Goal: Use online tool/utility

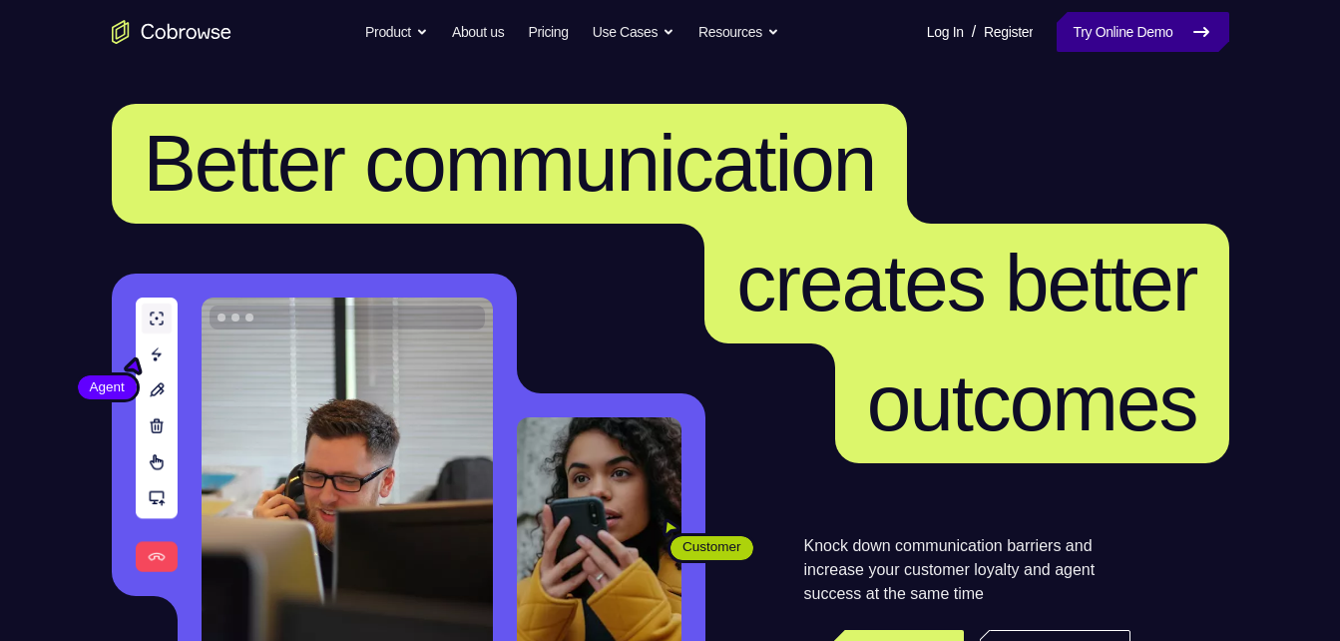
click at [1151, 36] on link "Try Online Demo" at bounding box center [1143, 32] width 172 height 40
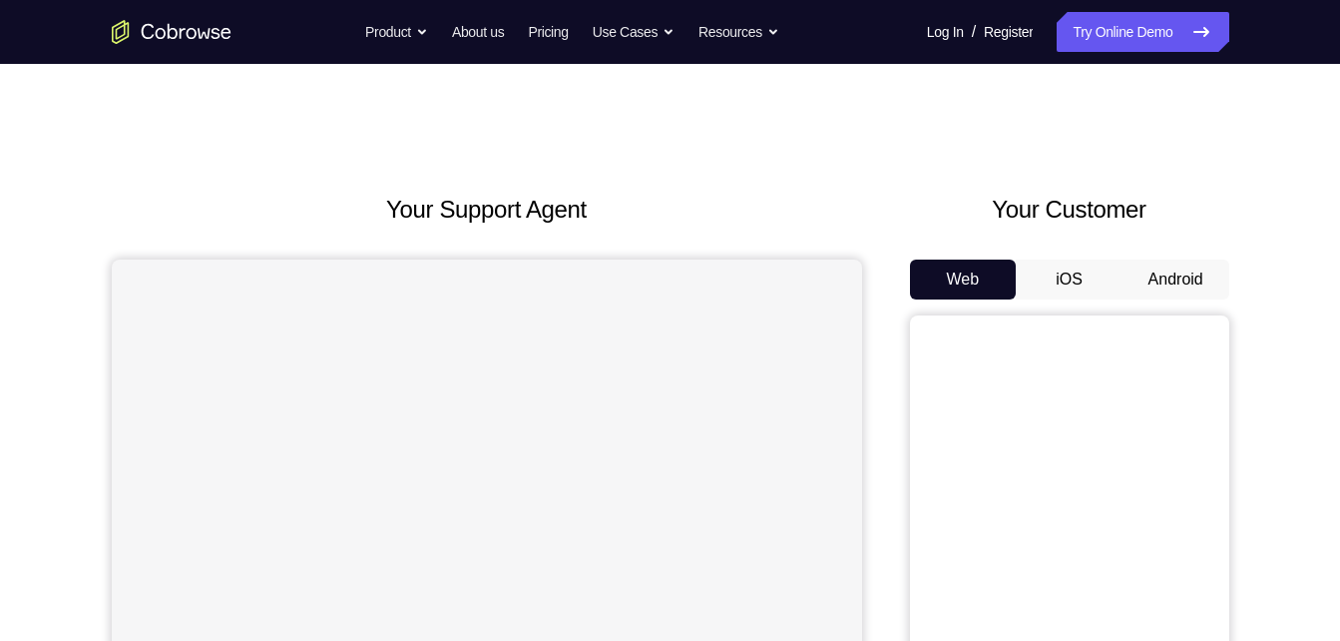
click at [1175, 304] on div "Web iOS Android" at bounding box center [1069, 594] width 319 height 670
click at [1173, 284] on button "Android" at bounding box center [1176, 279] width 107 height 40
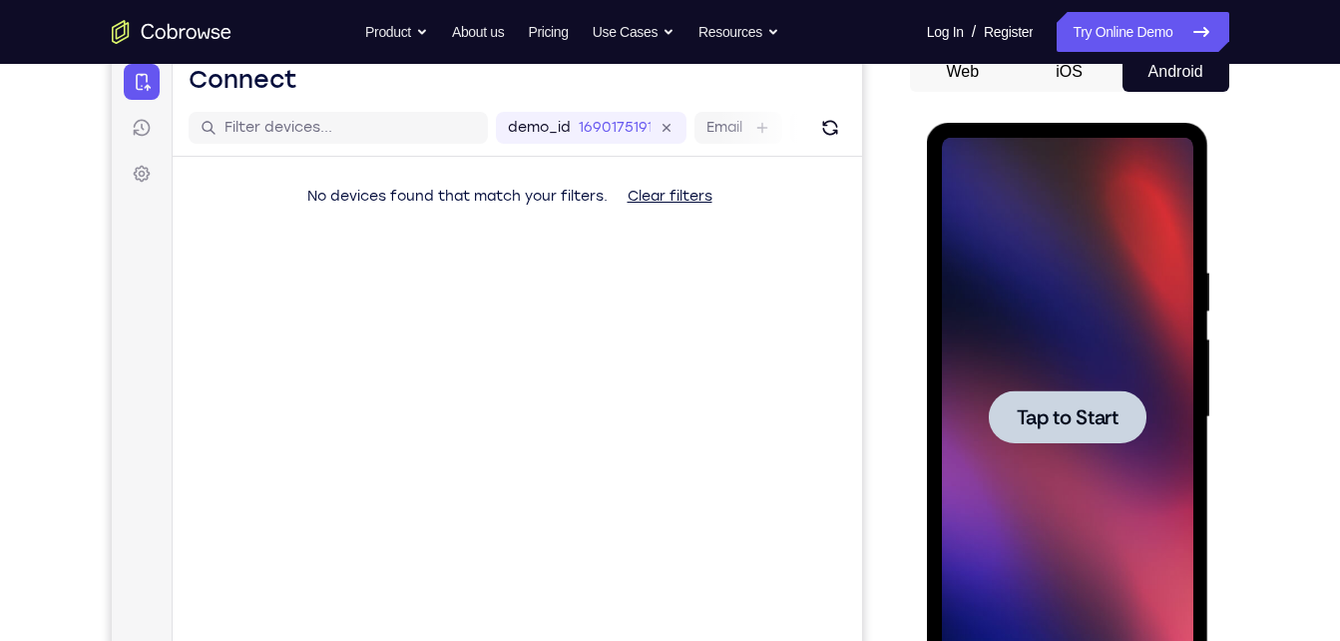
click at [1045, 413] on span "Tap to Start" at bounding box center [1068, 417] width 102 height 20
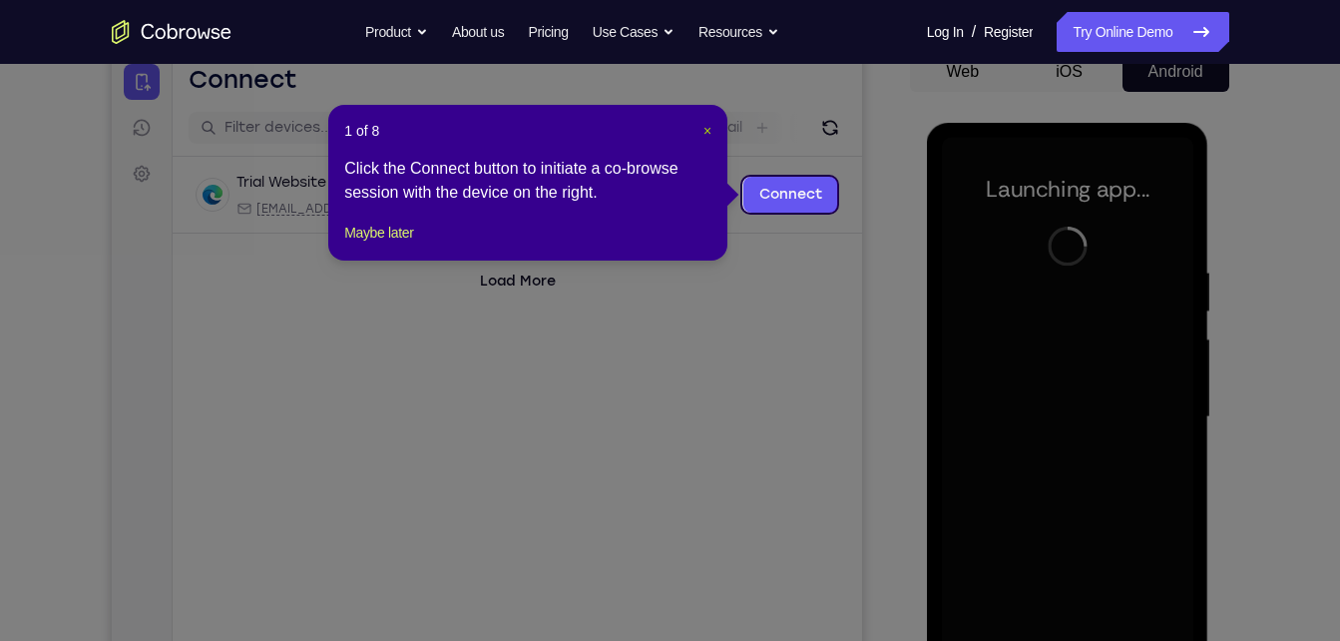
drag, startPoint x: 705, startPoint y: 127, endPoint x: 744, endPoint y: 166, distance: 55.0
click at [705, 127] on span "×" at bounding box center [707, 131] width 8 height 16
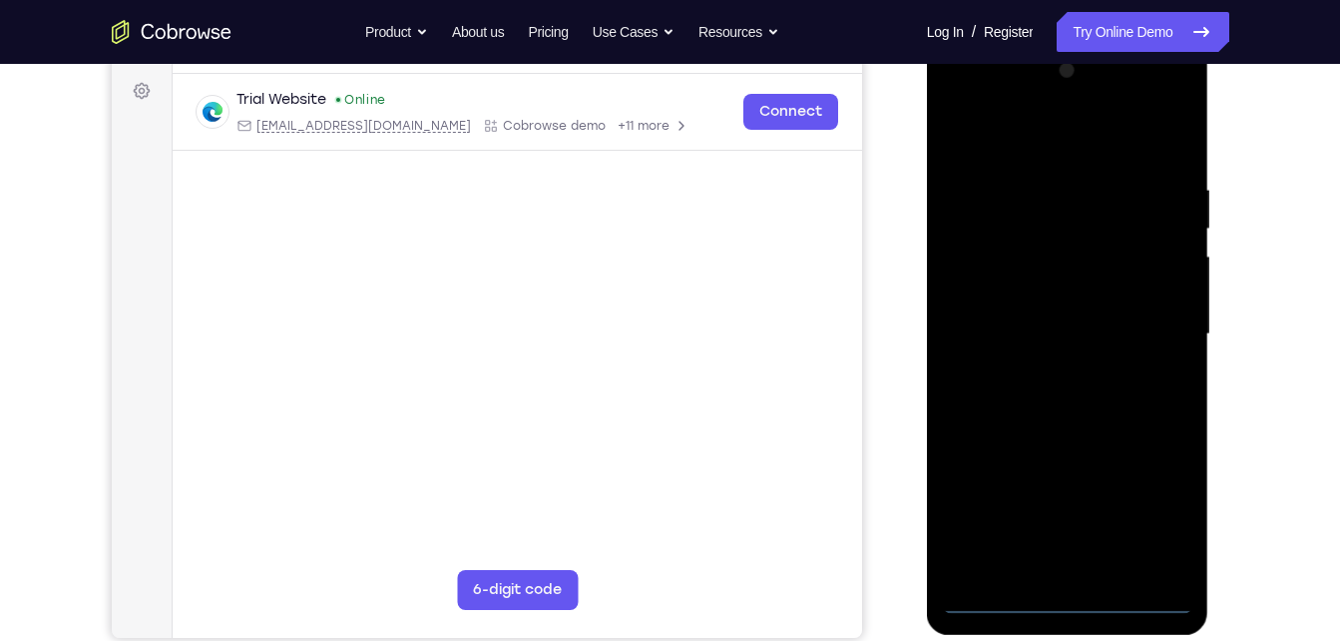
scroll to position [291, 0]
click at [1073, 594] on div at bounding box center [1067, 333] width 251 height 559
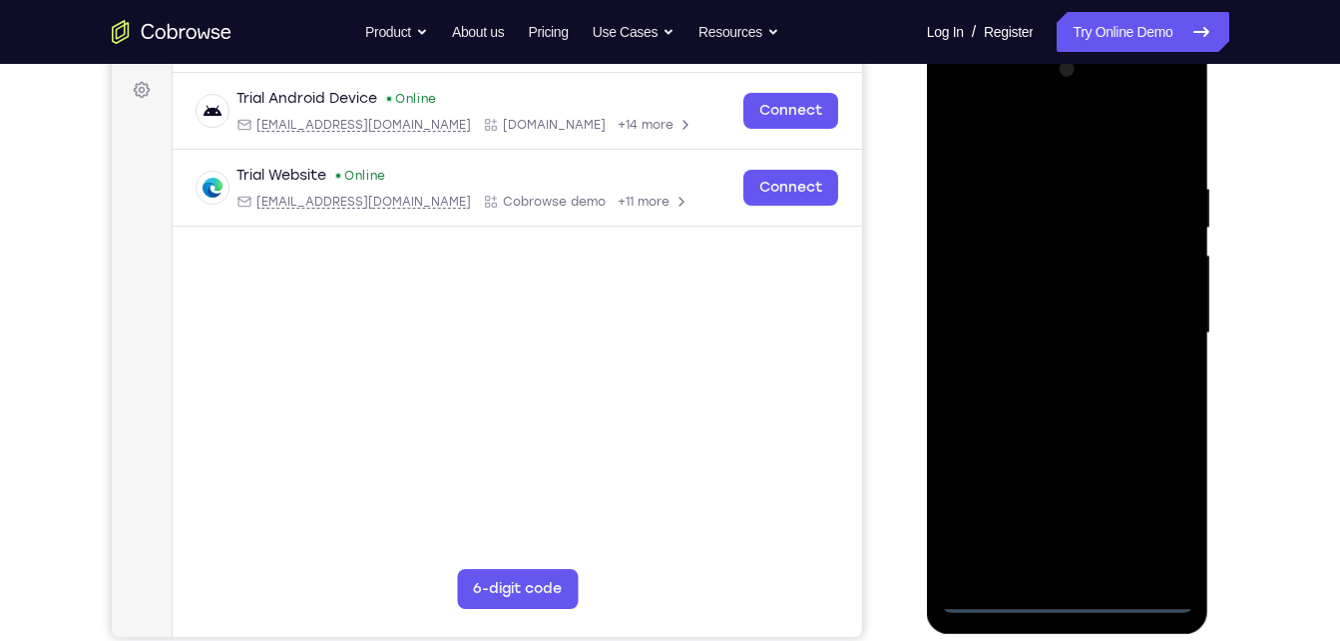
click at [1153, 519] on div at bounding box center [1067, 333] width 251 height 559
click at [961, 99] on div at bounding box center [1067, 333] width 251 height 559
click at [1073, 220] on div at bounding box center [1067, 333] width 251 height 559
click at [980, 309] on div at bounding box center [1067, 333] width 251 height 559
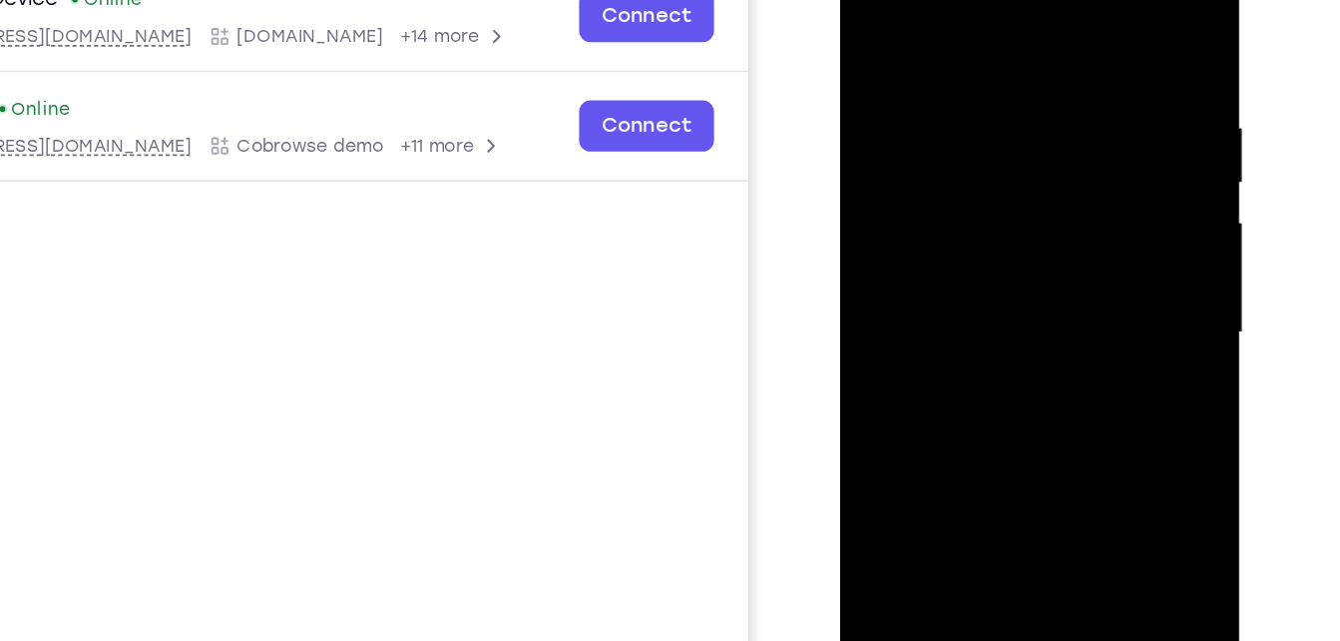
click at [1003, 253] on div at bounding box center [980, 209] width 251 height 559
click at [875, 8] on div at bounding box center [980, 209] width 251 height 559
click at [935, 91] on div at bounding box center [980, 209] width 251 height 559
drag, startPoint x: 1030, startPoint y: 306, endPoint x: 895, endPoint y: 329, distance: 136.6
click at [895, 329] on div at bounding box center [980, 209] width 251 height 559
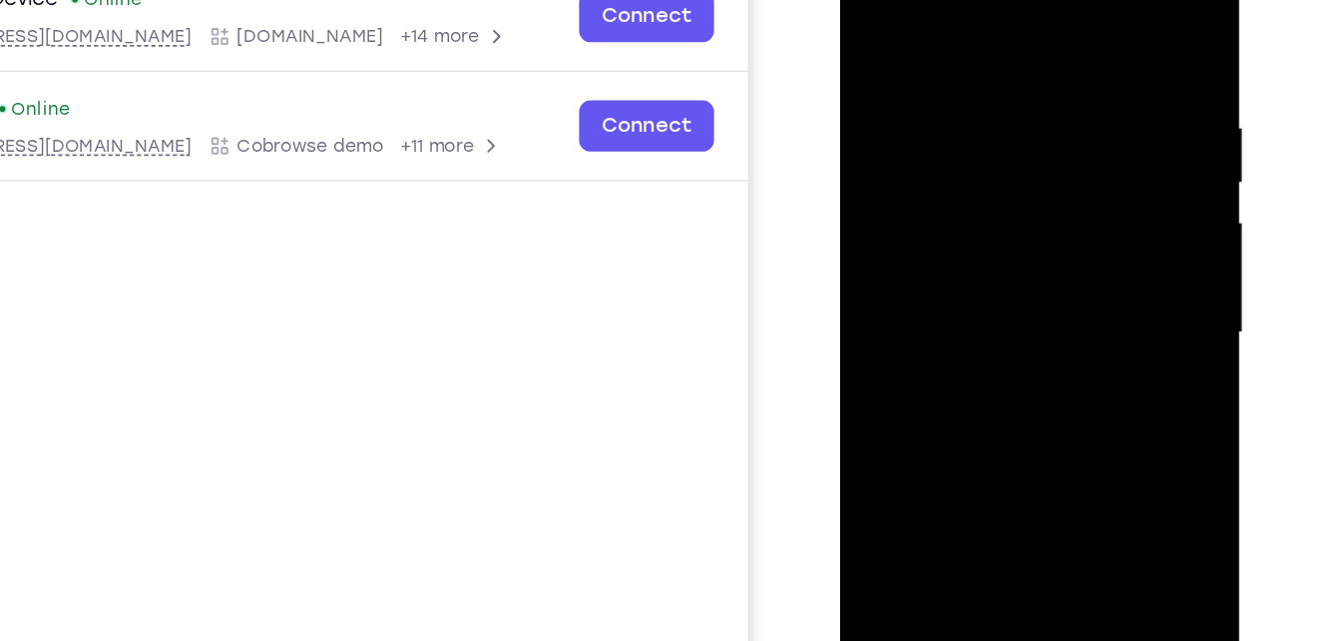
click at [1102, 294] on div at bounding box center [980, 209] width 251 height 559
drag, startPoint x: 999, startPoint y: 361, endPoint x: 999, endPoint y: 149, distance: 212.5
click at [999, 149] on div at bounding box center [980, 209] width 251 height 559
drag, startPoint x: 978, startPoint y: 334, endPoint x: 980, endPoint y: 114, distance: 220.5
click at [980, 114] on div at bounding box center [980, 209] width 251 height 559
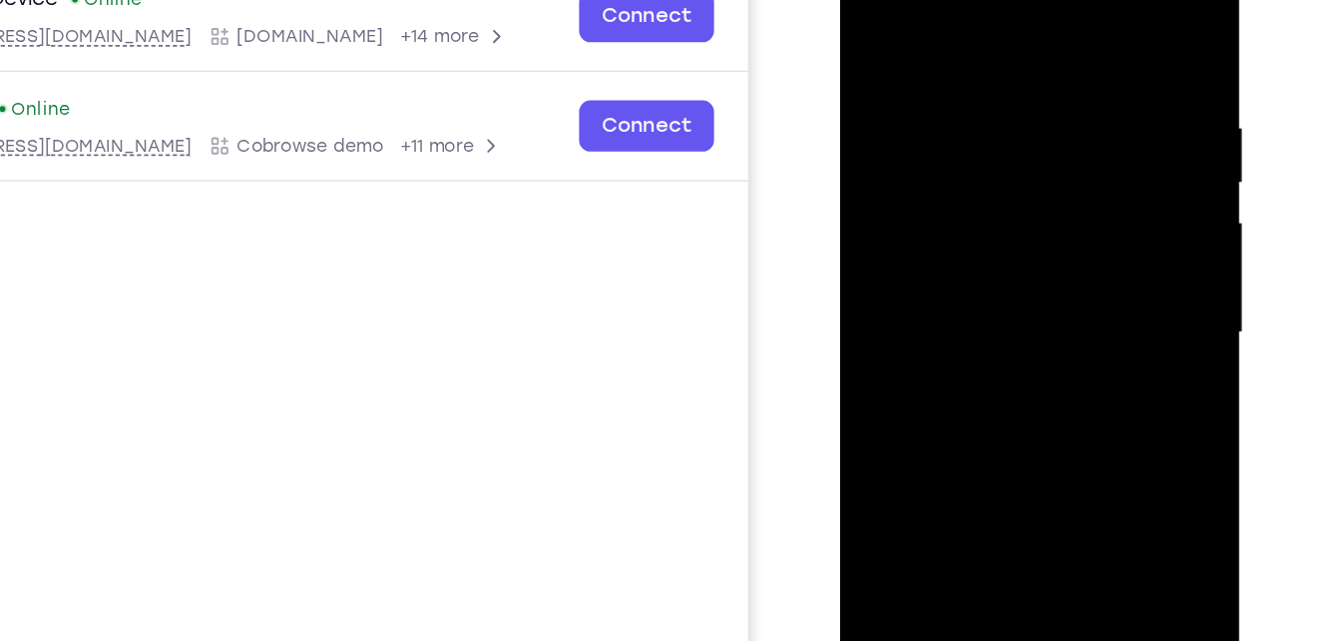
click at [1067, 335] on div at bounding box center [980, 209] width 251 height 559
click at [945, 304] on div at bounding box center [980, 209] width 251 height 559
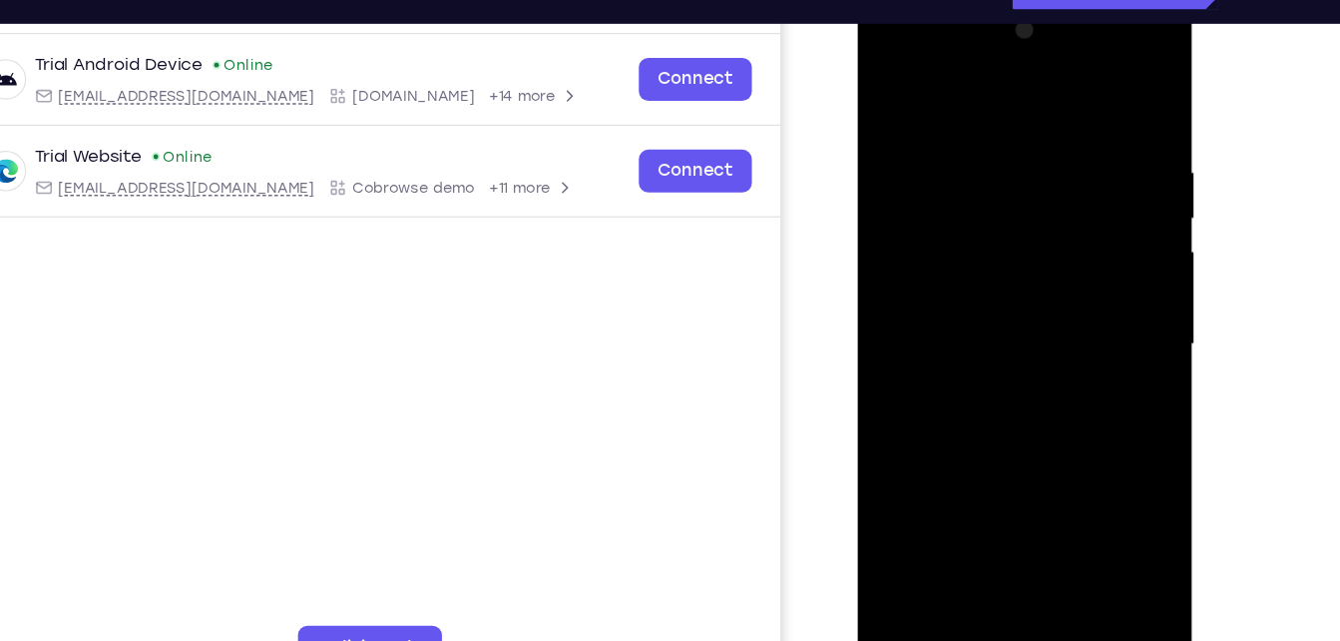
click at [975, 361] on div at bounding box center [997, 289] width 251 height 559
click at [957, 400] on div at bounding box center [997, 289] width 251 height 559
click at [899, 481] on div at bounding box center [997, 289] width 251 height 559
click at [910, 418] on div at bounding box center [997, 289] width 251 height 559
click at [900, 482] on div at bounding box center [997, 289] width 251 height 559
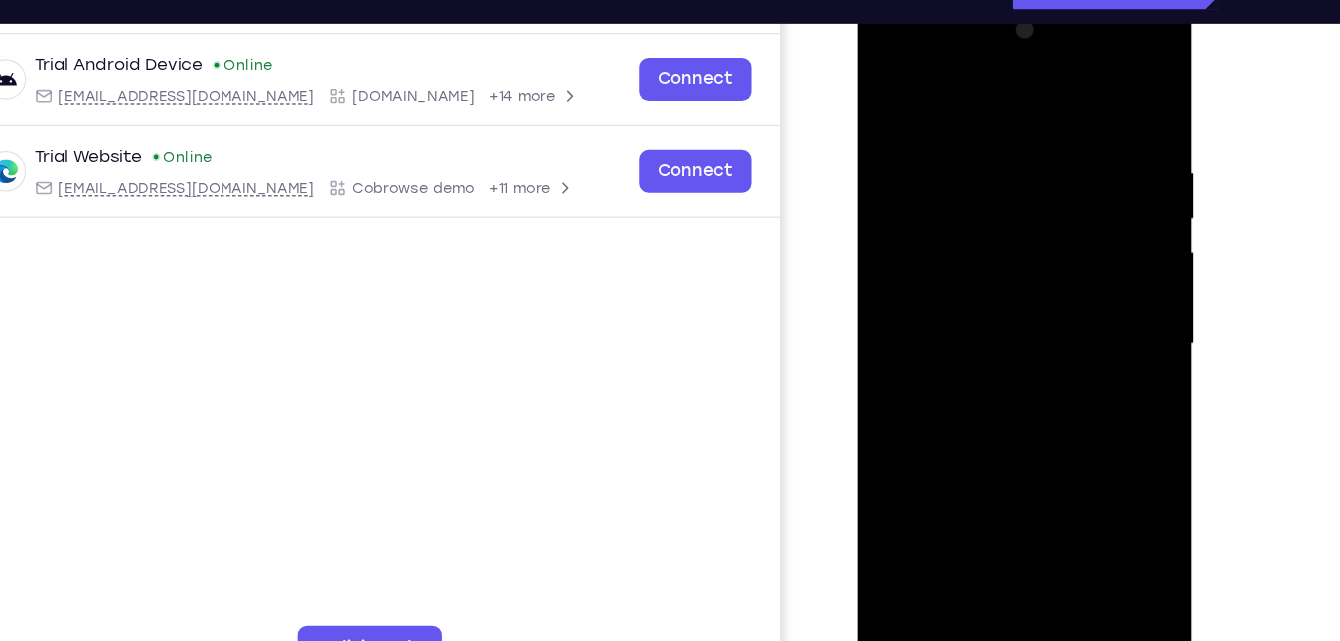
click at [907, 483] on div at bounding box center [997, 289] width 251 height 559
click at [953, 411] on div at bounding box center [997, 289] width 251 height 559
click at [918, 482] on div at bounding box center [997, 289] width 251 height 559
click at [927, 479] on div at bounding box center [997, 289] width 251 height 559
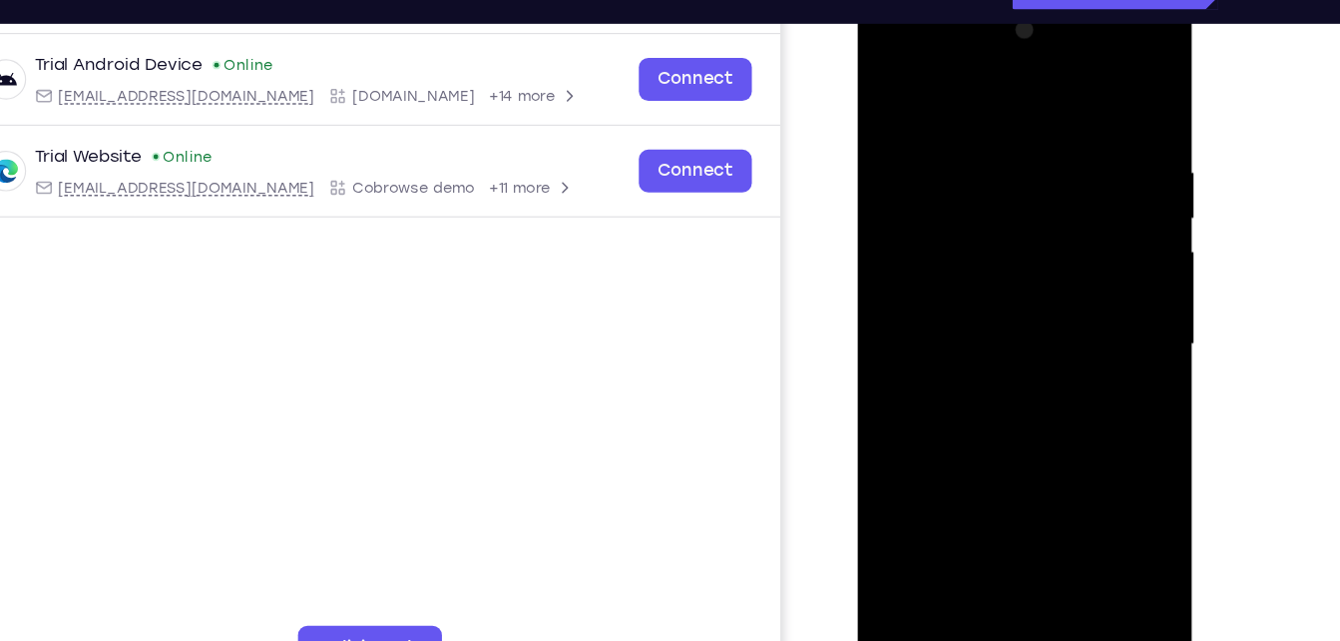
click at [926, 486] on div at bounding box center [997, 289] width 251 height 559
click at [931, 401] on div at bounding box center [997, 289] width 251 height 559
click at [945, 463] on div at bounding box center [997, 289] width 251 height 559
click at [1025, 362] on div at bounding box center [997, 289] width 251 height 559
click at [936, 487] on div at bounding box center [997, 289] width 251 height 559
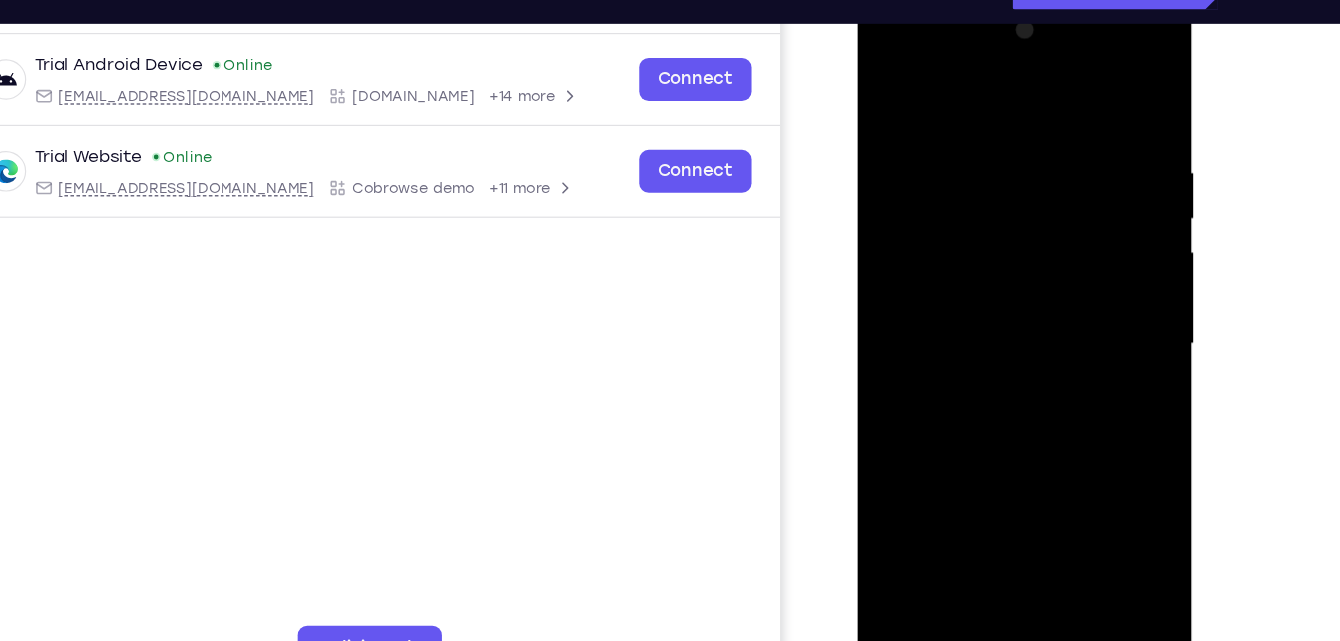
click at [937, 486] on div at bounding box center [997, 289] width 251 height 559
click at [940, 486] on div at bounding box center [997, 289] width 251 height 559
click at [962, 420] on div at bounding box center [997, 289] width 251 height 559
click at [949, 483] on div at bounding box center [997, 289] width 251 height 559
click at [952, 481] on div at bounding box center [997, 289] width 251 height 559
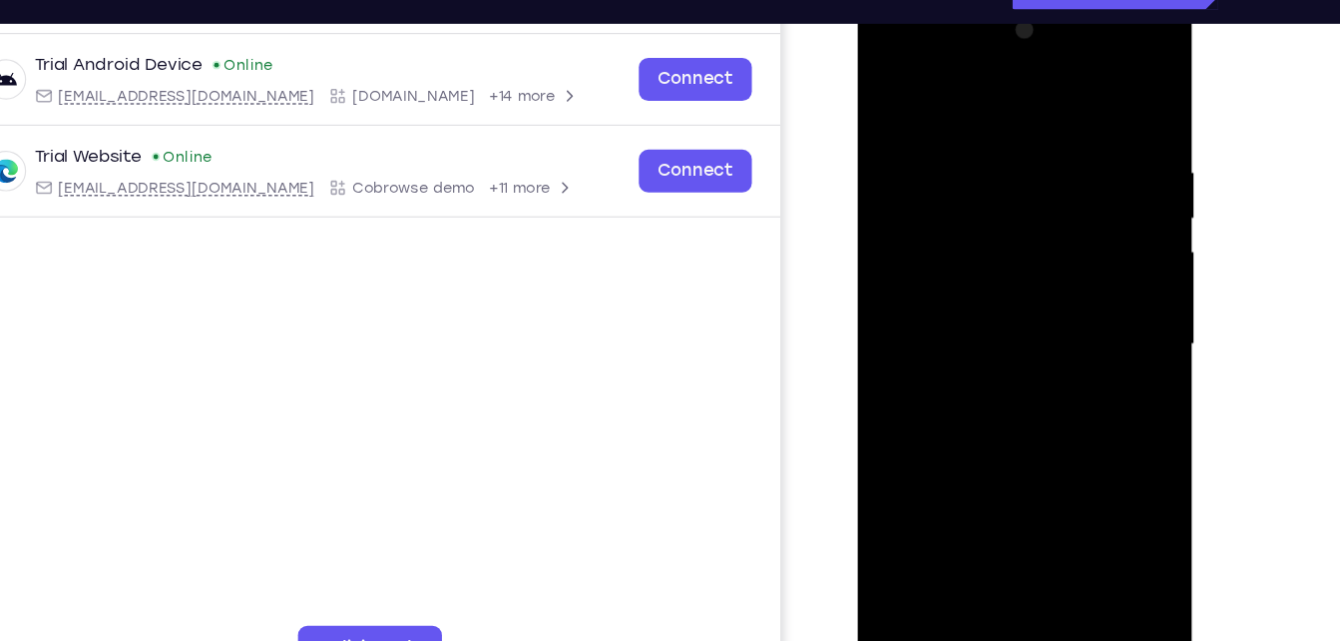
click at [962, 483] on div at bounding box center [997, 289] width 251 height 559
click at [1009, 412] on div at bounding box center [997, 289] width 251 height 559
click at [975, 486] on div at bounding box center [997, 289] width 251 height 559
click at [985, 483] on div at bounding box center [997, 289] width 251 height 559
click at [984, 485] on div at bounding box center [997, 289] width 251 height 559
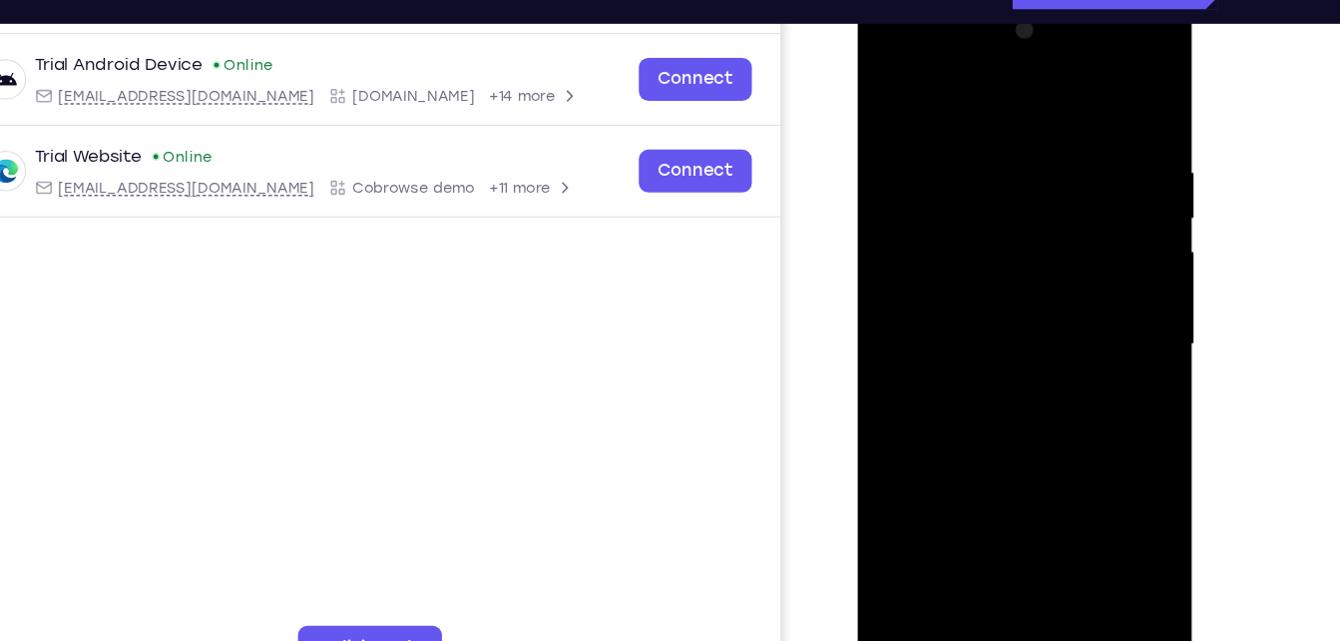
click at [994, 485] on div at bounding box center [997, 289] width 251 height 559
click at [1009, 485] on div at bounding box center [997, 289] width 251 height 559
click at [1001, 485] on div at bounding box center [997, 289] width 251 height 559
click at [1003, 485] on div at bounding box center [997, 289] width 251 height 559
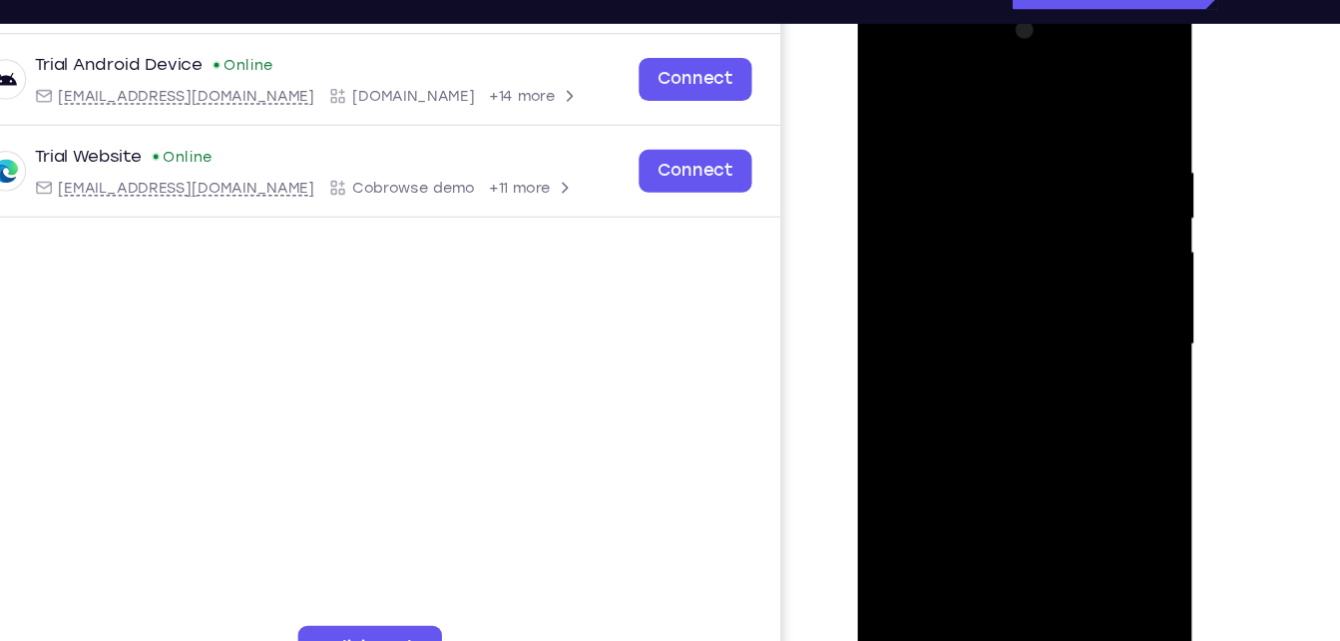
click at [1037, 430] on div at bounding box center [997, 289] width 251 height 559
click at [1015, 482] on div at bounding box center [997, 289] width 251 height 559
click at [965, 348] on div at bounding box center [997, 289] width 251 height 559
click at [1041, 407] on div at bounding box center [997, 289] width 251 height 559
click at [1028, 480] on div at bounding box center [997, 289] width 251 height 559
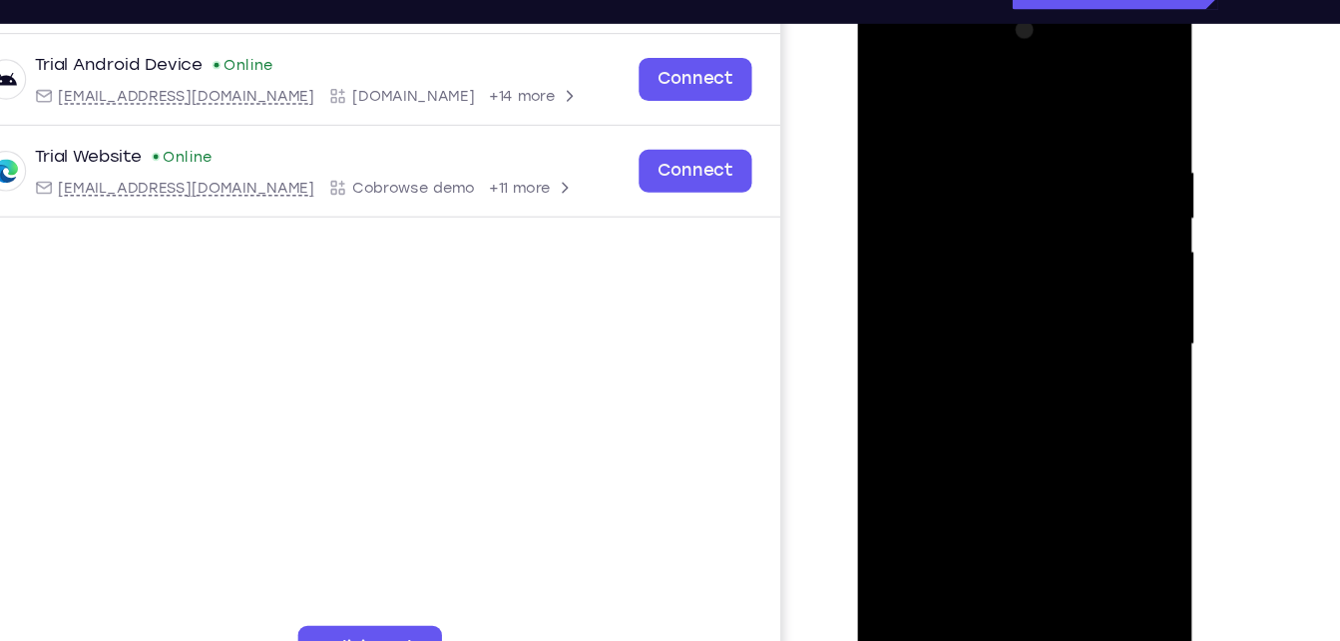
click at [1031, 484] on div at bounding box center [997, 289] width 251 height 559
click at [1042, 484] on div at bounding box center [997, 289] width 251 height 559
click at [1055, 382] on div at bounding box center [997, 289] width 251 height 559
click at [1051, 482] on div at bounding box center [997, 289] width 251 height 559
click at [1058, 484] on div at bounding box center [997, 289] width 251 height 559
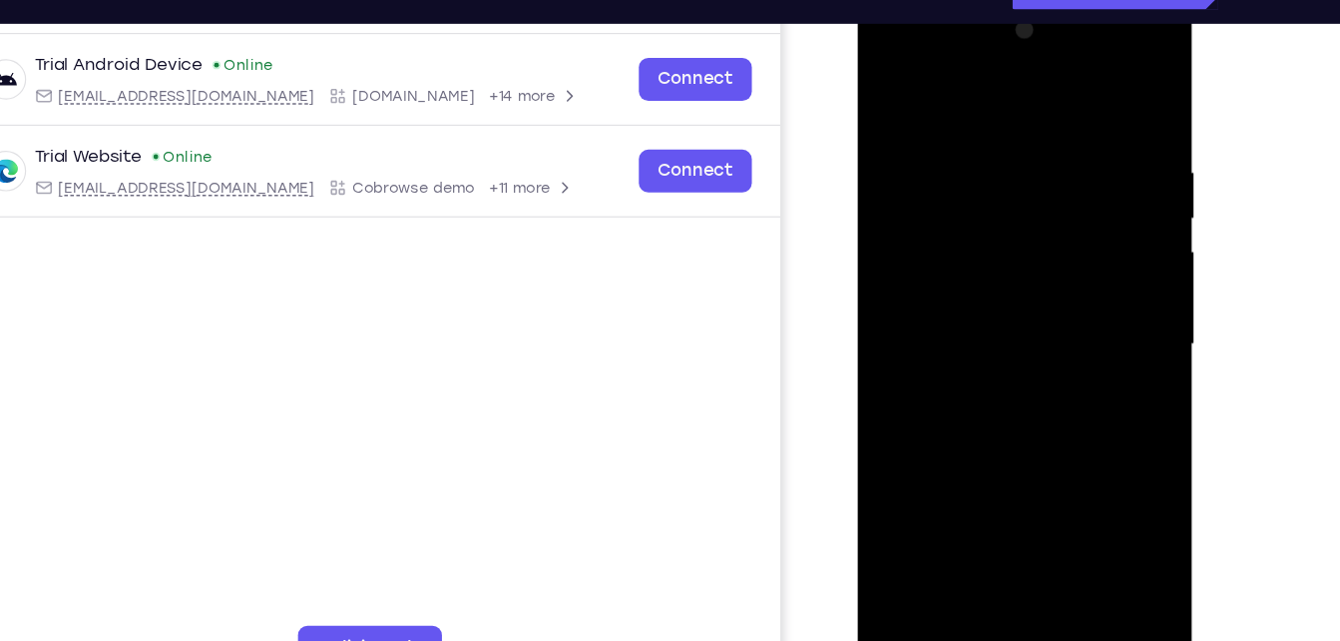
click at [1058, 484] on div at bounding box center [997, 289] width 251 height 559
click at [1036, 388] on div at bounding box center [997, 289] width 251 height 559
click at [994, 376] on div at bounding box center [997, 289] width 251 height 559
click at [1074, 487] on div at bounding box center [997, 289] width 251 height 559
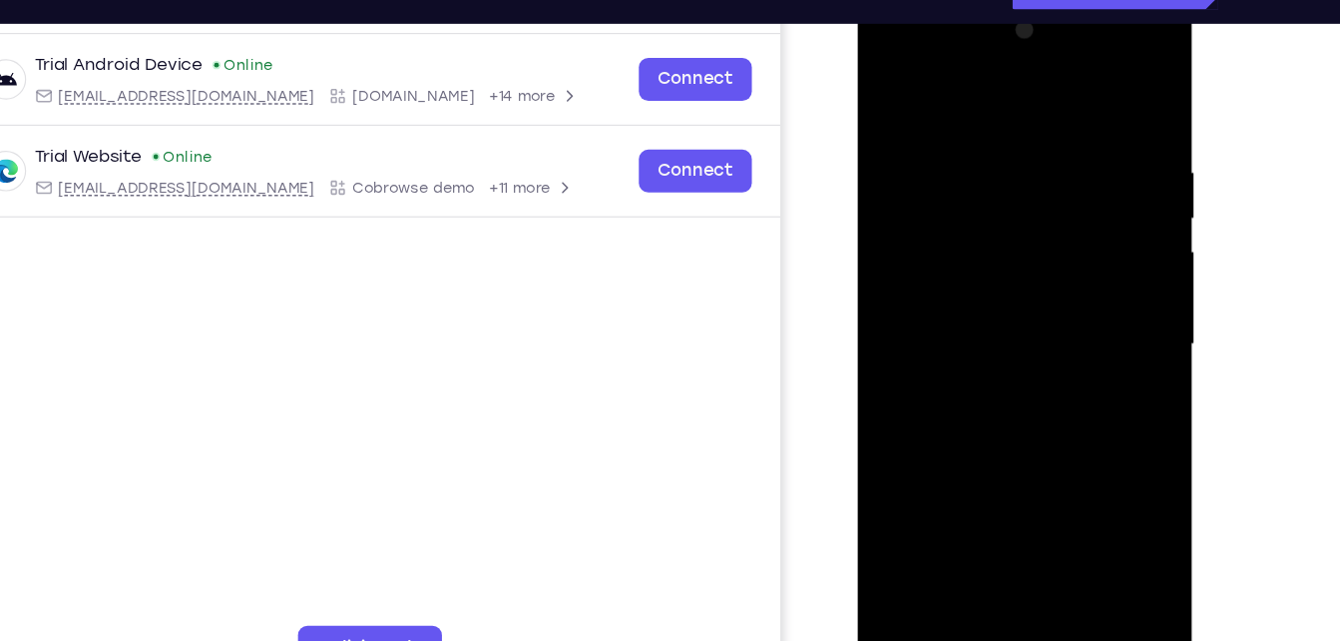
click at [1081, 487] on div at bounding box center [997, 289] width 251 height 559
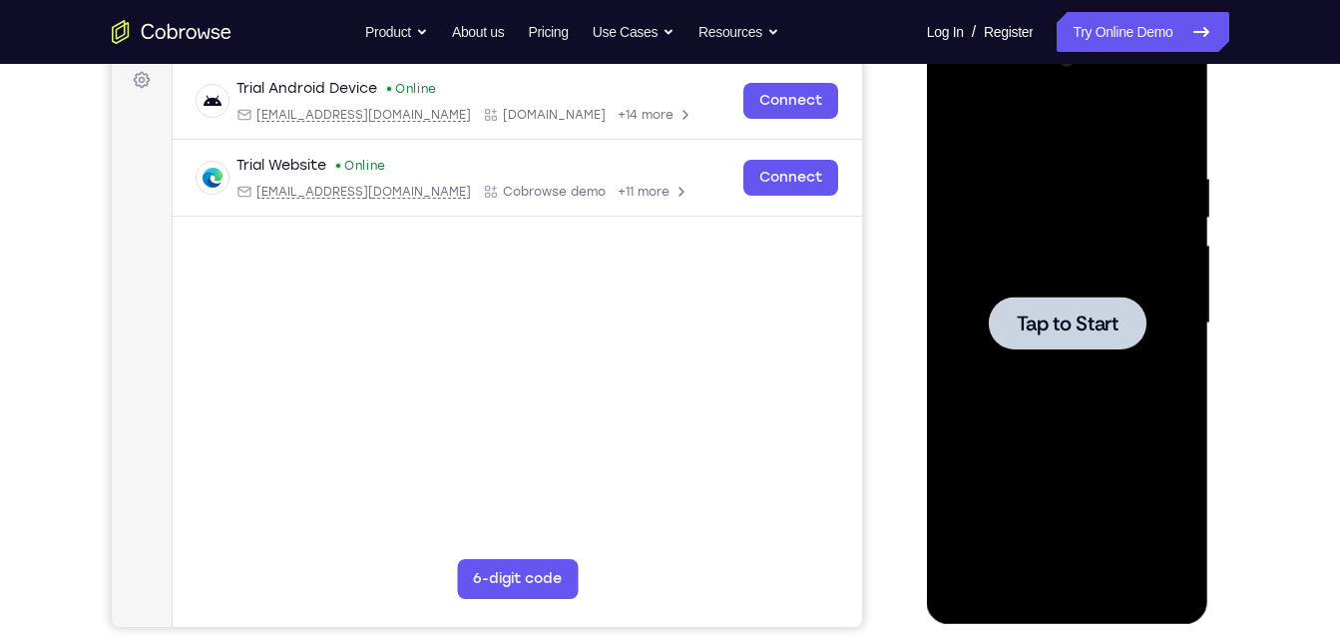
scroll to position [302, 0]
click at [44, 214] on div "Your Support Agent Your Customer Web iOS Android Next Steps We’d be happy to gi…" at bounding box center [670, 420] width 1277 height 1316
click at [892, 345] on div "Your Support Agent Your Customer Web iOS Android" at bounding box center [671, 257] width 1118 height 737
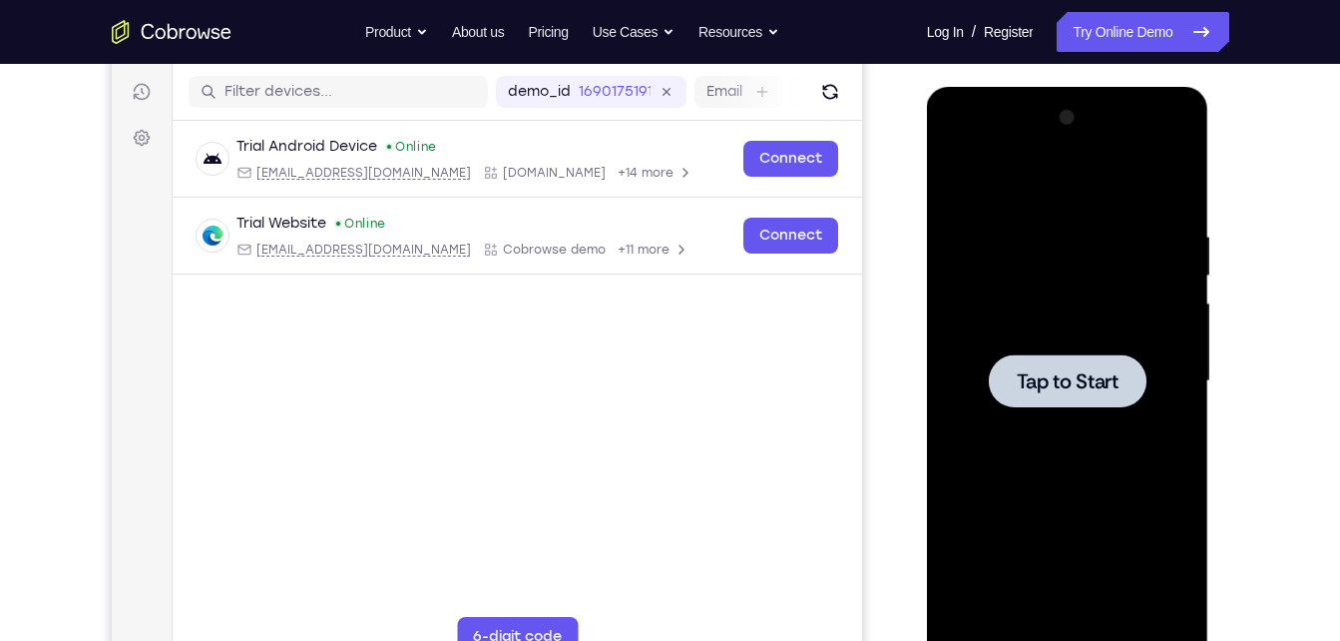
scroll to position [244, 0]
click at [1075, 381] on span "Tap to Start" at bounding box center [1068, 380] width 102 height 20
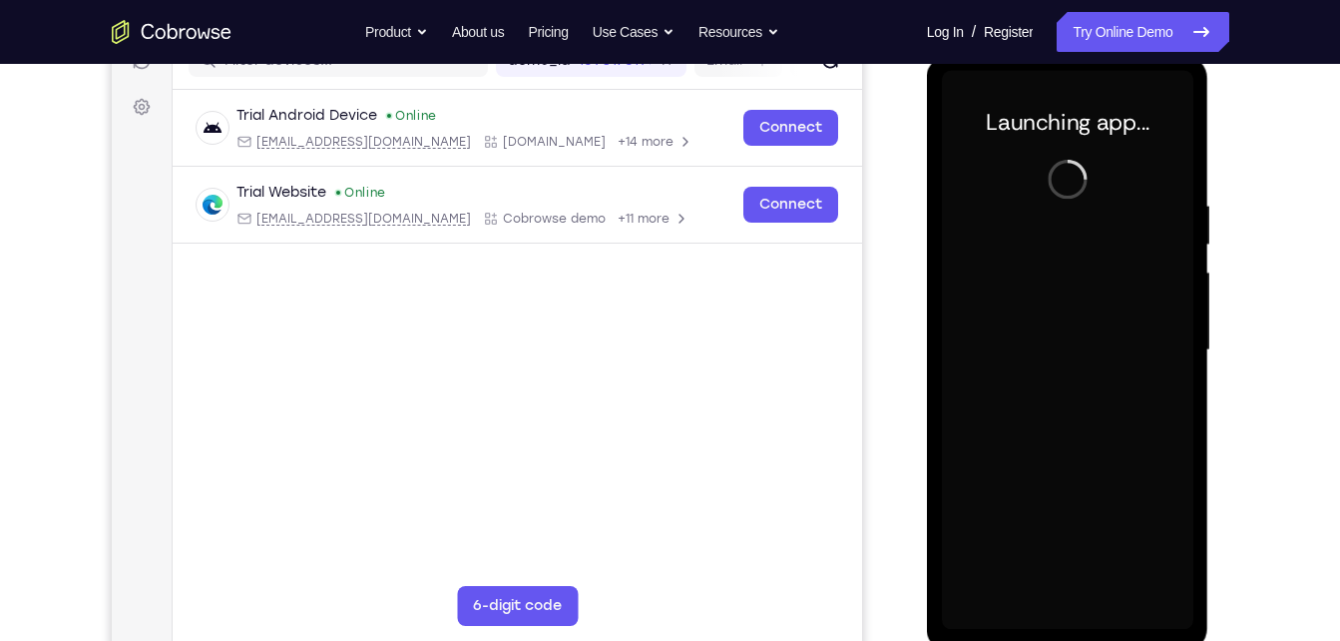
scroll to position [275, 0]
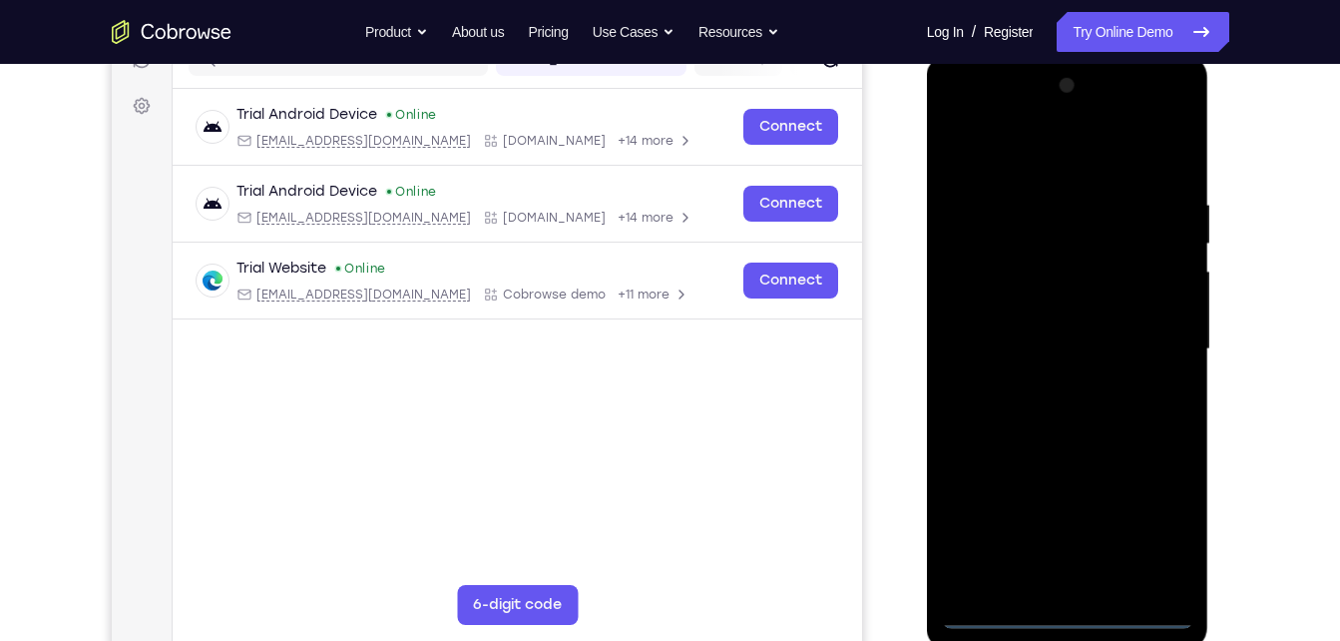
click at [1068, 610] on div at bounding box center [1067, 349] width 251 height 559
click at [1145, 513] on div at bounding box center [1067, 349] width 251 height 559
click at [962, 115] on div at bounding box center [1067, 349] width 251 height 559
click at [1040, 236] on div at bounding box center [1067, 349] width 251 height 559
click at [1050, 329] on div at bounding box center [1067, 349] width 251 height 559
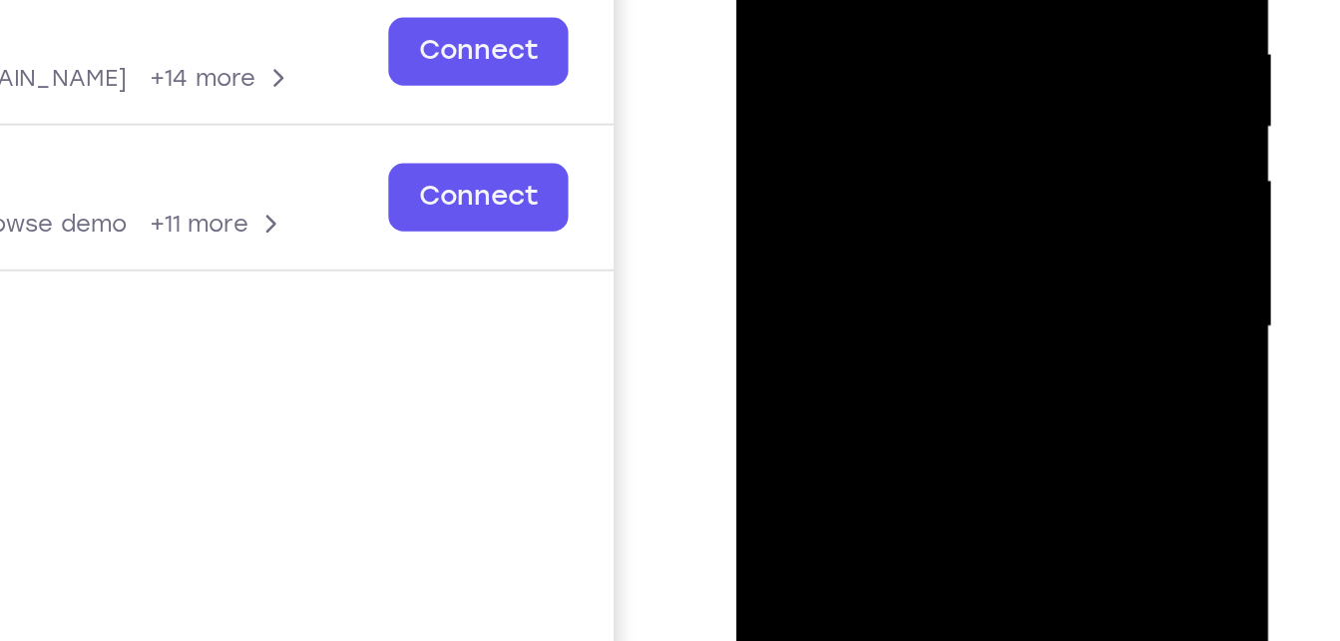
click at [913, 100] on div at bounding box center [875, 63] width 251 height 559
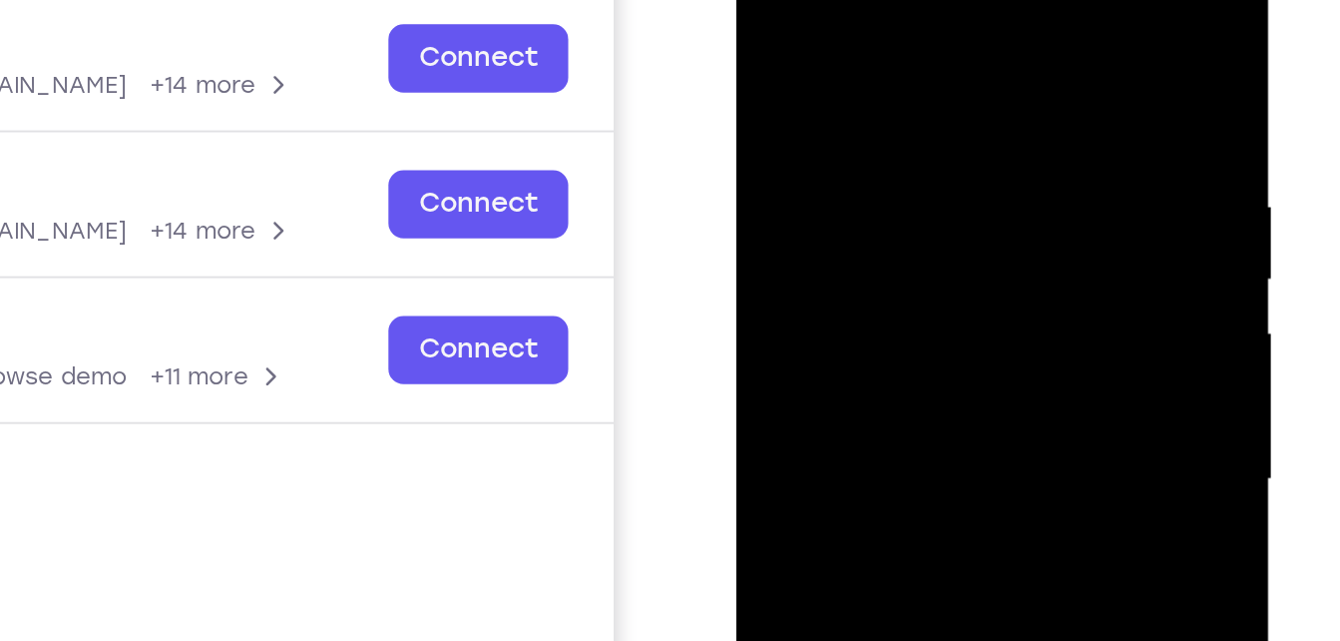
click at [768, 16] on div at bounding box center [875, 217] width 251 height 559
click at [781, 104] on div at bounding box center [875, 217] width 251 height 559
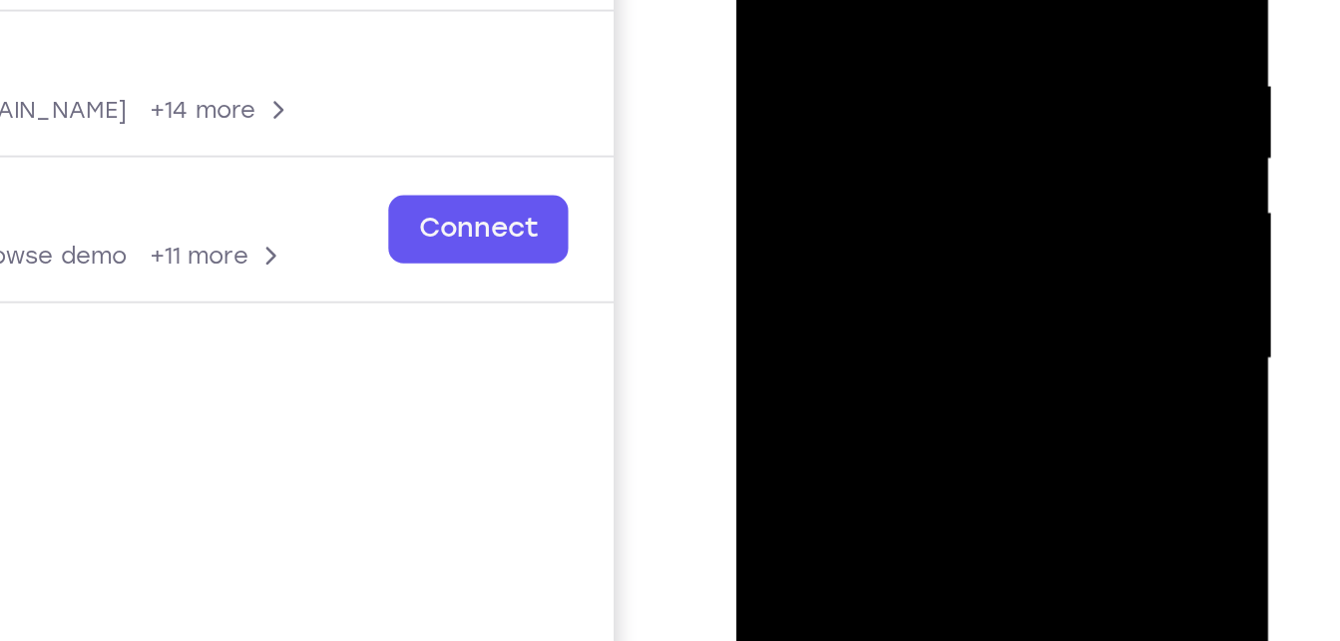
drag, startPoint x: 975, startPoint y: 184, endPoint x: 820, endPoint y: 201, distance: 155.6
click at [820, 201] on div at bounding box center [875, 95] width 251 height 559
click at [995, 177] on div at bounding box center [875, 95] width 251 height 559
drag, startPoint x: 852, startPoint y: 50, endPoint x: 864, endPoint y: -96, distance: 146.2
click at [864, 0] on div at bounding box center [875, 95] width 251 height 559
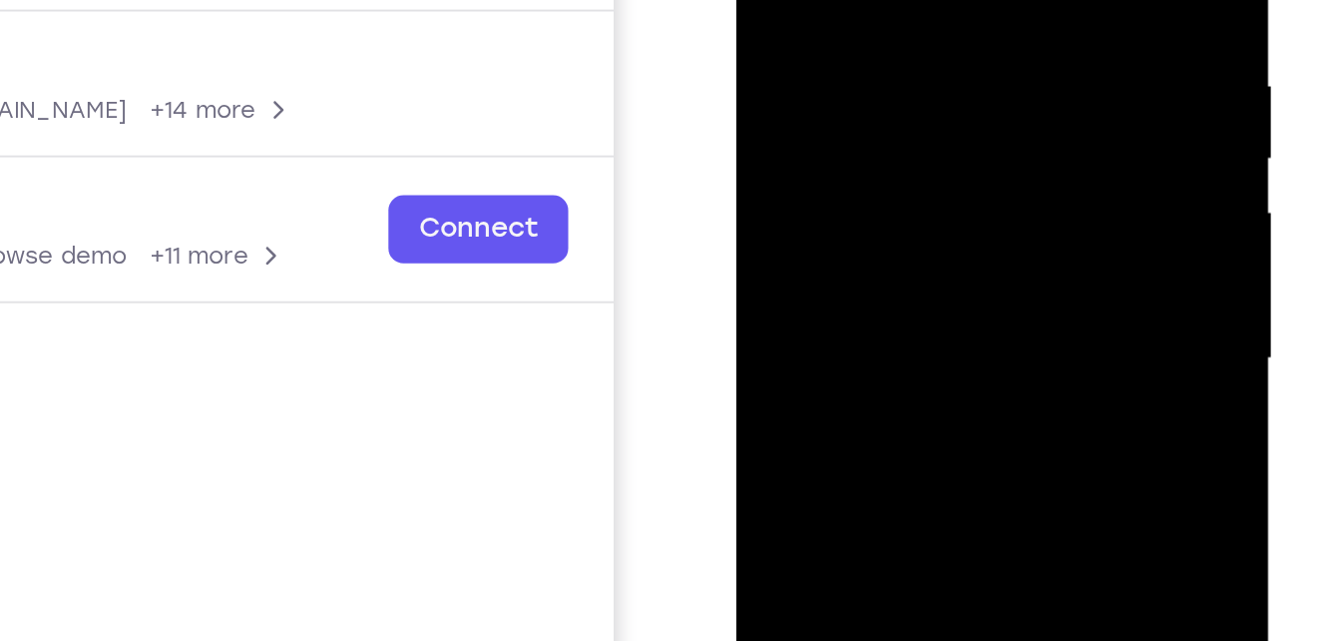
drag, startPoint x: 857, startPoint y: 87, endPoint x: 904, endPoint y: -68, distance: 161.6
click at [904, 0] on div at bounding box center [875, 95] width 251 height 559
drag, startPoint x: 888, startPoint y: 120, endPoint x: 931, endPoint y: -9, distance: 135.7
click at [931, 0] on div at bounding box center [875, 95] width 251 height 559
click at [988, 87] on div at bounding box center [875, 95] width 251 height 559
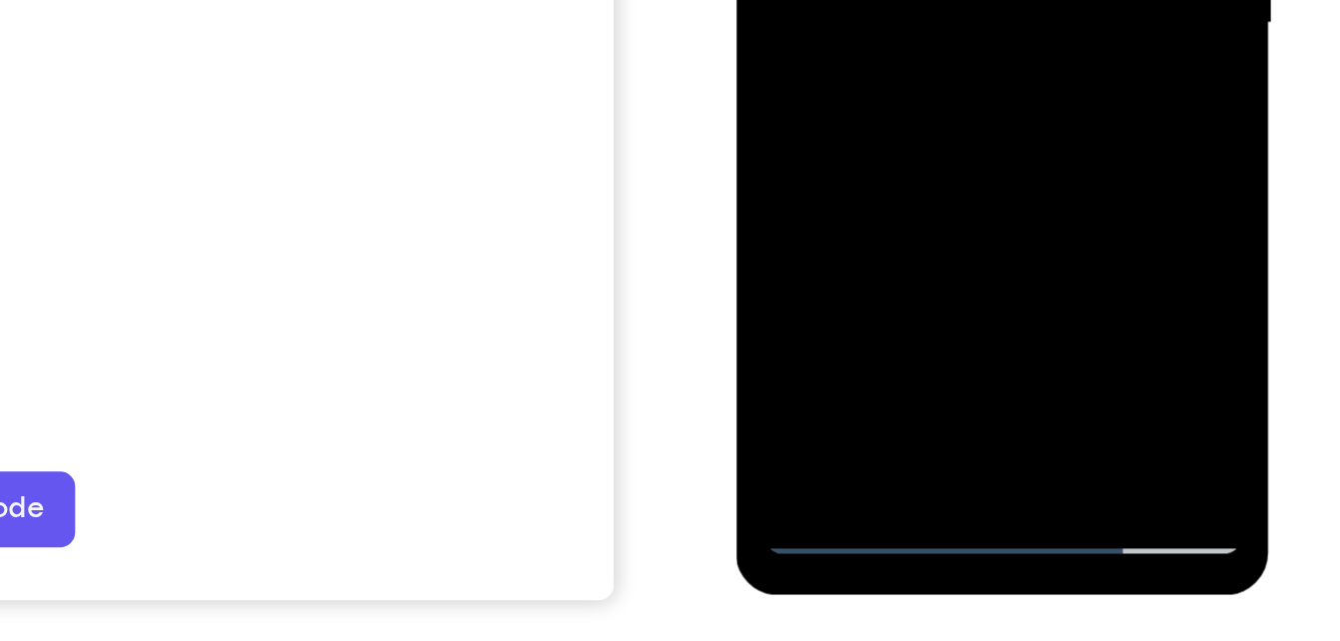
scroll to position [310, 0]
drag, startPoint x: 910, startPoint y: -46, endPoint x: 904, endPoint y: -86, distance: 40.4
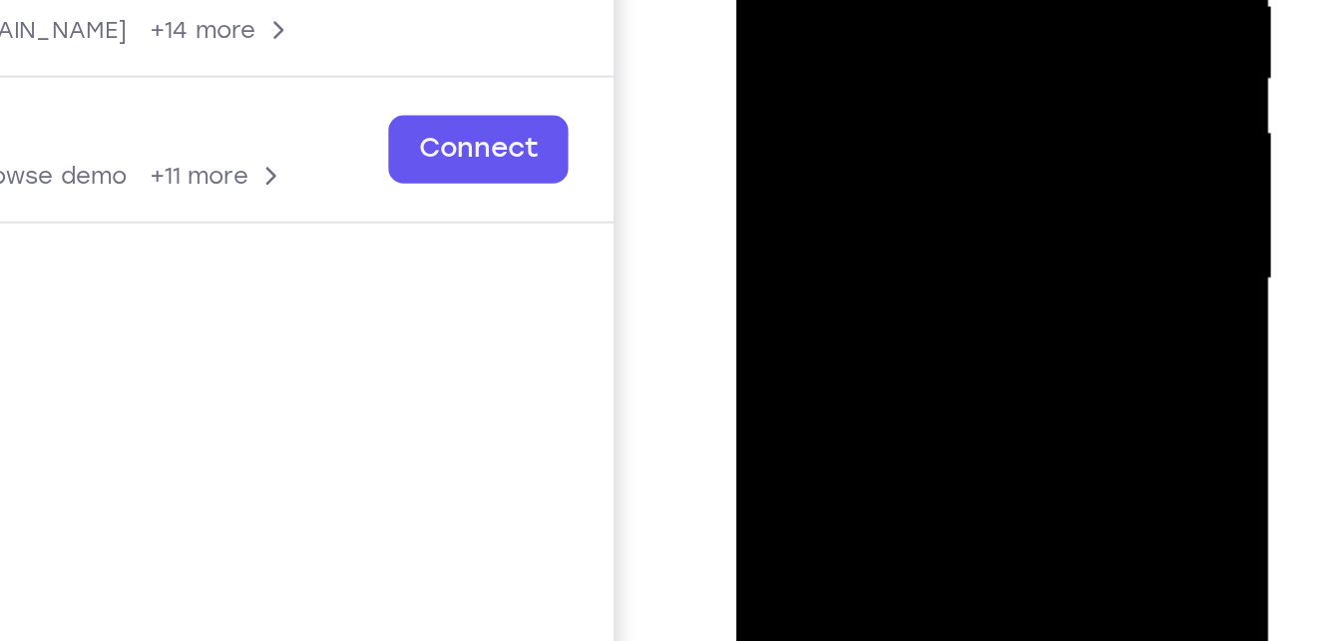
drag, startPoint x: 853, startPoint y: 67, endPoint x: 878, endPoint y: -100, distance: 168.5
click at [878, 0] on div at bounding box center [875, 17] width 251 height 559
drag, startPoint x: 920, startPoint y: 85, endPoint x: 933, endPoint y: -49, distance: 134.3
click at [933, 0] on div at bounding box center [875, 17] width 251 height 559
click at [946, 38] on div at bounding box center [875, 17] width 251 height 559
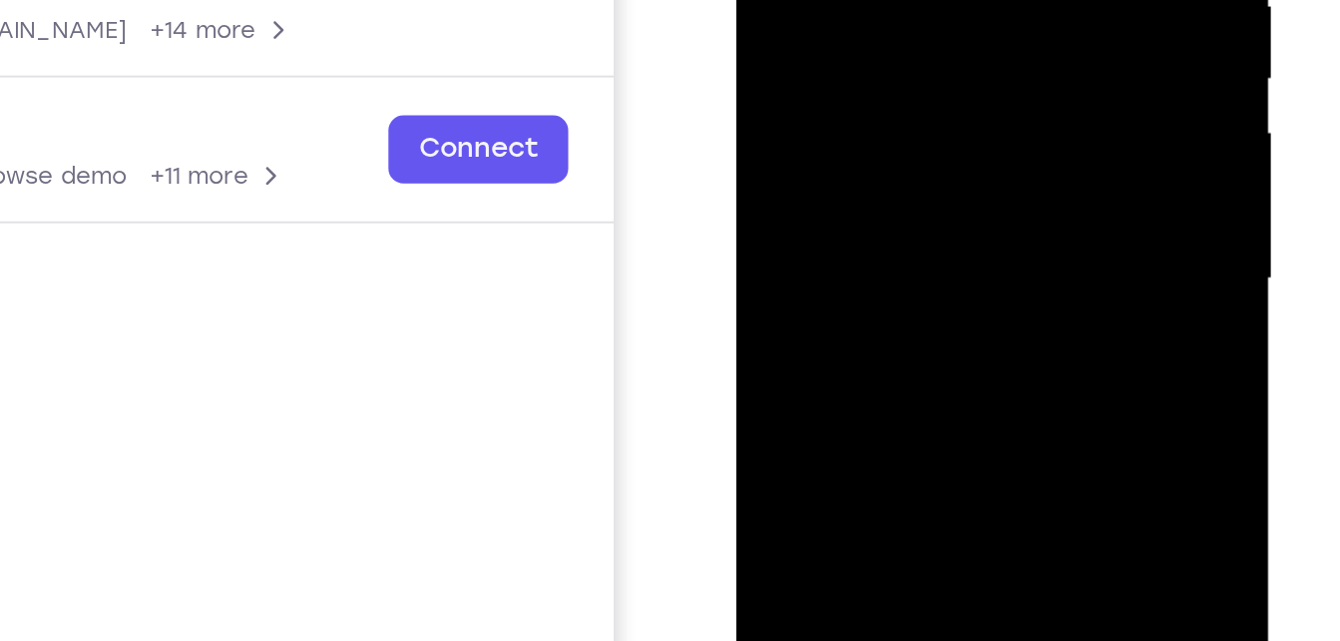
click at [888, 5] on div at bounding box center [875, 17] width 251 height 559
click at [876, 83] on div at bounding box center [875, 17] width 251 height 559
click at [835, 173] on div at bounding box center [875, 17] width 251 height 559
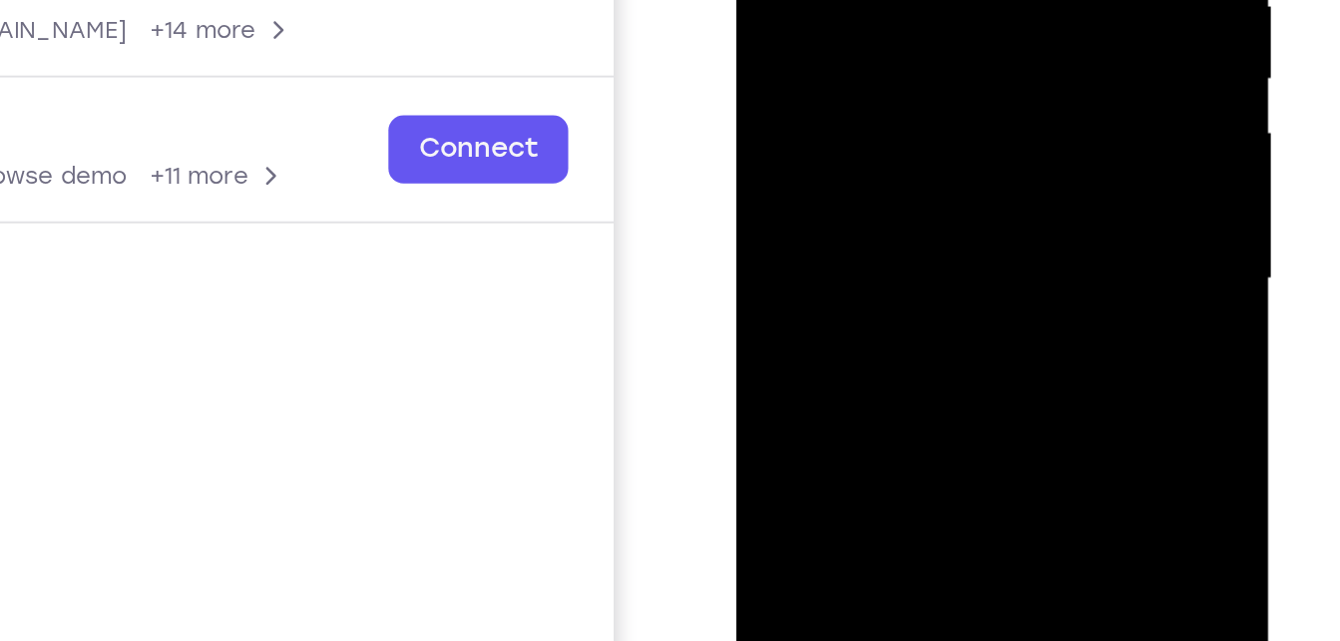
click at [848, 177] on div at bounding box center [875, 17] width 251 height 559
click at [875, 177] on div at bounding box center [875, 17] width 251 height 559
click at [895, 173] on div at bounding box center [875, 17] width 251 height 559
click at [921, 174] on div at bounding box center [875, 17] width 251 height 559
click at [929, 176] on div at bounding box center [875, 17] width 251 height 559
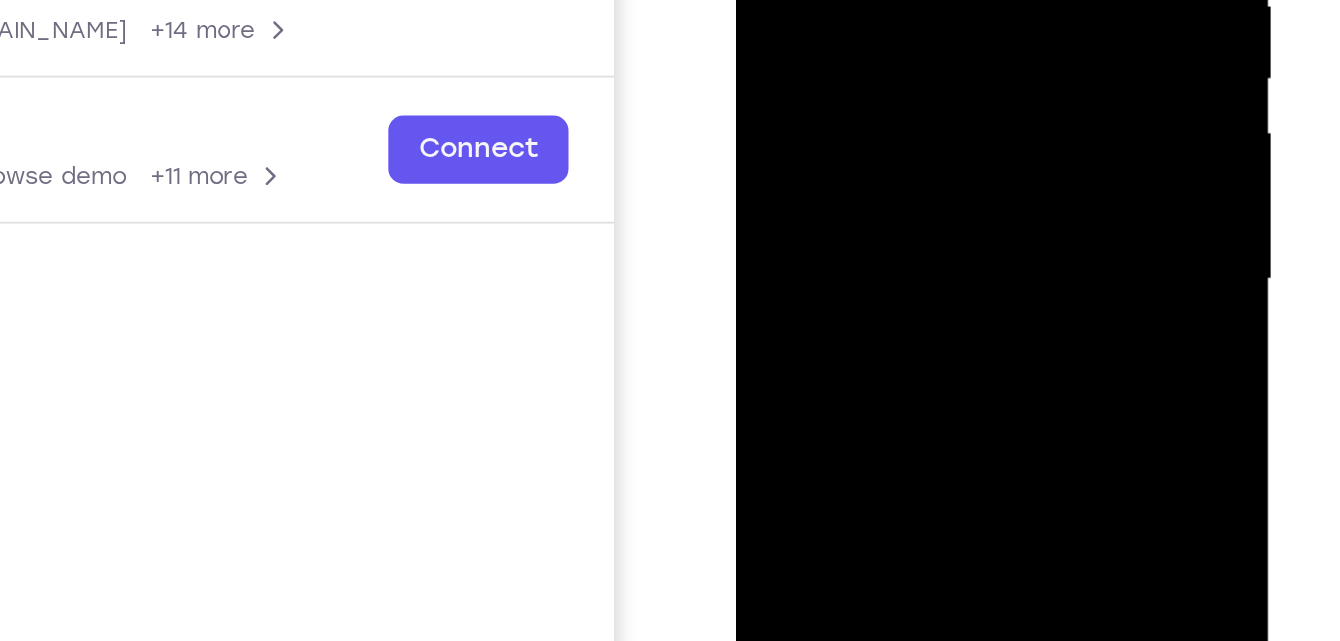
click at [940, 176] on div at bounding box center [875, 17] width 251 height 559
click at [950, 176] on div at bounding box center [875, 17] width 251 height 559
click at [952, 176] on div at bounding box center [875, 17] width 251 height 559
click at [967, 179] on div at bounding box center [875, 17] width 251 height 559
click at [978, 177] on div at bounding box center [875, 17] width 251 height 559
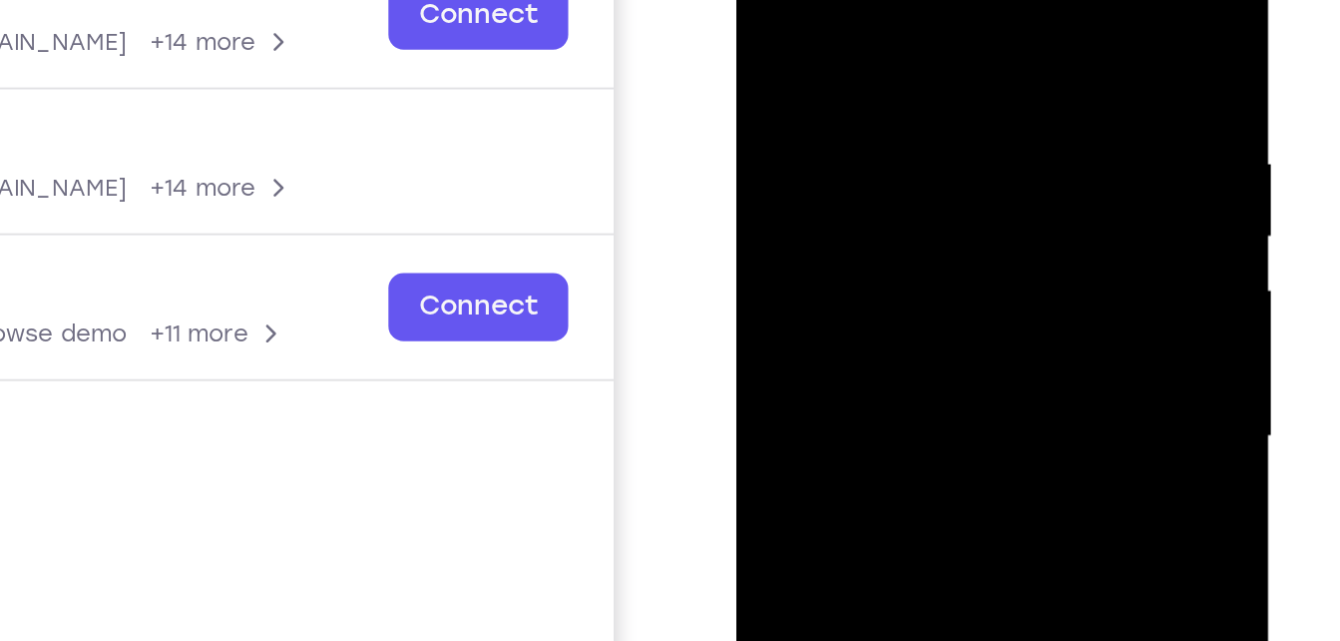
click at [764, 0] on div at bounding box center [875, 173] width 251 height 559
drag, startPoint x: 863, startPoint y: 230, endPoint x: 875, endPoint y: 33, distance: 196.9
click at [875, 33] on div at bounding box center [875, 173] width 251 height 559
click at [944, 204] on div at bounding box center [875, 173] width 251 height 559
drag, startPoint x: 900, startPoint y: 189, endPoint x: 903, endPoint y: 21, distance: 167.7
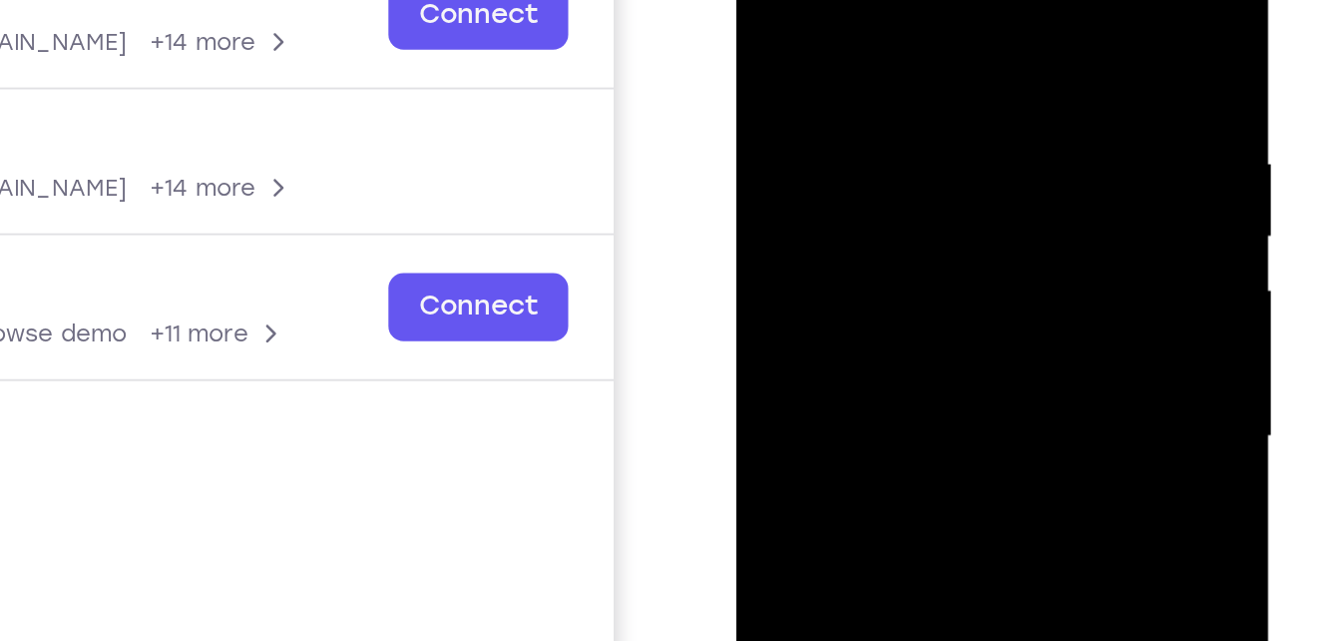
click at [903, 21] on div at bounding box center [875, 173] width 251 height 559
click at [959, 216] on div at bounding box center [875, 173] width 251 height 559
drag, startPoint x: 922, startPoint y: 169, endPoint x: 929, endPoint y: 11, distance: 157.8
click at [929, 11] on div at bounding box center [875, 173] width 251 height 559
click at [959, 203] on div at bounding box center [875, 173] width 251 height 559
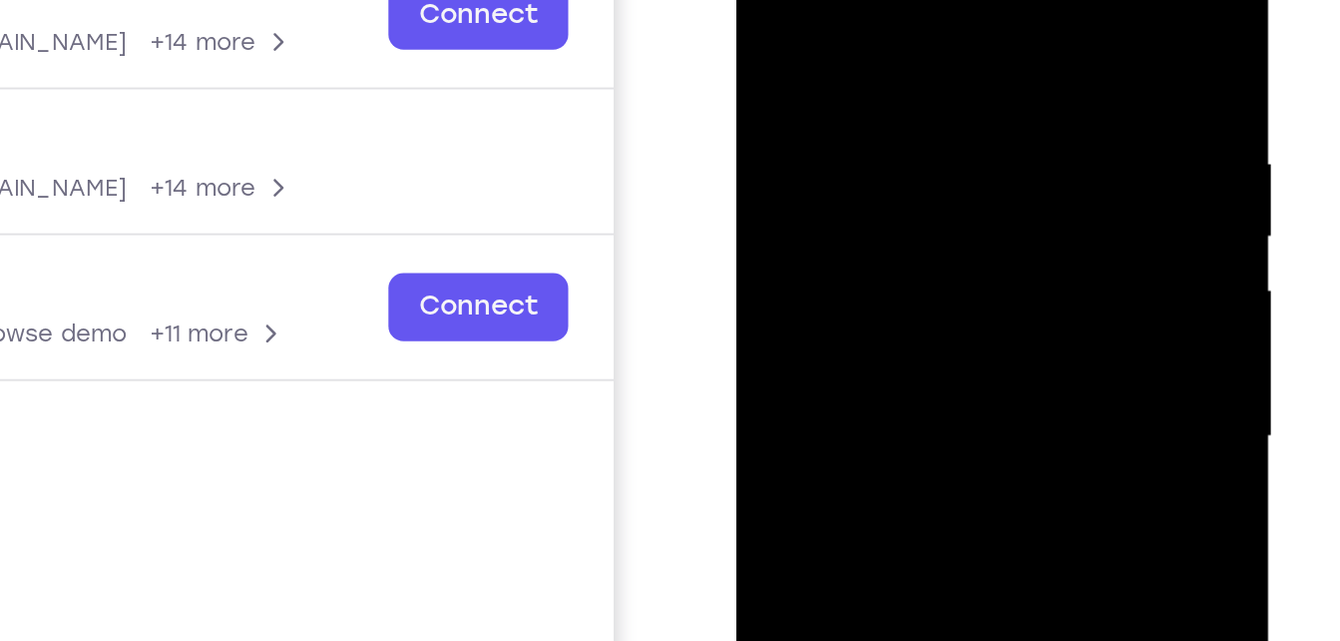
drag, startPoint x: 901, startPoint y: 264, endPoint x: 910, endPoint y: 7, distance: 257.6
drag, startPoint x: 910, startPoint y: 7, endPoint x: 773, endPoint y: 199, distance: 235.4
click at [773, 199] on div at bounding box center [875, 173] width 251 height 559
click at [952, 140] on div at bounding box center [875, 173] width 251 height 559
click at [762, 0] on div at bounding box center [875, 173] width 251 height 559
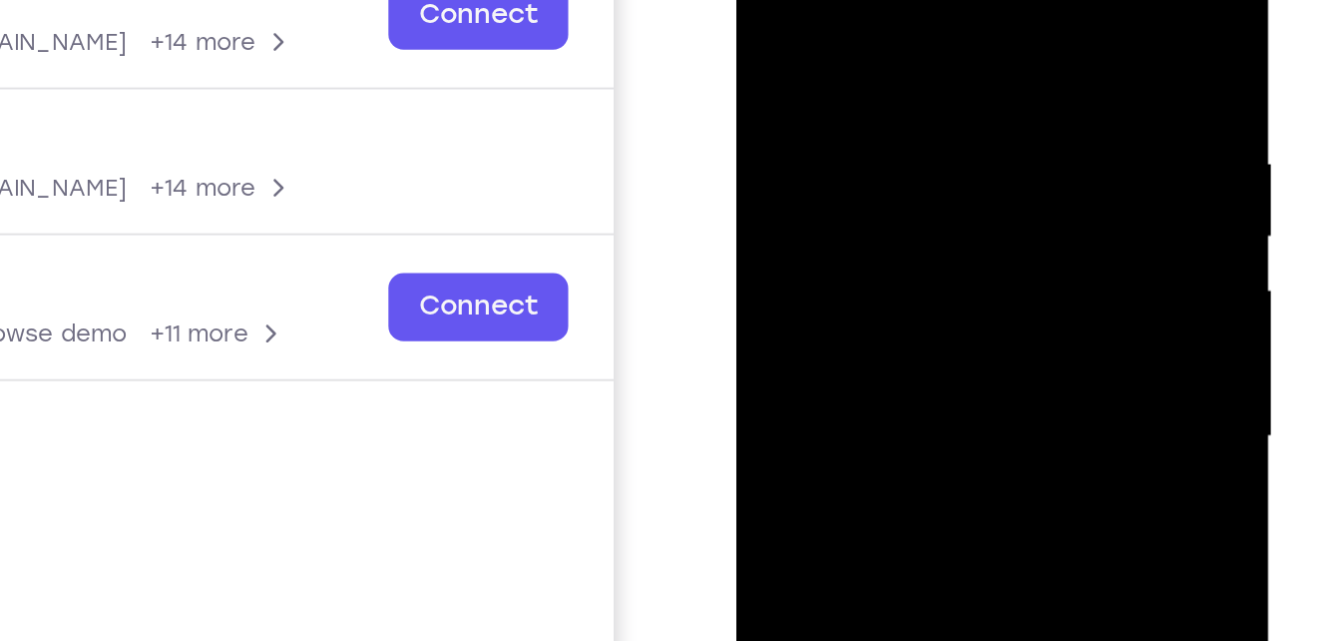
drag, startPoint x: 874, startPoint y: 238, endPoint x: 892, endPoint y: 48, distance: 191.4
click at [892, 48] on div at bounding box center [875, 173] width 251 height 559
drag, startPoint x: 922, startPoint y: 208, endPoint x: 913, endPoint y: 38, distance: 169.9
click at [913, 38] on div at bounding box center [875, 173] width 251 height 559
click at [950, 120] on div at bounding box center [875, 173] width 251 height 559
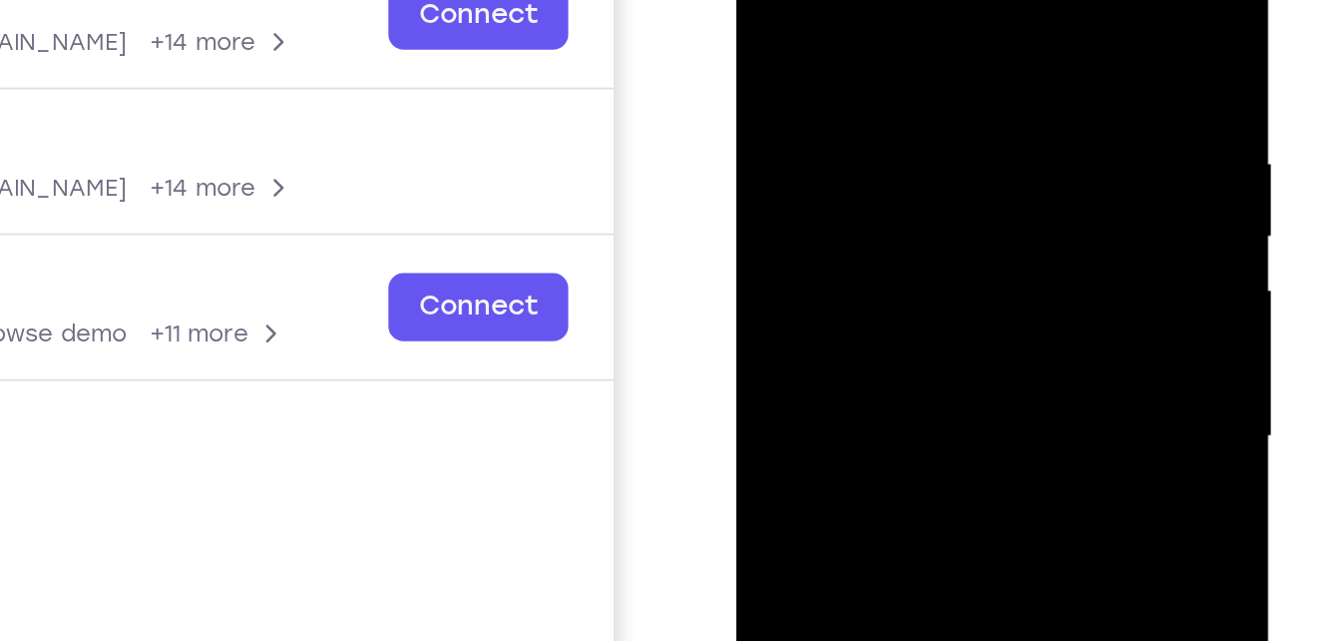
drag, startPoint x: 933, startPoint y: 234, endPoint x: 941, endPoint y: 54, distance: 180.8
click at [941, 54] on div at bounding box center [875, 173] width 251 height 559
click at [951, 140] on div at bounding box center [875, 173] width 251 height 559
drag, startPoint x: 930, startPoint y: 237, endPoint x: 930, endPoint y: 34, distance: 203.6
click at [930, 34] on div at bounding box center [875, 173] width 251 height 559
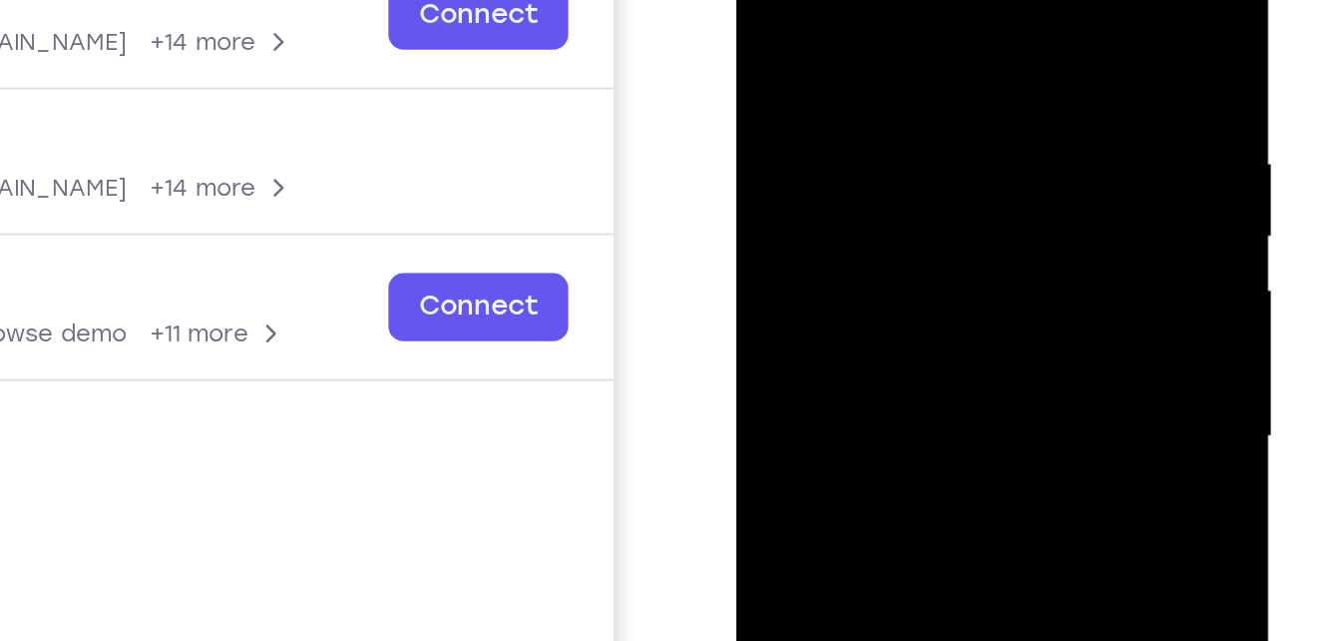
click at [961, 122] on div at bounding box center [875, 173] width 251 height 559
drag, startPoint x: 910, startPoint y: 234, endPoint x: 904, endPoint y: 307, distance: 73.1
click at [904, 307] on div at bounding box center [875, 173] width 251 height 559
click at [844, 148] on div at bounding box center [875, 173] width 251 height 559
click at [844, 150] on div at bounding box center [875, 173] width 251 height 559
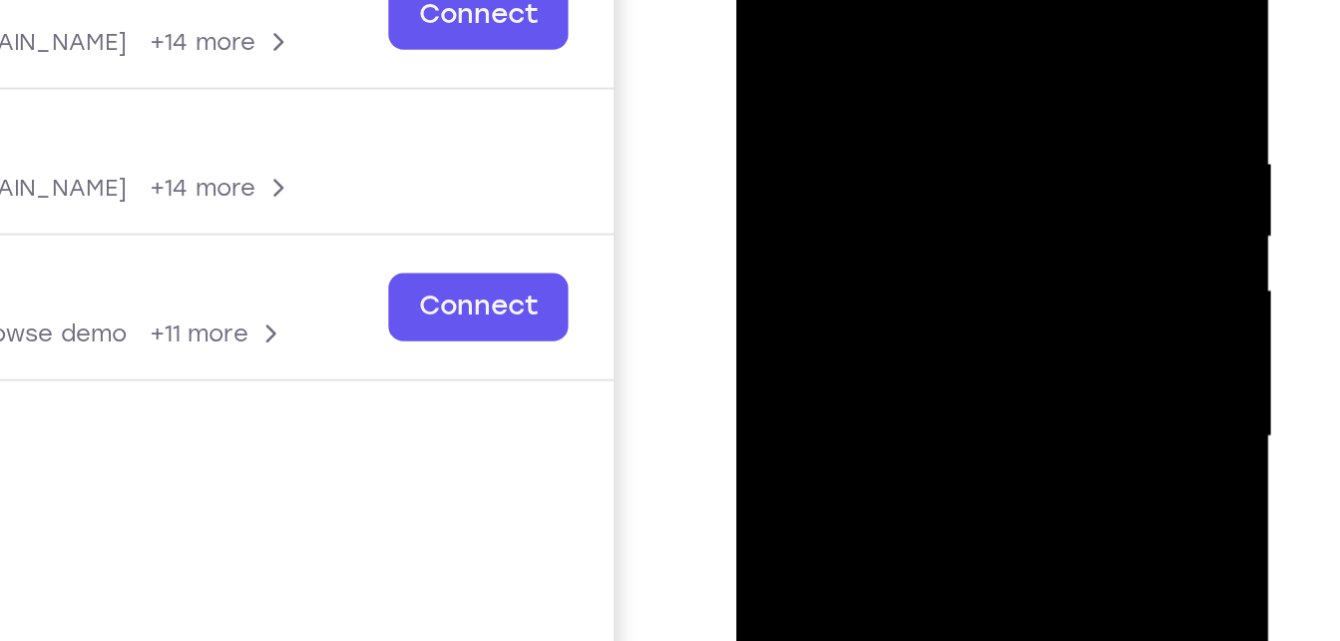
click at [800, 202] on div at bounding box center [875, 173] width 251 height 559
click at [901, 141] on div at bounding box center [875, 173] width 251 height 559
drag, startPoint x: 838, startPoint y: 221, endPoint x: 858, endPoint y: 22, distance: 199.6
click at [858, 22] on div at bounding box center [875, 173] width 251 height 559
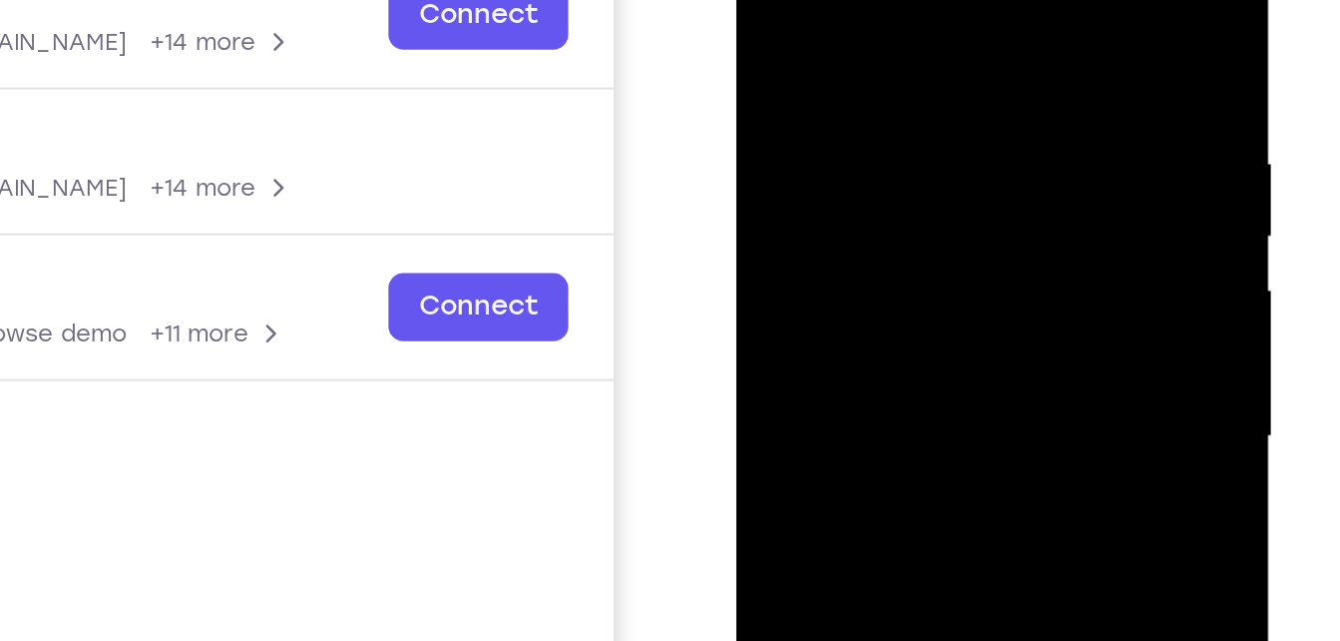
click at [952, 235] on div at bounding box center [875, 173] width 251 height 559
drag, startPoint x: 889, startPoint y: 230, endPoint x: 902, endPoint y: 103, distance: 128.4
click at [902, 103] on div at bounding box center [875, 173] width 251 height 559
drag, startPoint x: 903, startPoint y: 199, endPoint x: 926, endPoint y: 11, distance: 189.0
click at [926, 11] on div at bounding box center [875, 173] width 251 height 559
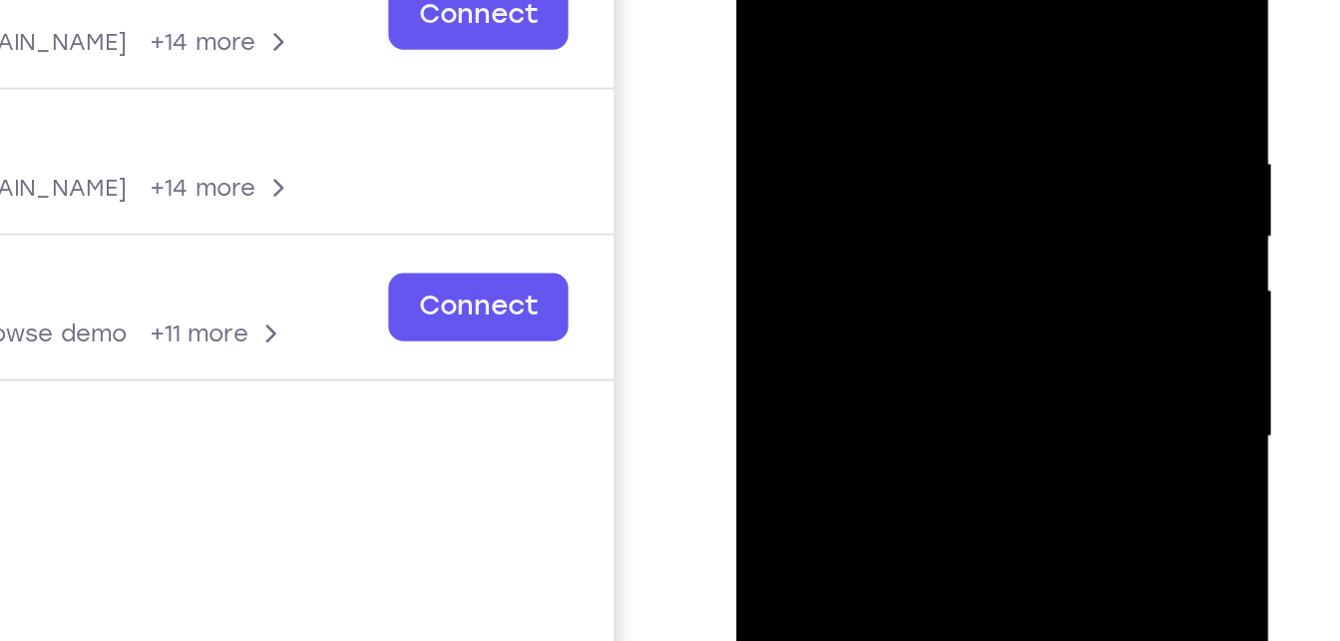
drag, startPoint x: 935, startPoint y: 177, endPoint x: 947, endPoint y: 60, distance: 117.4
click at [947, 60] on div at bounding box center [875, 173] width 251 height 559
click at [957, 138] on div at bounding box center [875, 173] width 251 height 559
drag, startPoint x: 888, startPoint y: 260, endPoint x: 913, endPoint y: 29, distance: 232.8
click at [913, 29] on div at bounding box center [875, 173] width 251 height 559
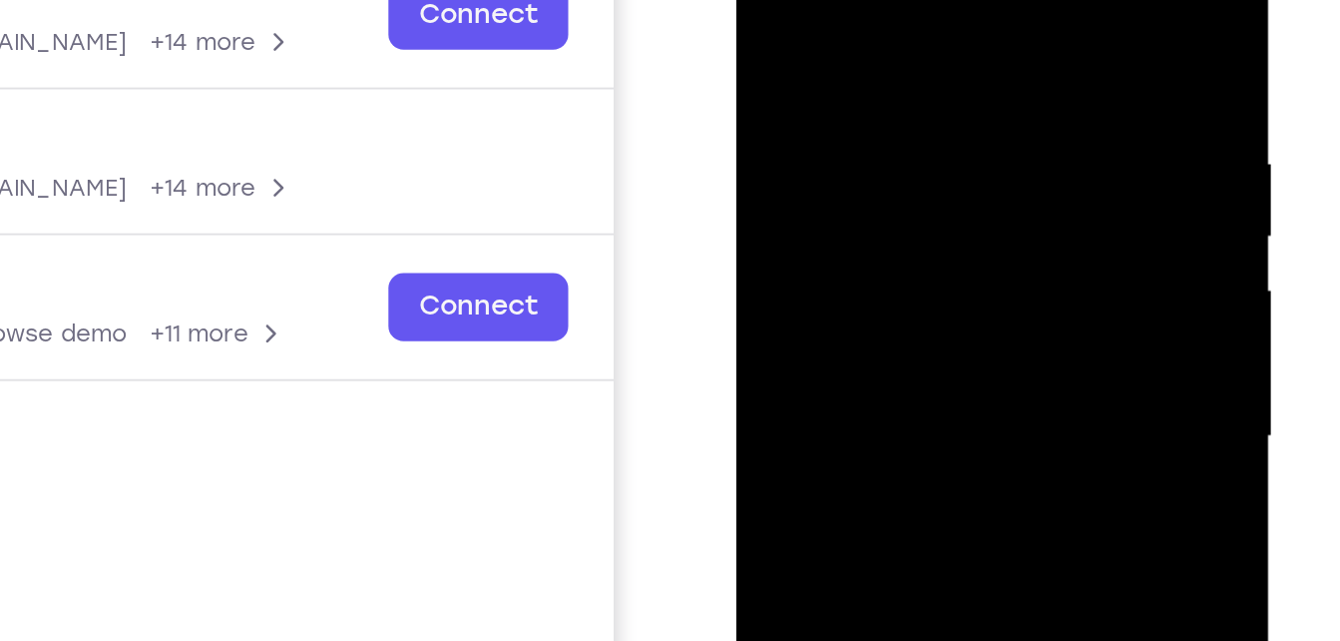
drag, startPoint x: 867, startPoint y: 229, endPoint x: 887, endPoint y: 44, distance: 185.7
click at [887, 44] on div at bounding box center [875, 173] width 251 height 559
drag, startPoint x: 907, startPoint y: 210, endPoint x: 921, endPoint y: 95, distance: 115.6
click at [921, 95] on div at bounding box center [875, 173] width 251 height 559
click at [961, 154] on div at bounding box center [875, 173] width 251 height 559
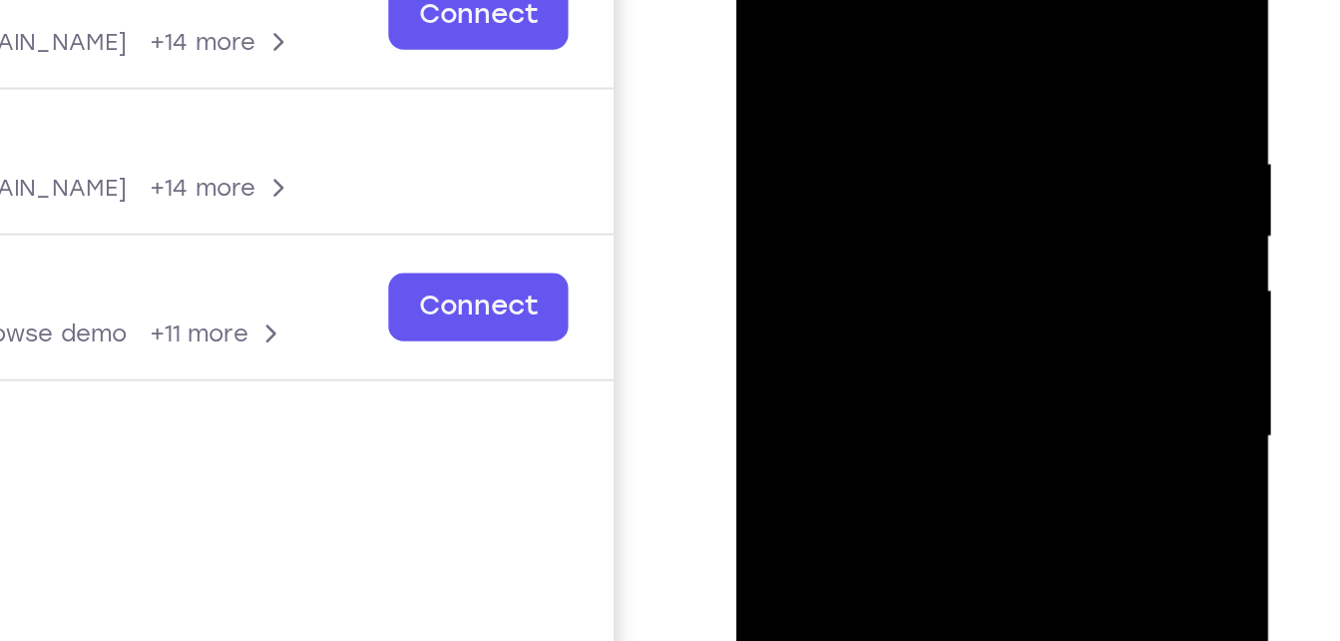
click at [845, 96] on div at bounding box center [875, 173] width 251 height 559
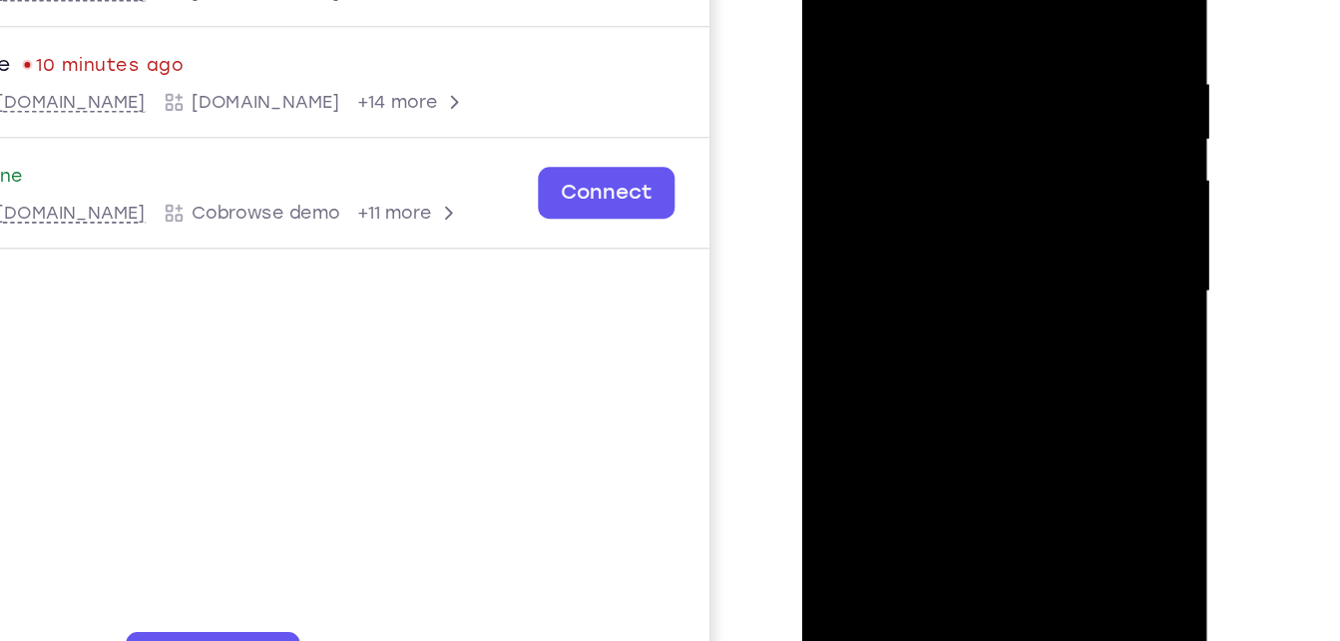
click at [926, 231] on div at bounding box center [942, 162] width 251 height 559
click at [936, 360] on div at bounding box center [942, 162] width 251 height 559
click at [992, 354] on div at bounding box center [942, 162] width 251 height 559
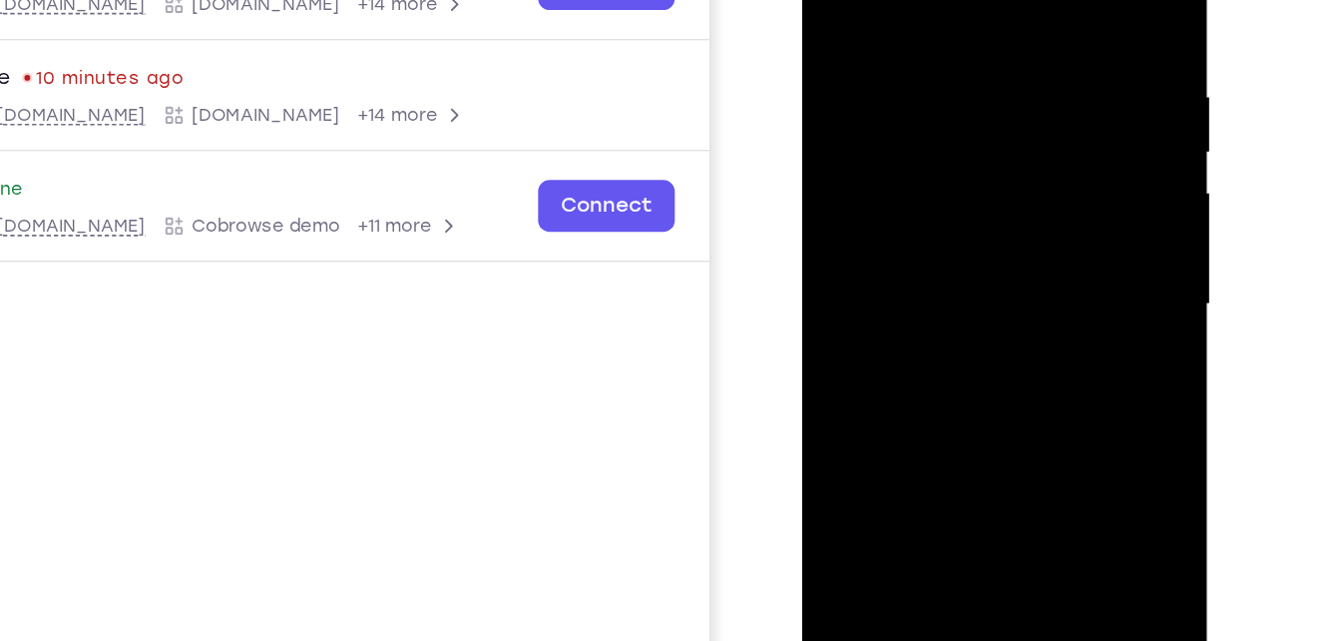
click at [827, 0] on div at bounding box center [942, 175] width 251 height 559
click at [1016, 160] on div at bounding box center [942, 175] width 251 height 559
click at [1013, 244] on div at bounding box center [942, 175] width 251 height 559
click at [1000, 181] on div at bounding box center [942, 175] width 251 height 559
click at [998, 179] on div at bounding box center [942, 175] width 251 height 559
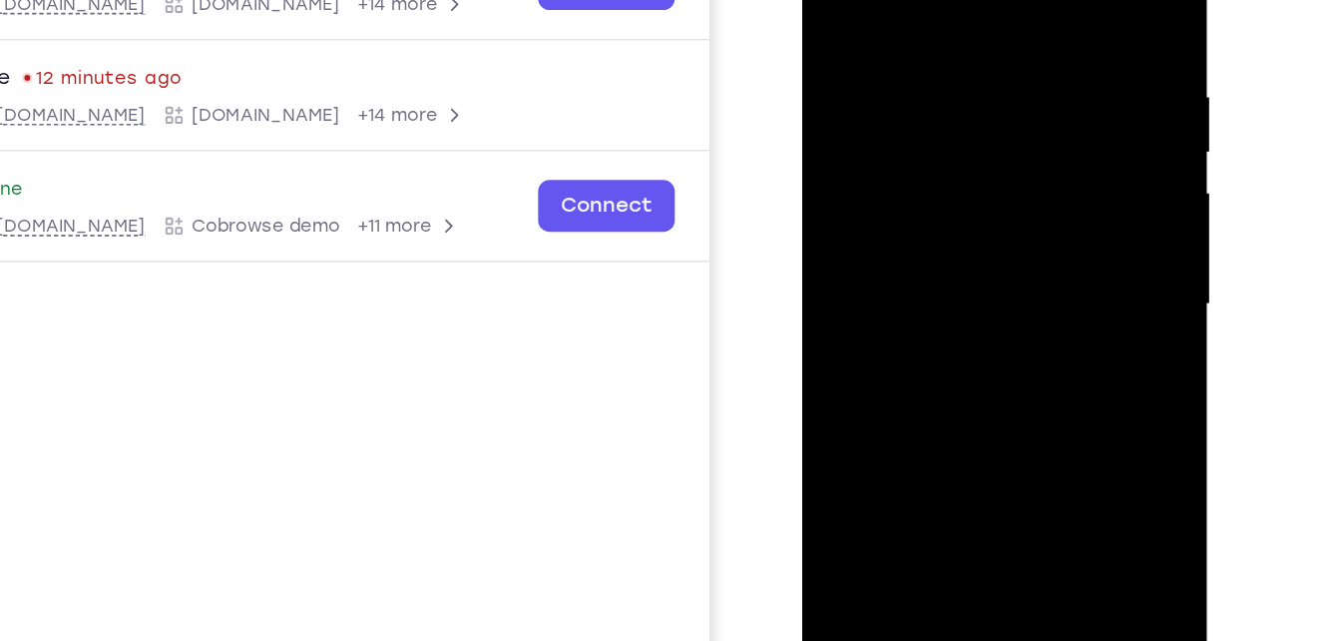
click at [961, 286] on div at bounding box center [942, 175] width 251 height 559
click at [886, 372] on div at bounding box center [942, 175] width 251 height 559
click at [934, 371] on div at bounding box center [942, 175] width 251 height 559
click at [972, 370] on div at bounding box center [942, 175] width 251 height 559
click at [1015, 368] on div at bounding box center [942, 175] width 251 height 559
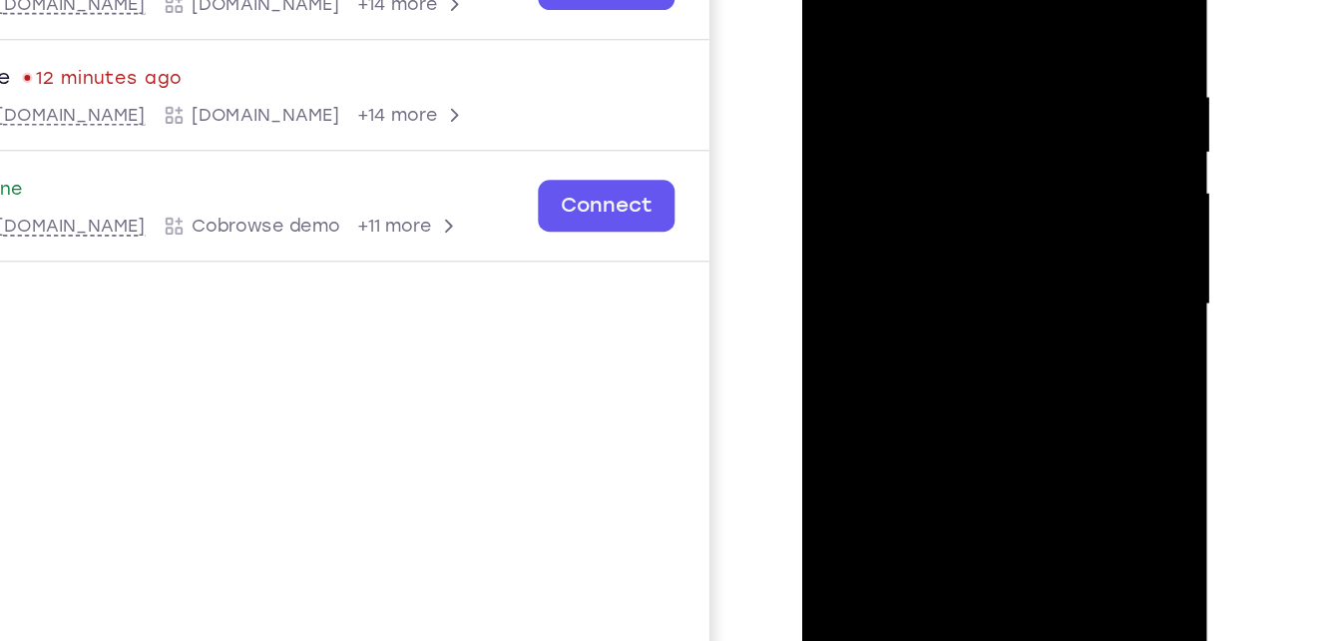
click at [830, 0] on div at bounding box center [942, 175] width 251 height 559
click at [829, 0] on div at bounding box center [942, 175] width 251 height 559
drag, startPoint x: 930, startPoint y: 221, endPoint x: 947, endPoint y: 98, distance: 123.9
click at [947, 98] on div at bounding box center [942, 175] width 251 height 559
click at [1017, 278] on div at bounding box center [942, 175] width 251 height 559
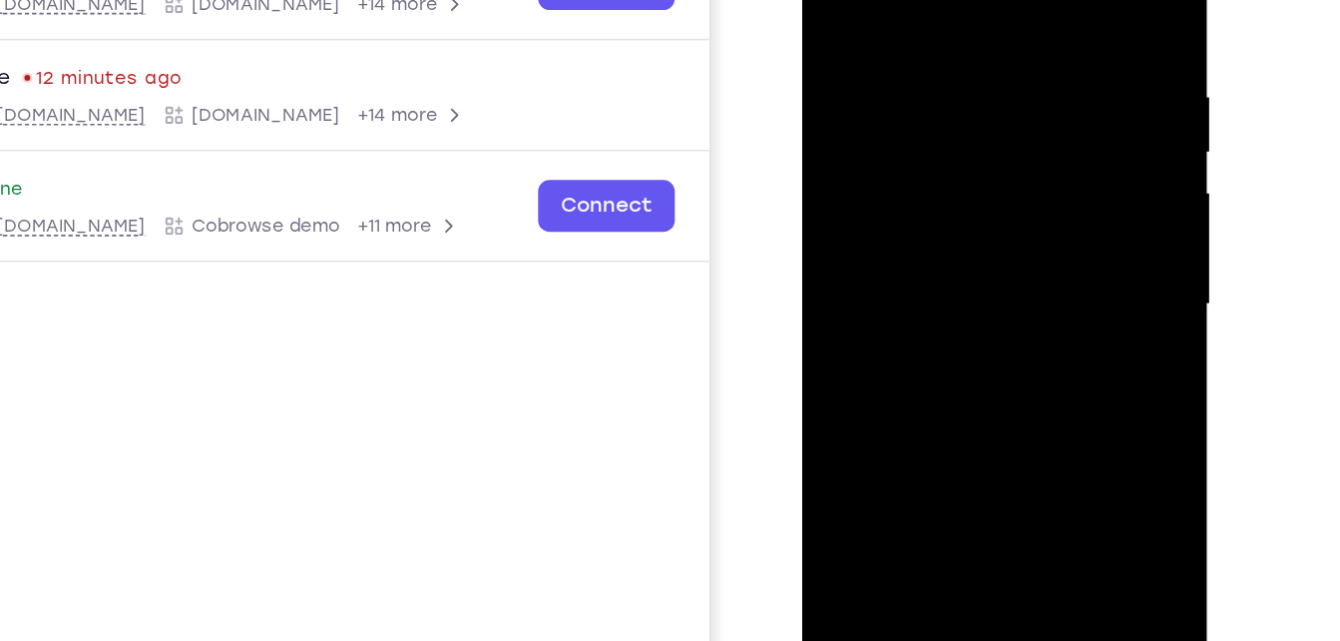
click at [1012, 272] on div at bounding box center [942, 175] width 251 height 559
click at [997, 270] on div at bounding box center [942, 175] width 251 height 559
click at [975, 252] on div at bounding box center [942, 175] width 251 height 559
click at [907, 376] on div at bounding box center [942, 175] width 251 height 559
click at [886, 372] on div at bounding box center [942, 175] width 251 height 559
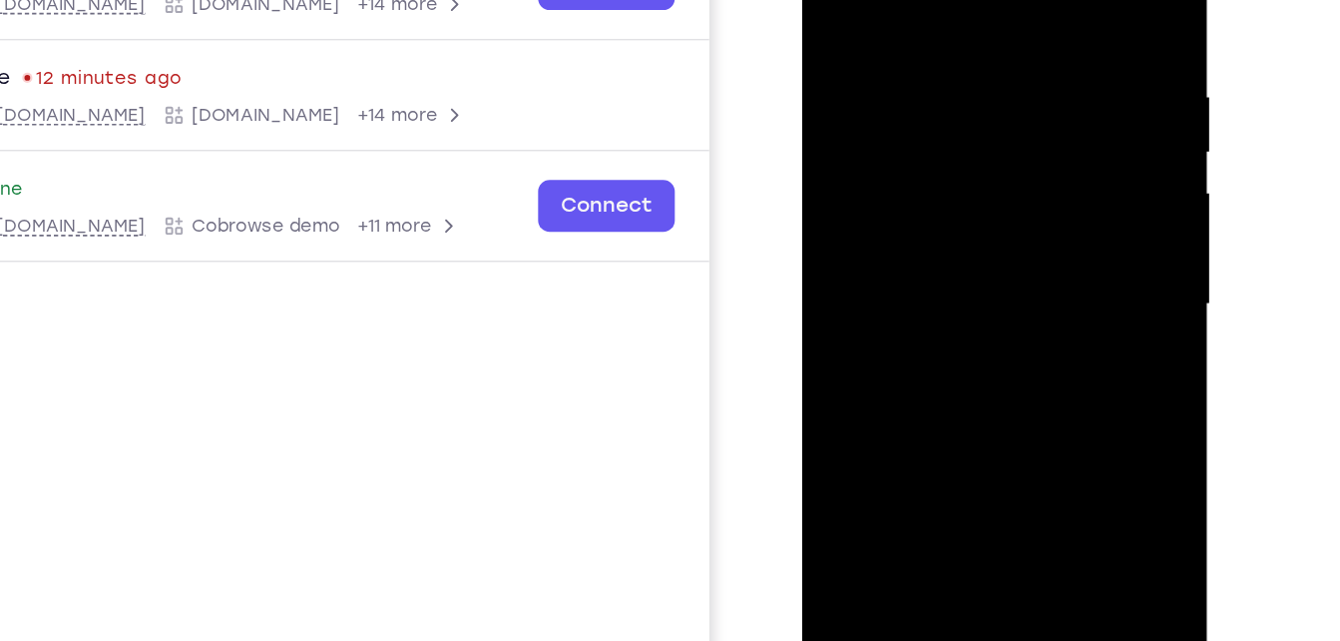
click at [883, 375] on div at bounding box center [942, 175] width 251 height 559
click at [864, 379] on div at bounding box center [942, 175] width 251 height 559
click at [934, 293] on div at bounding box center [942, 175] width 251 height 559
click at [870, 375] on div at bounding box center [942, 175] width 251 height 559
click at [870, 378] on div at bounding box center [942, 175] width 251 height 559
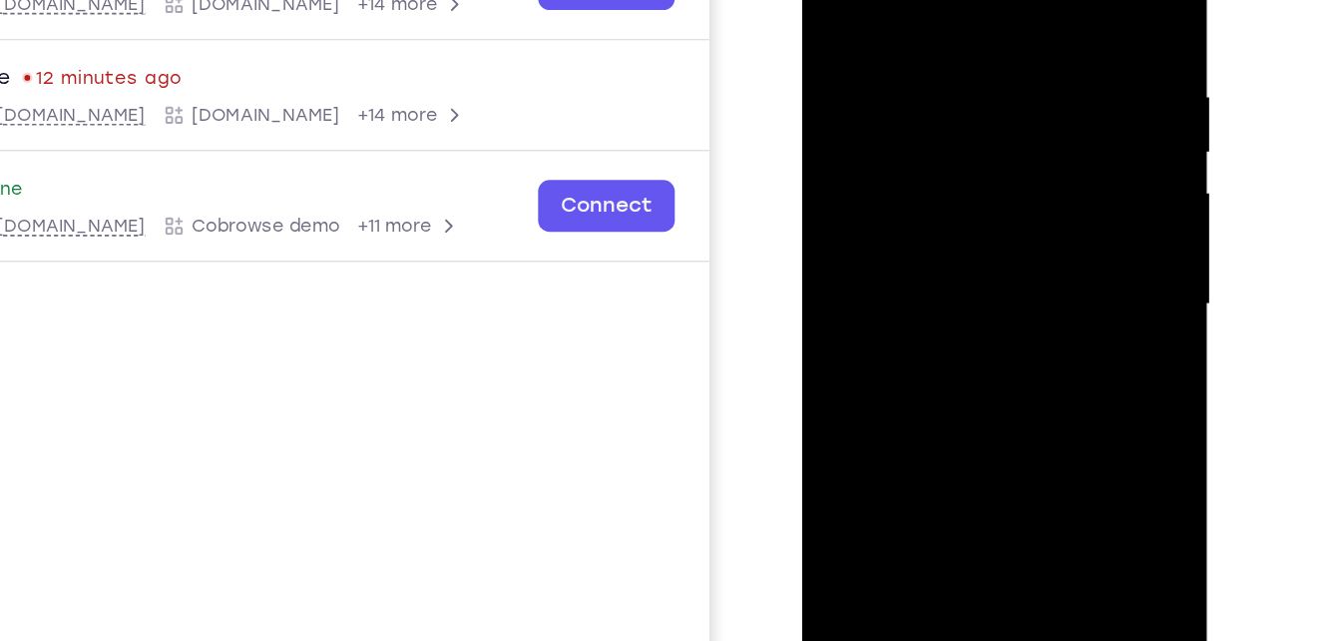
click at [870, 378] on div at bounding box center [942, 175] width 251 height 559
click at [876, 378] on div at bounding box center [942, 175] width 251 height 559
click at [880, 378] on div at bounding box center [942, 175] width 251 height 559
click at [897, 322] on div at bounding box center [942, 175] width 251 height 559
click at [882, 377] on div at bounding box center [942, 175] width 251 height 559
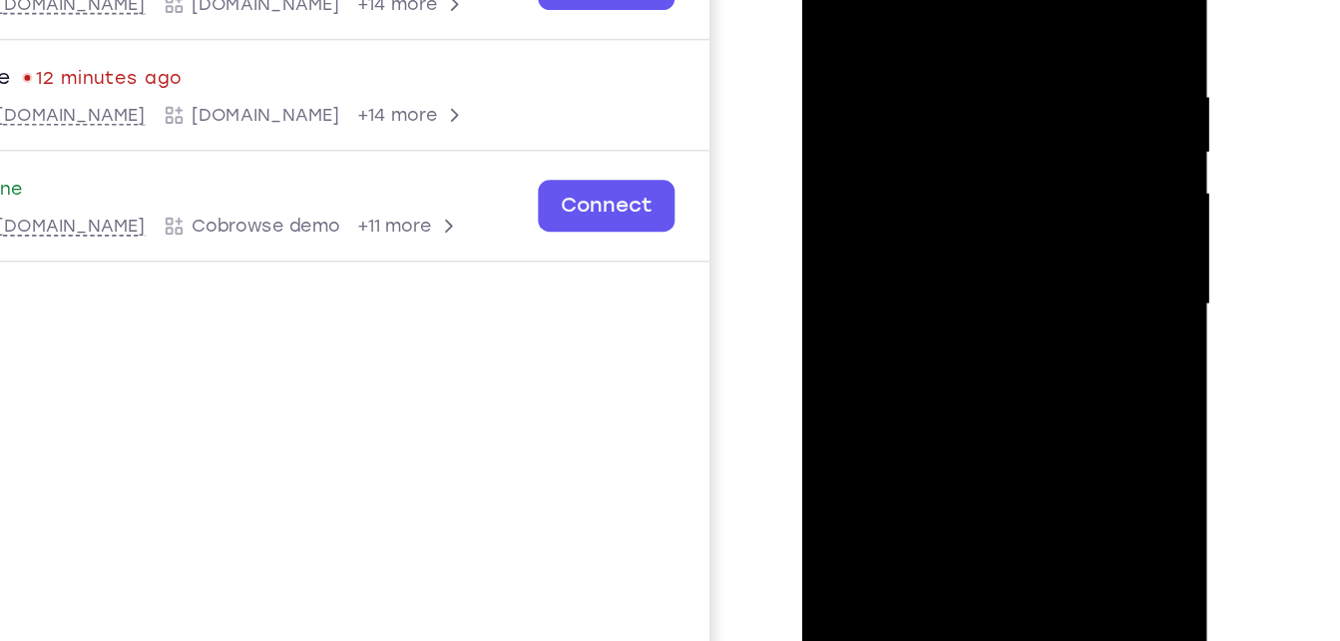
click at [882, 378] on div at bounding box center [942, 175] width 251 height 559
click at [890, 378] on div at bounding box center [942, 175] width 251 height 559
click at [954, 234] on div at bounding box center [942, 175] width 251 height 559
click at [898, 376] on div at bounding box center [942, 175] width 251 height 559
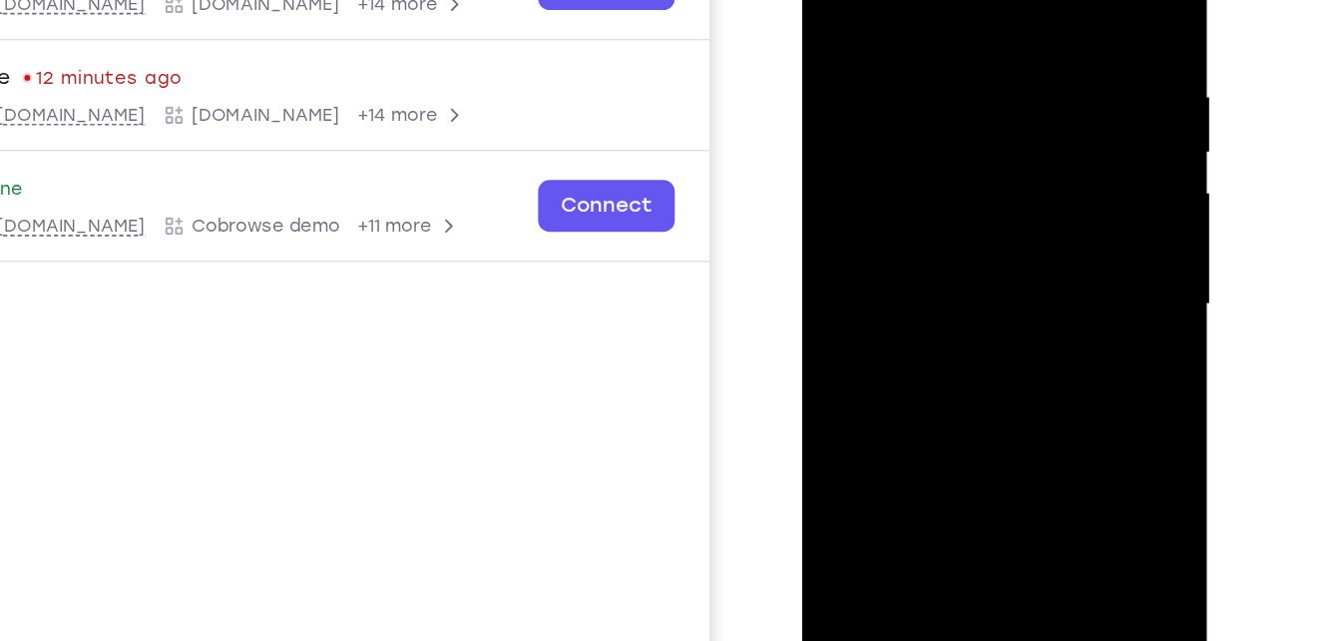
click at [904, 379] on div at bounding box center [942, 175] width 251 height 559
click at [968, 252] on div at bounding box center [942, 175] width 251 height 559
click at [913, 376] on div at bounding box center [942, 175] width 251 height 559
click at [921, 378] on div at bounding box center [942, 175] width 251 height 559
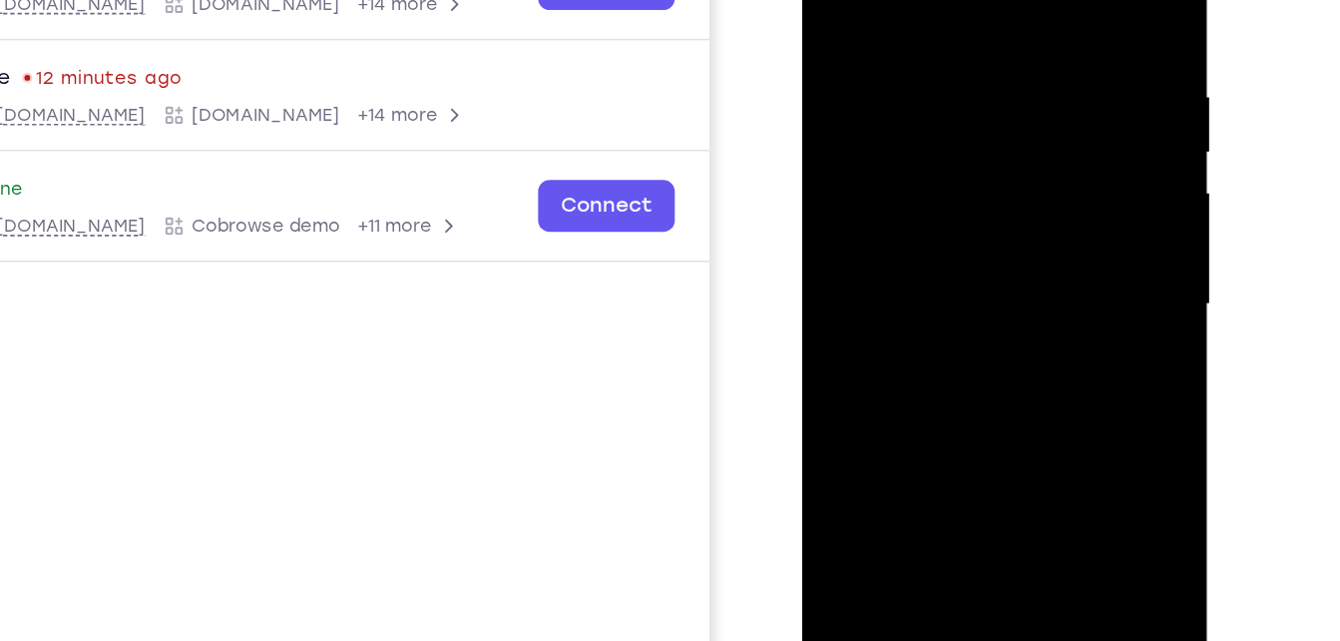
click at [932, 381] on div at bounding box center [942, 175] width 251 height 559
click at [940, 377] on div at bounding box center [942, 175] width 251 height 559
click at [952, 377] on div at bounding box center [942, 175] width 251 height 559
click at [965, 379] on div at bounding box center [942, 175] width 251 height 559
click at [973, 379] on div at bounding box center [942, 175] width 251 height 559
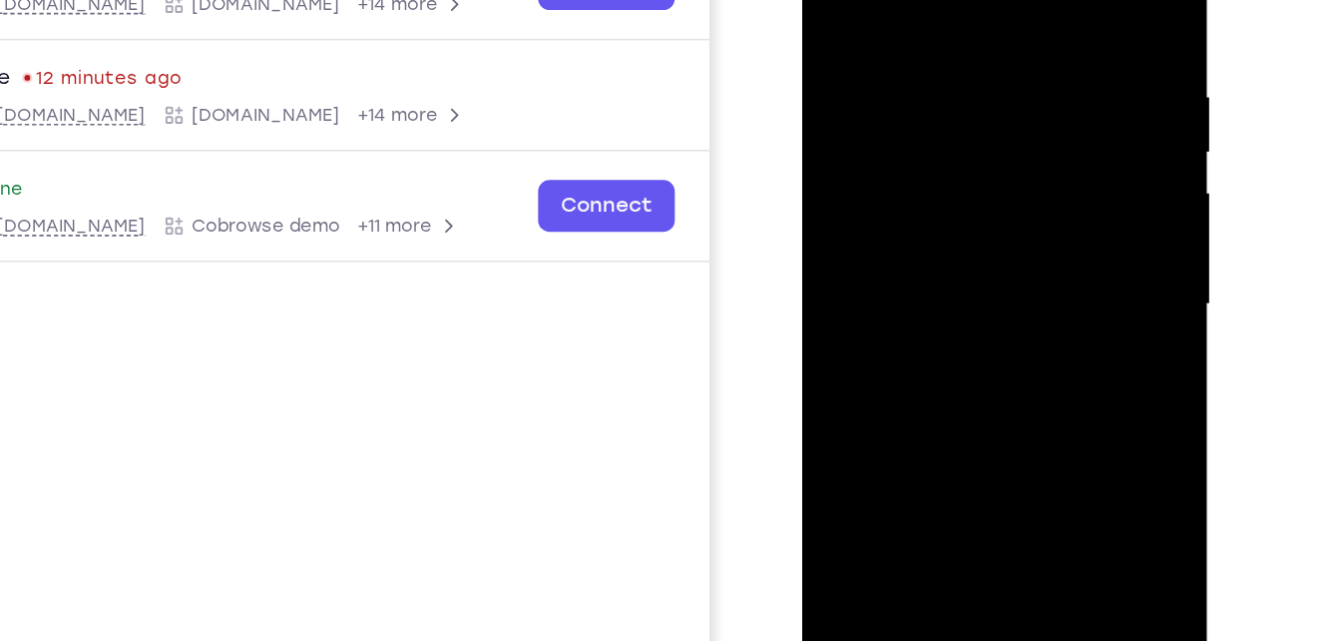
click at [992, 379] on div at bounding box center [942, 175] width 251 height 559
click at [986, 379] on div at bounding box center [942, 175] width 251 height 559
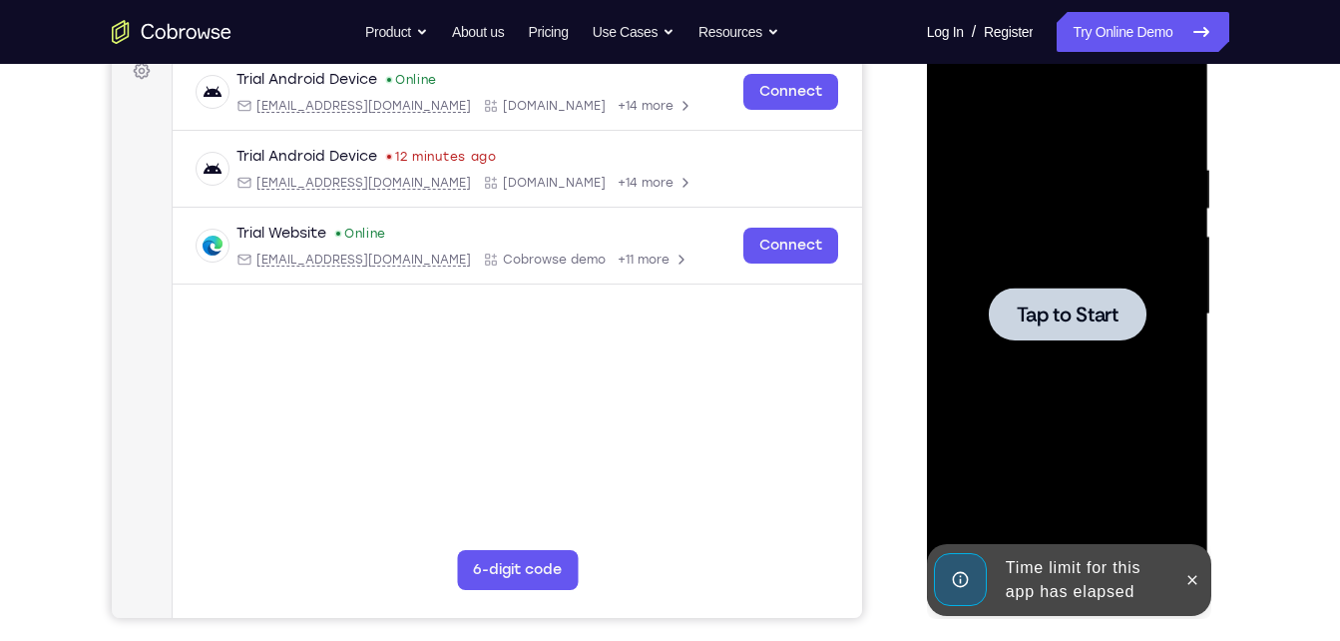
click at [1067, 299] on div at bounding box center [1068, 313] width 158 height 53
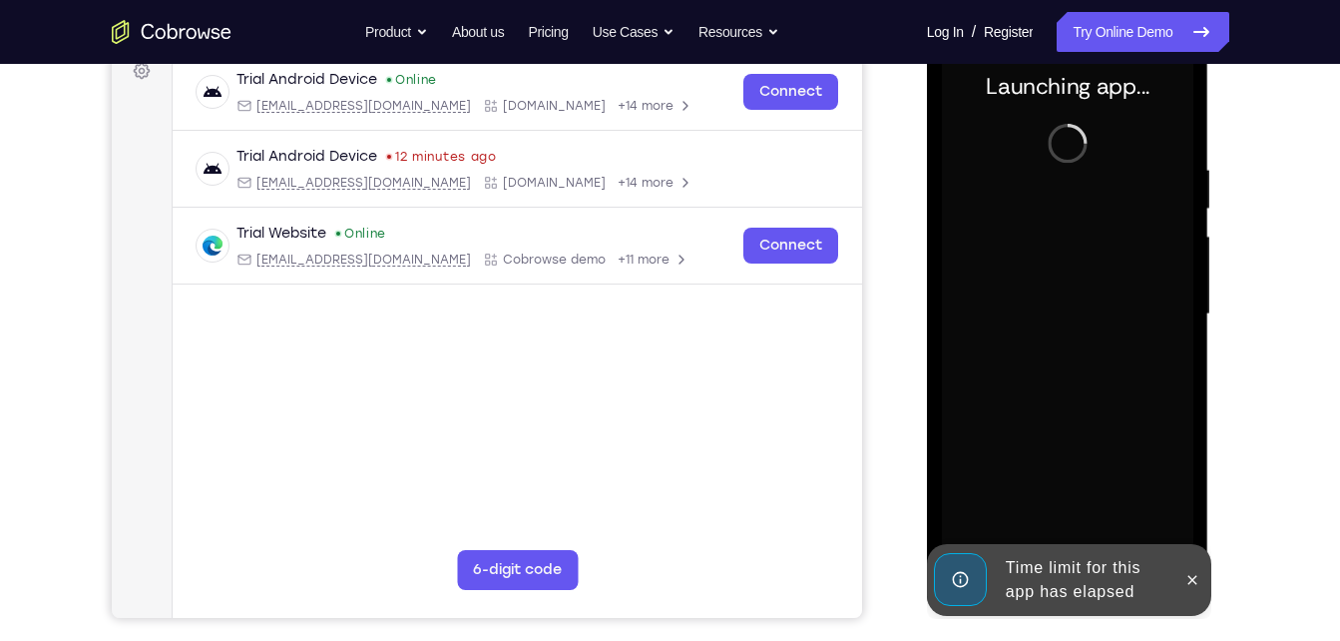
click at [1175, 582] on div "Time limit for this app has elapsed" at bounding box center [1053, 580] width 246 height 72
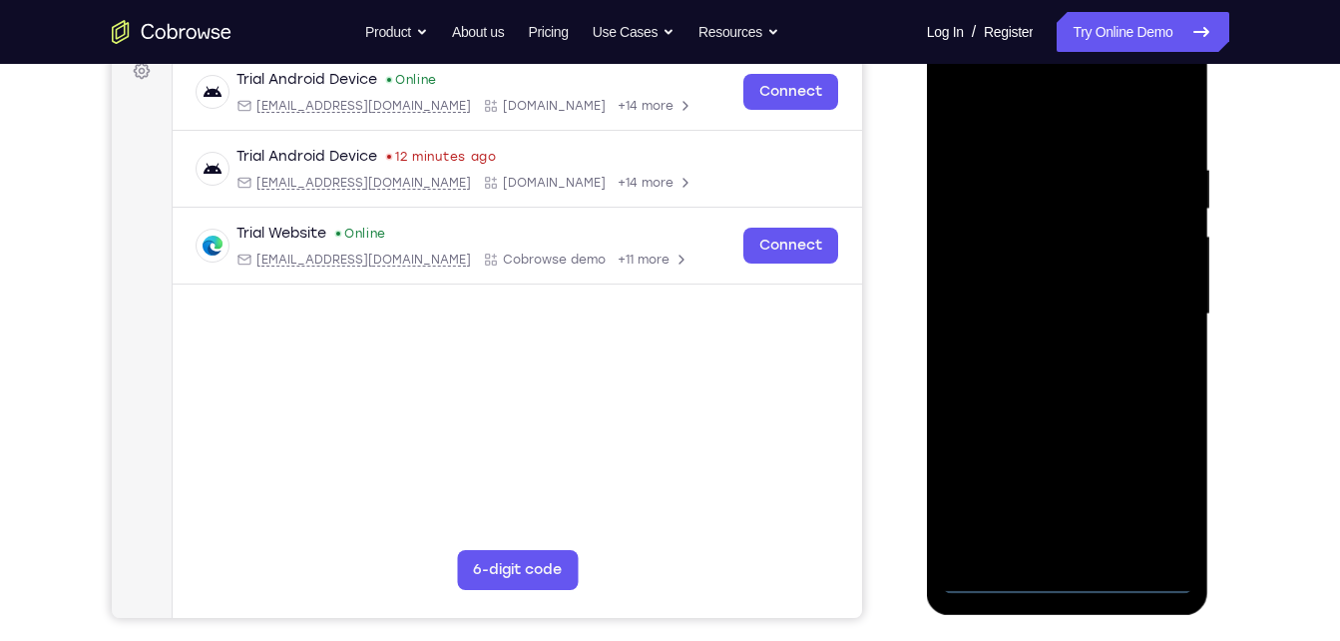
click at [1069, 577] on div at bounding box center [1067, 314] width 251 height 559
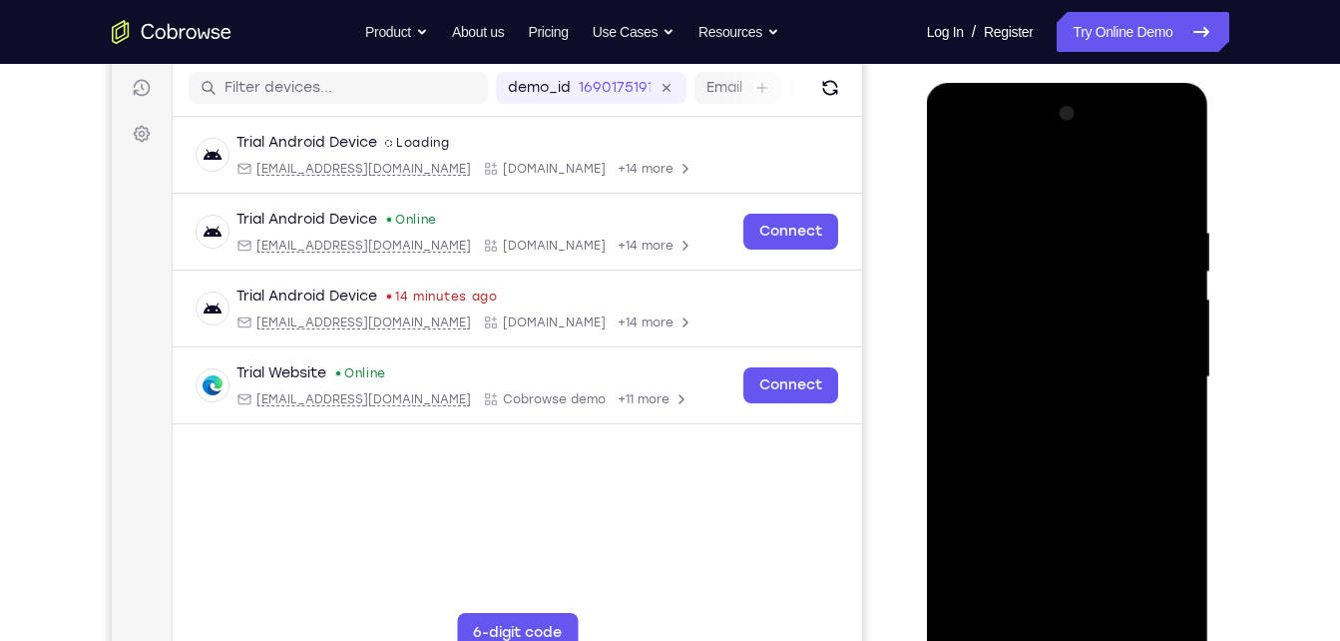
scroll to position [246, 0]
click at [1137, 570] on div at bounding box center [1067, 378] width 251 height 559
click at [1156, 546] on div at bounding box center [1067, 378] width 251 height 559
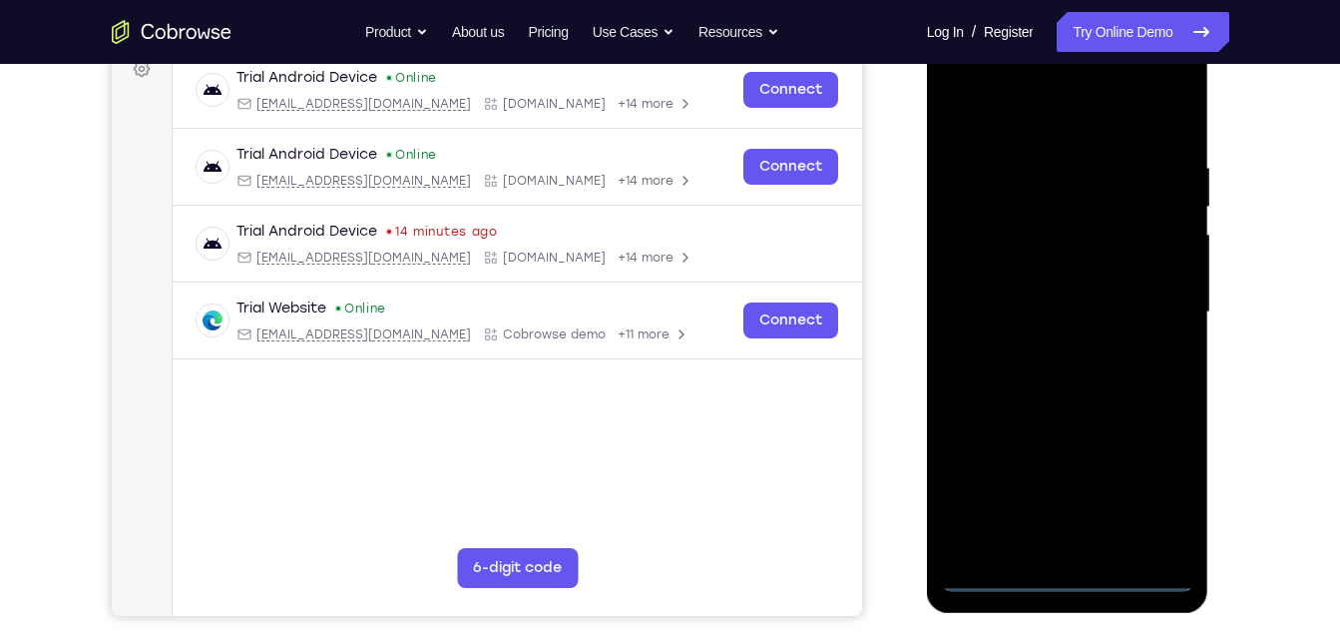
scroll to position [313, 0]
click at [963, 78] on div at bounding box center [1067, 311] width 251 height 559
click at [1026, 204] on div at bounding box center [1067, 311] width 251 height 559
click at [1003, 289] on div at bounding box center [1067, 311] width 251 height 559
click at [1060, 353] on div at bounding box center [1067, 311] width 251 height 559
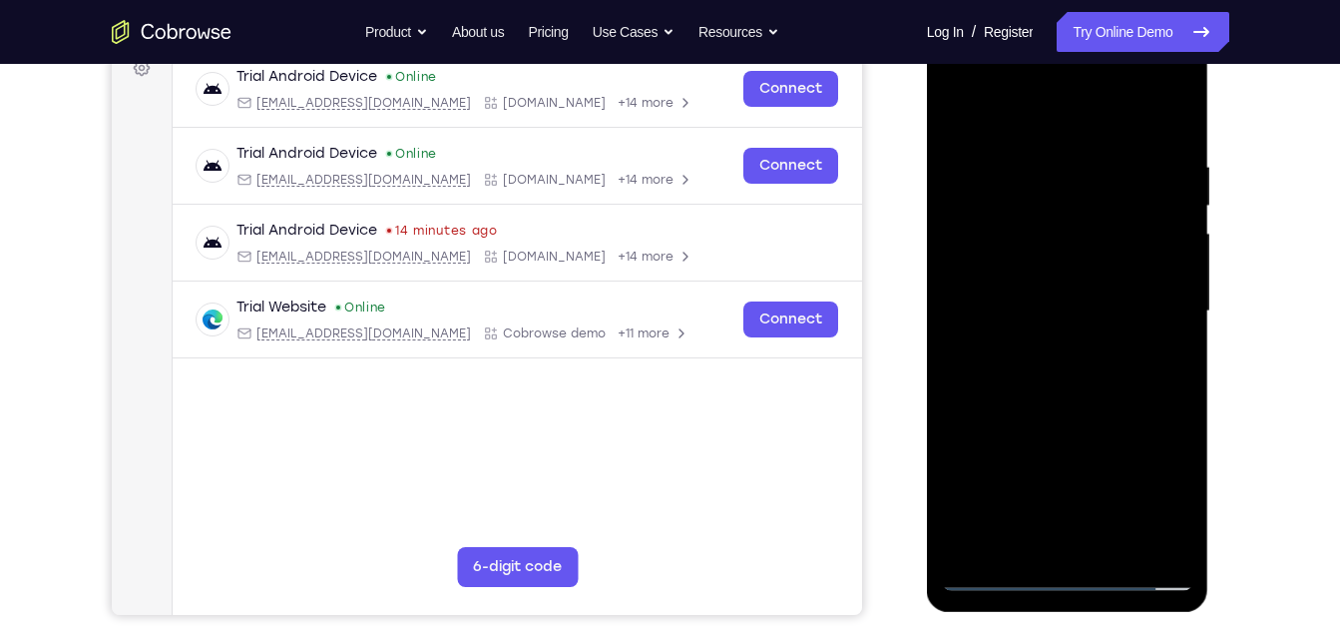
click at [959, 109] on div at bounding box center [1067, 311] width 251 height 559
click at [1030, 193] on div at bounding box center [1067, 311] width 251 height 559
drag, startPoint x: 1166, startPoint y: 345, endPoint x: 958, endPoint y: 378, distance: 211.1
click at [958, 378] on div at bounding box center [1067, 311] width 251 height 559
click at [1175, 398] on div at bounding box center [1067, 311] width 251 height 559
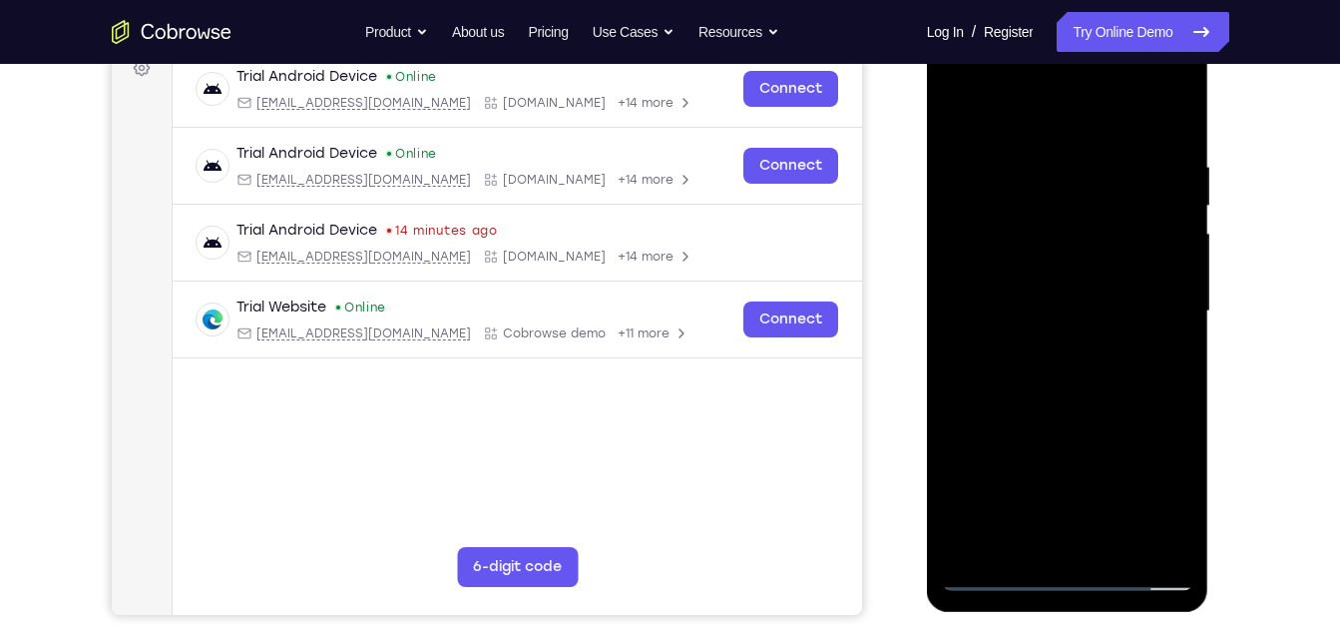
click at [1175, 398] on div at bounding box center [1067, 311] width 251 height 559
click at [1178, 399] on div at bounding box center [1067, 311] width 251 height 559
drag, startPoint x: 1087, startPoint y: 466, endPoint x: 1093, endPoint y: 212, distance: 254.5
click at [1093, 212] on div at bounding box center [1067, 311] width 251 height 559
drag, startPoint x: 1069, startPoint y: 495, endPoint x: 1119, endPoint y: -4, distance: 501.4
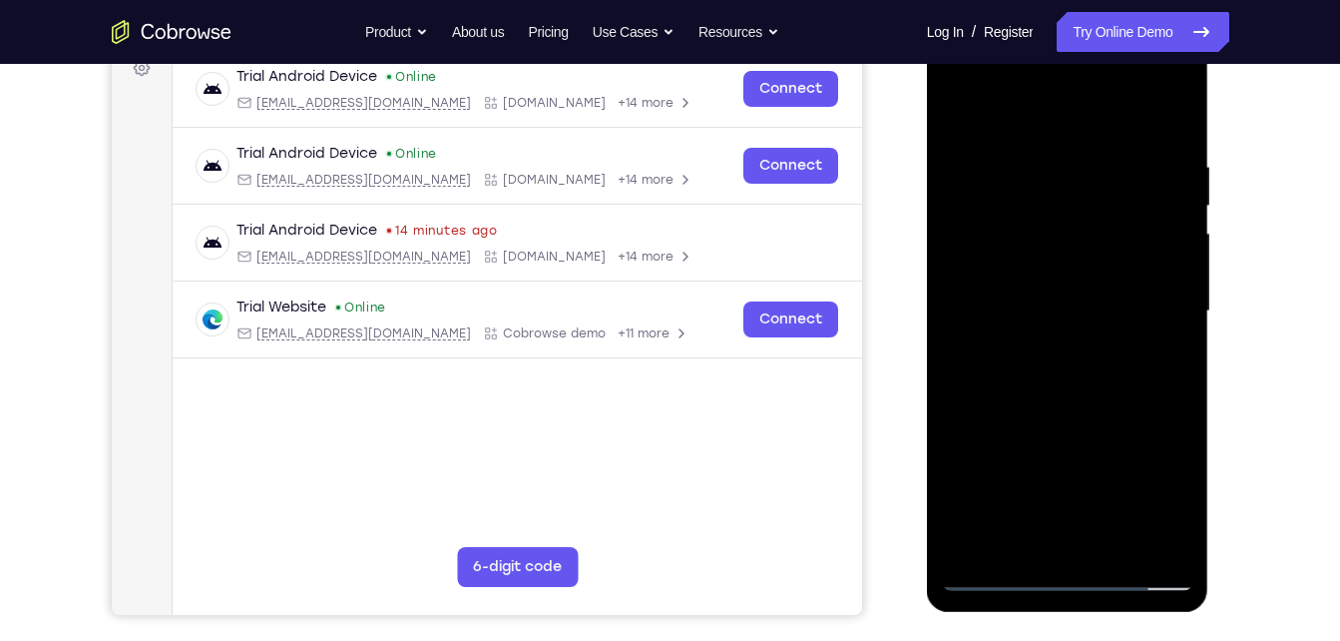
click at [1119, 17] on html "Online web based iOS Simulators and Android Emulators. Run iPhone, iPad, Mobile…" at bounding box center [1069, 316] width 284 height 599
click at [1145, 452] on div at bounding box center [1067, 311] width 251 height 559
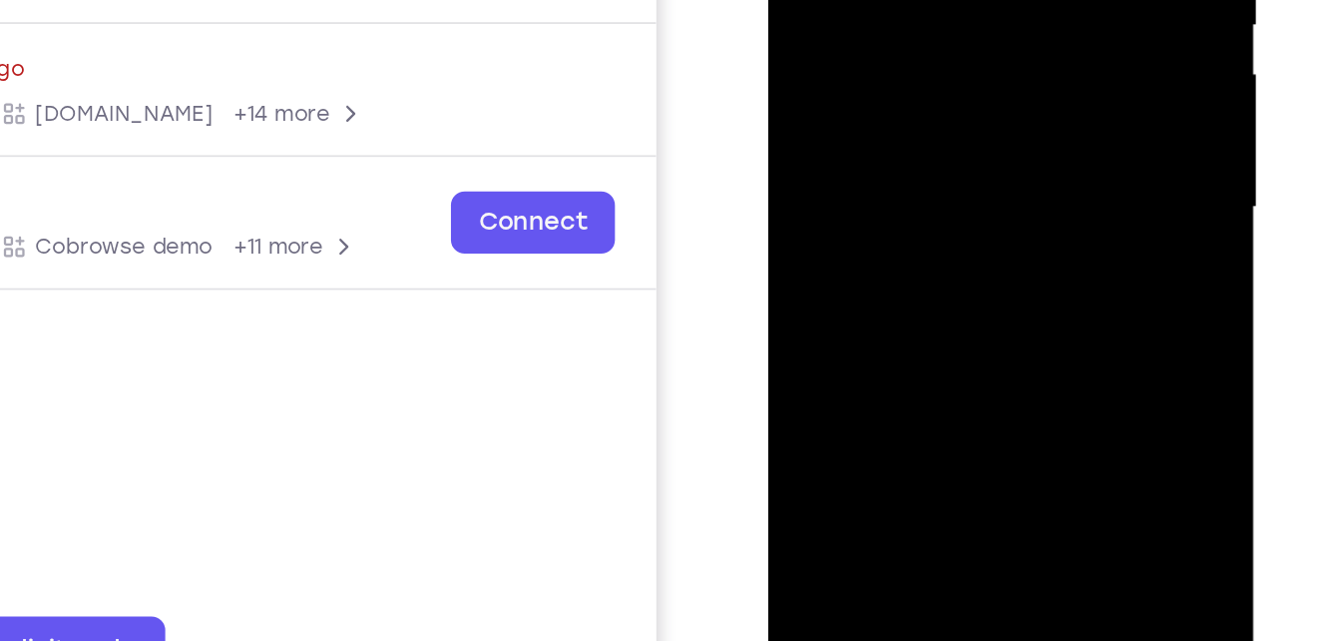
drag, startPoint x: 944, startPoint y: 164, endPoint x: 946, endPoint y: -155, distance: 318.3
drag, startPoint x: 902, startPoint y: 172, endPoint x: 965, endPoint y: -170, distance: 347.0
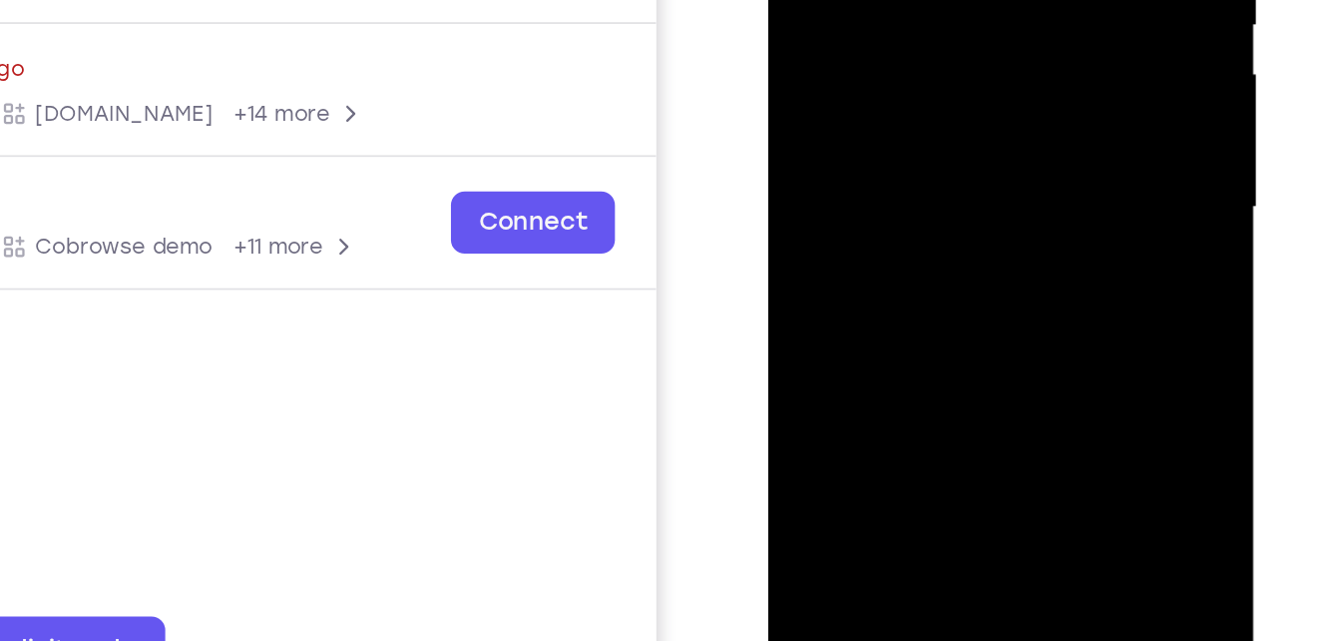
drag, startPoint x: 913, startPoint y: 178, endPoint x: 927, endPoint y: -154, distance: 331.6
drag, startPoint x: 901, startPoint y: 159, endPoint x: 941, endPoint y: -130, distance: 291.1
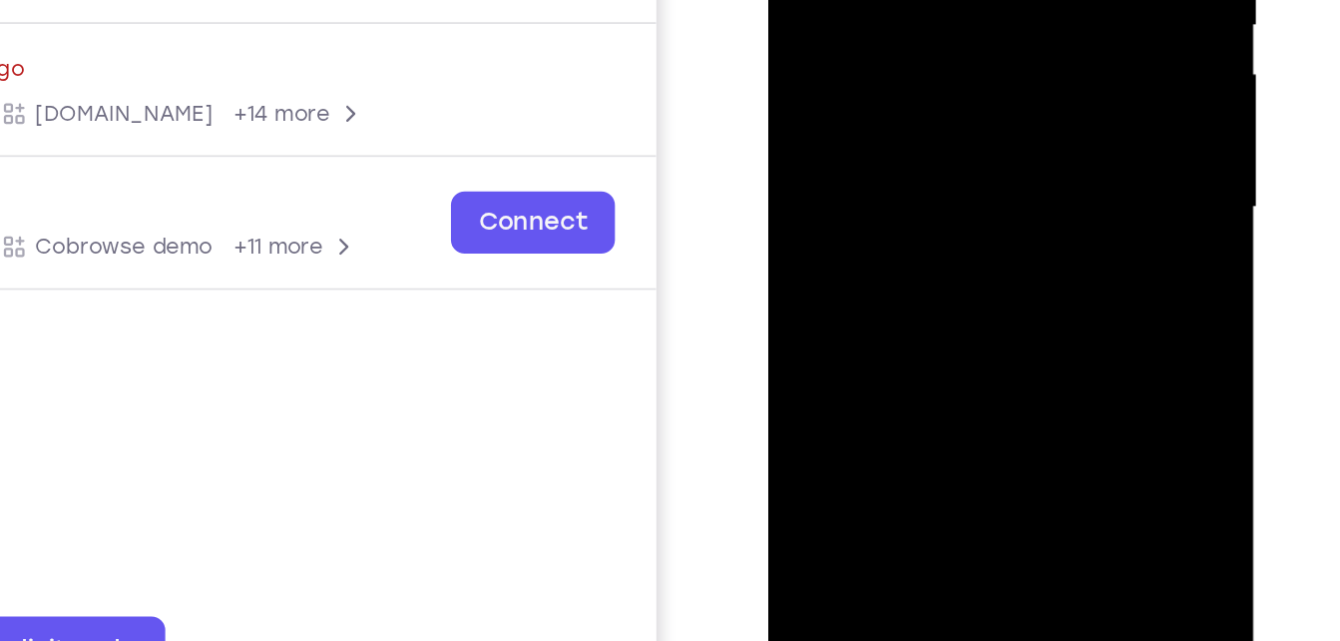
drag, startPoint x: 925, startPoint y: 183, endPoint x: 961, endPoint y: -130, distance: 314.4
drag, startPoint x: 944, startPoint y: 187, endPoint x: 964, endPoint y: -165, distance: 351.8
drag, startPoint x: 948, startPoint y: 170, endPoint x: 956, endPoint y: -49, distance: 218.7
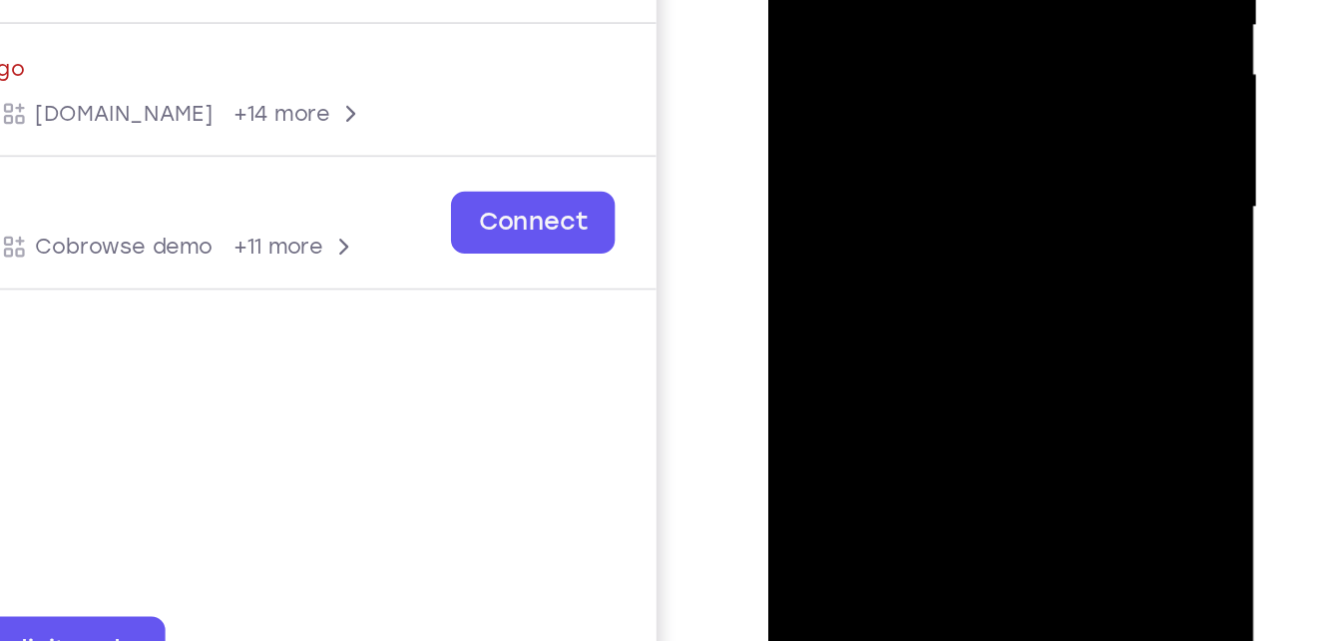
drag, startPoint x: 924, startPoint y: 165, endPoint x: 968, endPoint y: -158, distance: 325.3
drag, startPoint x: 913, startPoint y: 109, endPoint x: 948, endPoint y: -89, distance: 200.6
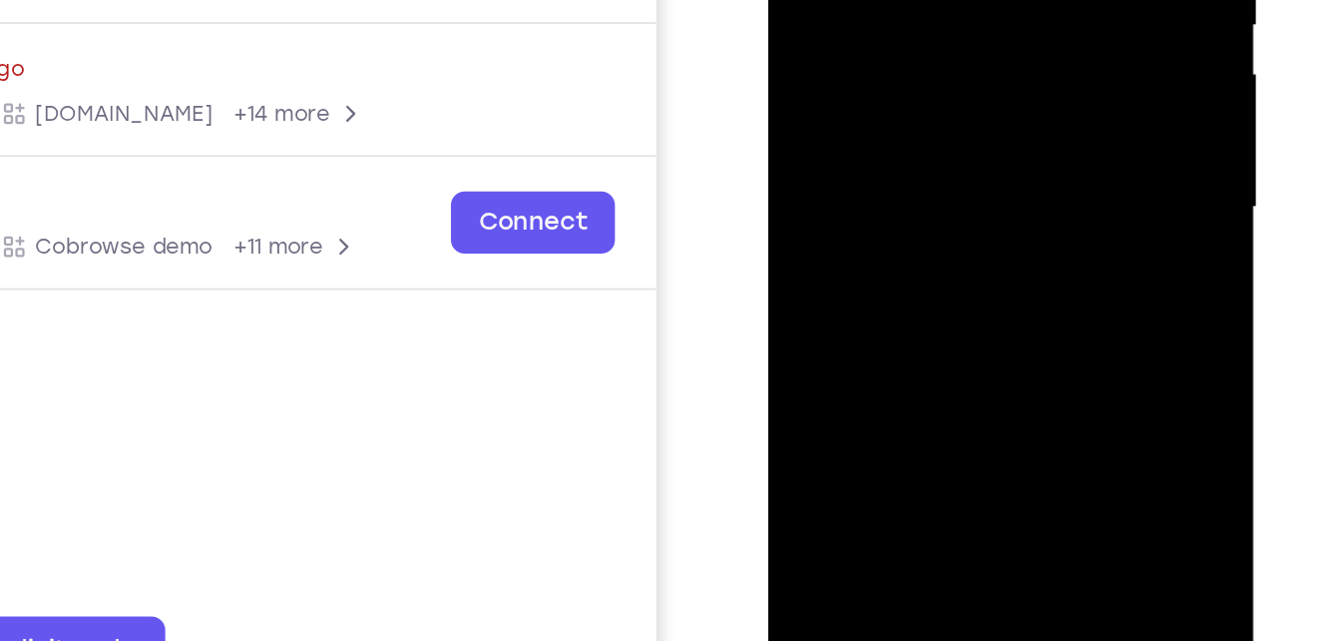
drag, startPoint x: 944, startPoint y: 55, endPoint x: 947, endPoint y: -46, distance: 100.8
drag, startPoint x: 927, startPoint y: 186, endPoint x: 918, endPoint y: -33, distance: 218.7
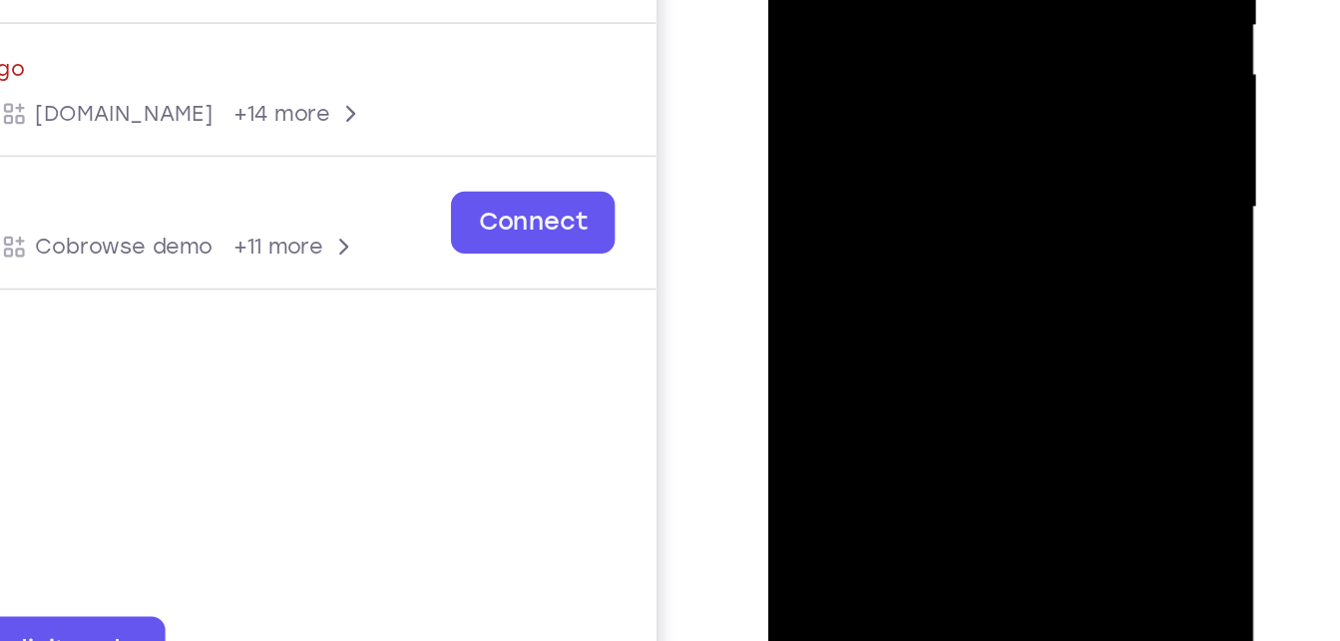
drag, startPoint x: 910, startPoint y: 212, endPoint x: 920, endPoint y: 7, distance: 204.8
drag, startPoint x: 920, startPoint y: 7, endPoint x: 910, endPoint y: 135, distance: 128.1
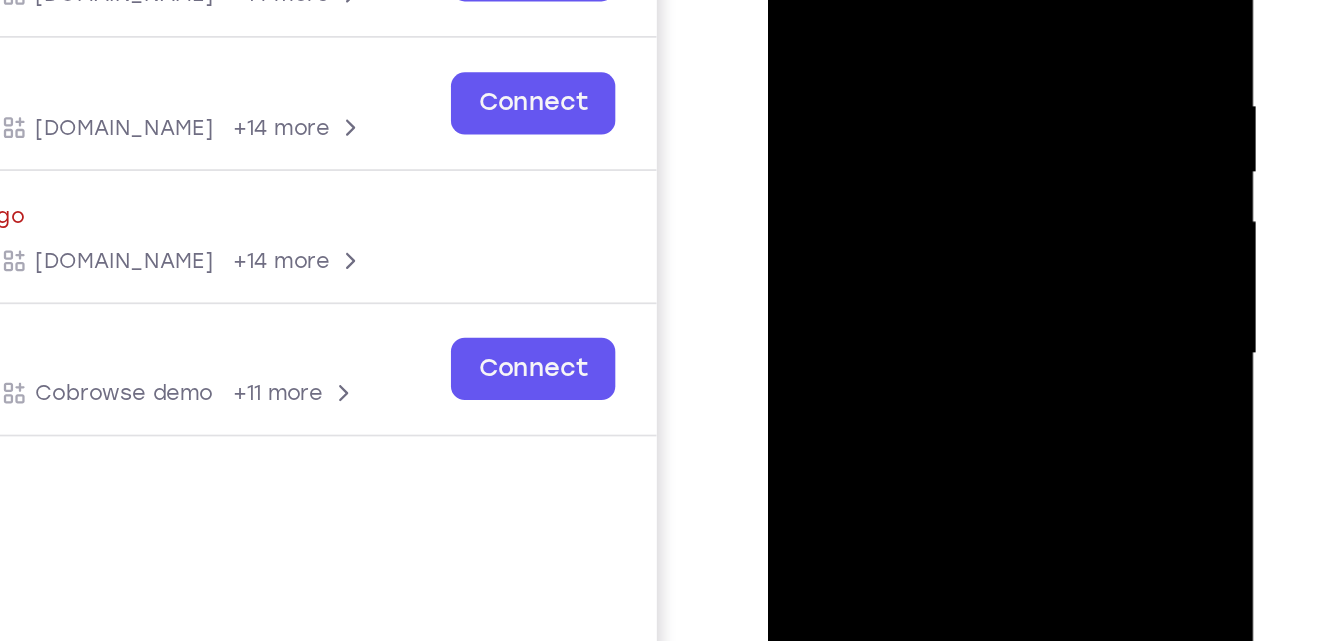
click at [799, 0] on div at bounding box center [907, 141] width 251 height 559
click at [983, 198] on div at bounding box center [907, 141] width 251 height 559
drag, startPoint x: 922, startPoint y: 262, endPoint x: 924, endPoint y: 22, distance: 240.5
click at [924, 22] on div at bounding box center [907, 141] width 251 height 559
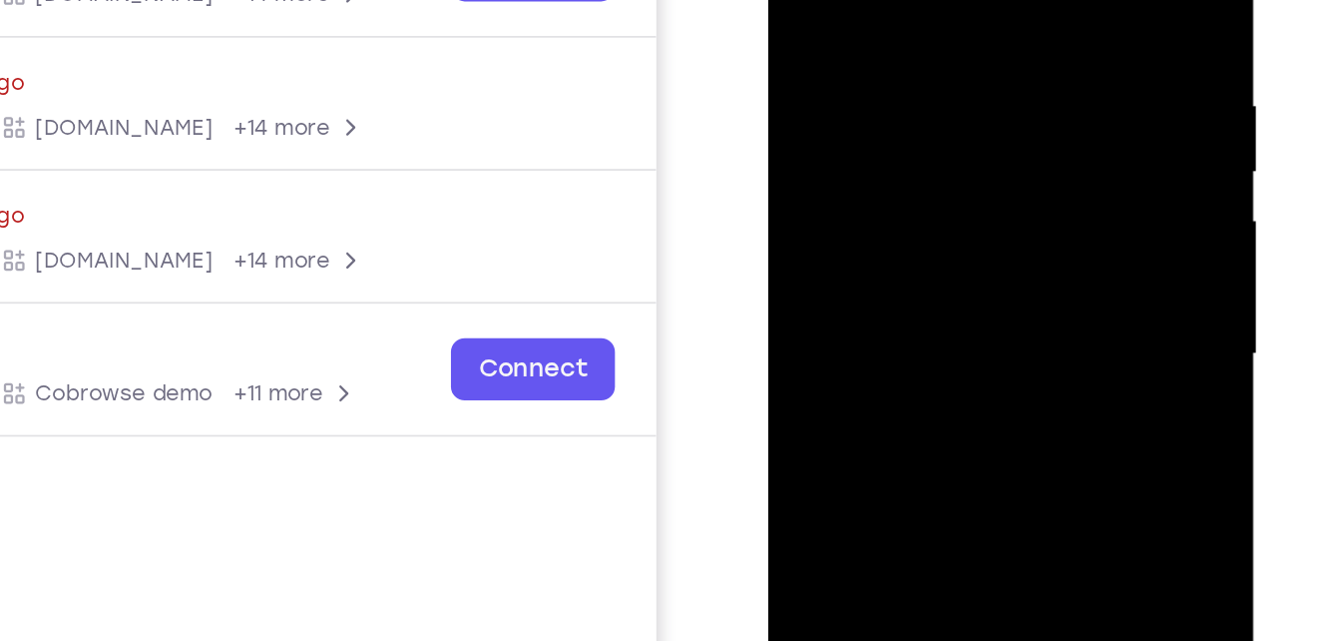
click at [983, 263] on div at bounding box center [907, 141] width 251 height 559
drag, startPoint x: 927, startPoint y: 263, endPoint x: 925, endPoint y: 30, distance: 233.5
click at [925, 30] on div at bounding box center [907, 141] width 251 height 559
click at [998, 238] on div at bounding box center [907, 141] width 251 height 559
drag, startPoint x: 889, startPoint y: 266, endPoint x: 904, endPoint y: 104, distance: 163.3
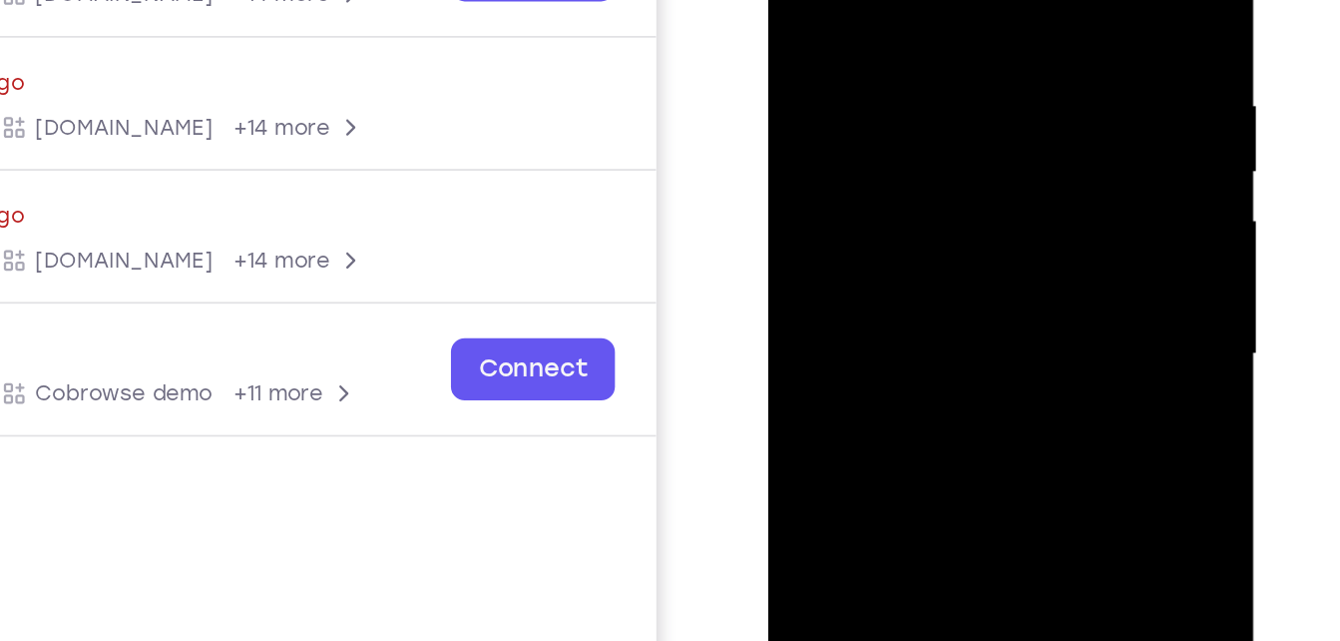
click at [904, 104] on div at bounding box center [907, 141] width 251 height 559
click at [880, 40] on div at bounding box center [907, 141] width 251 height 559
click at [886, 133] on div at bounding box center [907, 141] width 251 height 559
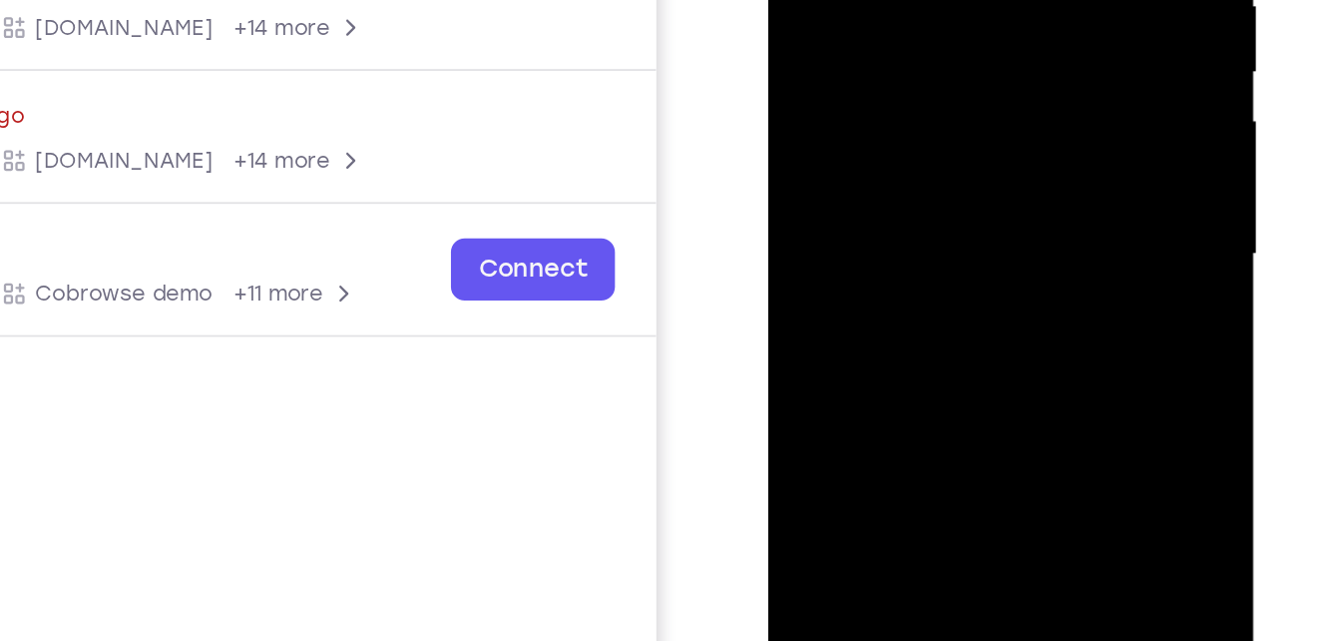
click at [803, 237] on div at bounding box center [907, 41] width 251 height 559
click at [797, 240] on div at bounding box center [907, 41] width 251 height 559
click at [801, 242] on div at bounding box center [907, 41] width 251 height 559
click at [813, 242] on div at bounding box center [907, 41] width 251 height 559
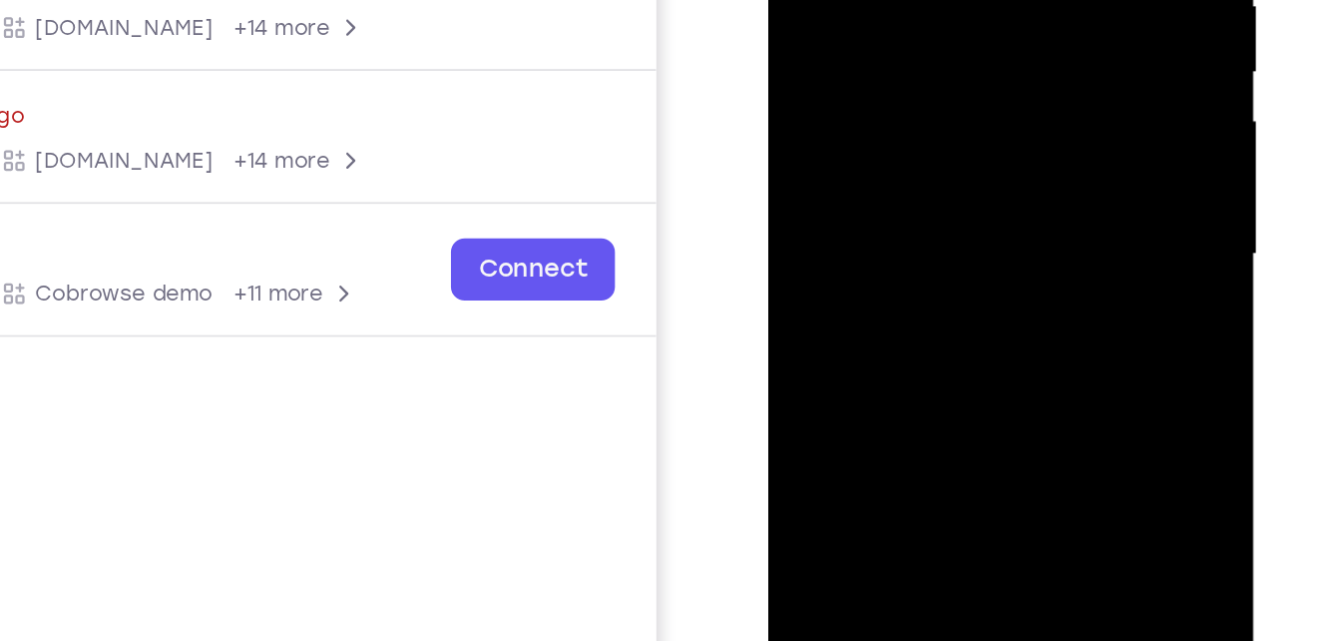
click at [821, 242] on div at bounding box center [907, 41] width 251 height 559
click at [830, 242] on div at bounding box center [907, 41] width 251 height 559
click at [843, 242] on div at bounding box center [907, 41] width 251 height 559
click at [854, 242] on div at bounding box center [907, 41] width 251 height 559
click at [873, 242] on div at bounding box center [907, 41] width 251 height 559
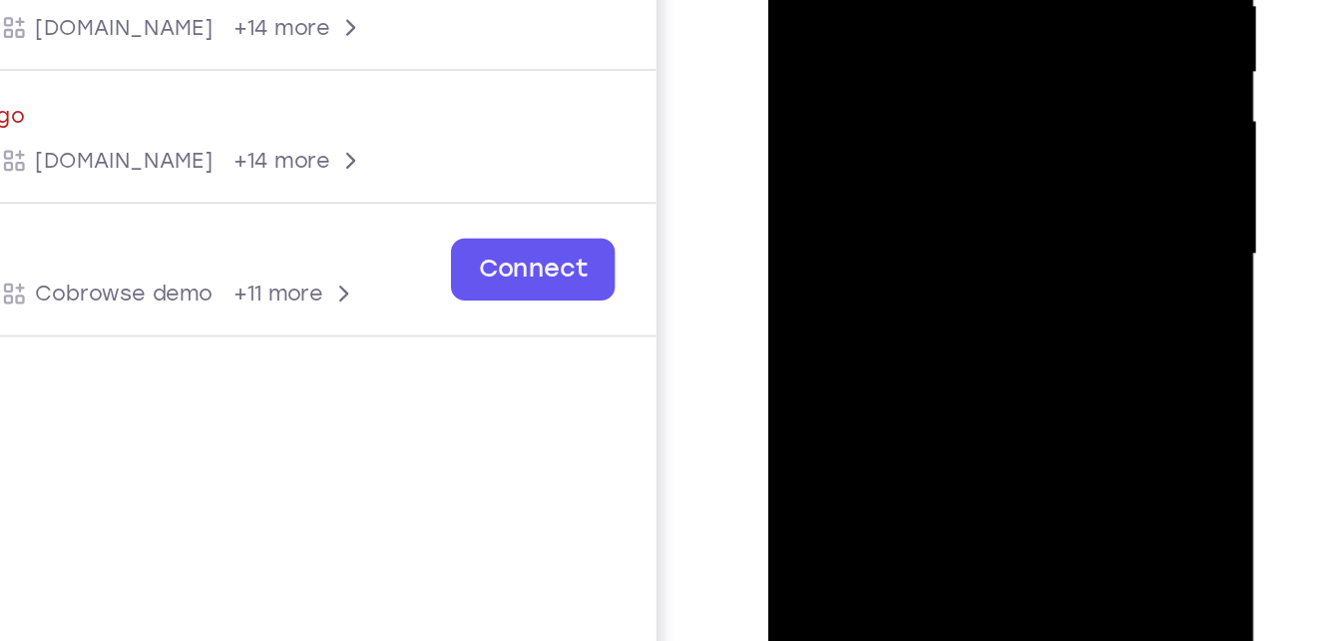
click at [881, 243] on div at bounding box center [907, 41] width 251 height 559
click at [882, 243] on div at bounding box center [907, 41] width 251 height 559
click at [889, 242] on div at bounding box center [907, 41] width 251 height 559
click at [894, 240] on div at bounding box center [907, 41] width 251 height 559
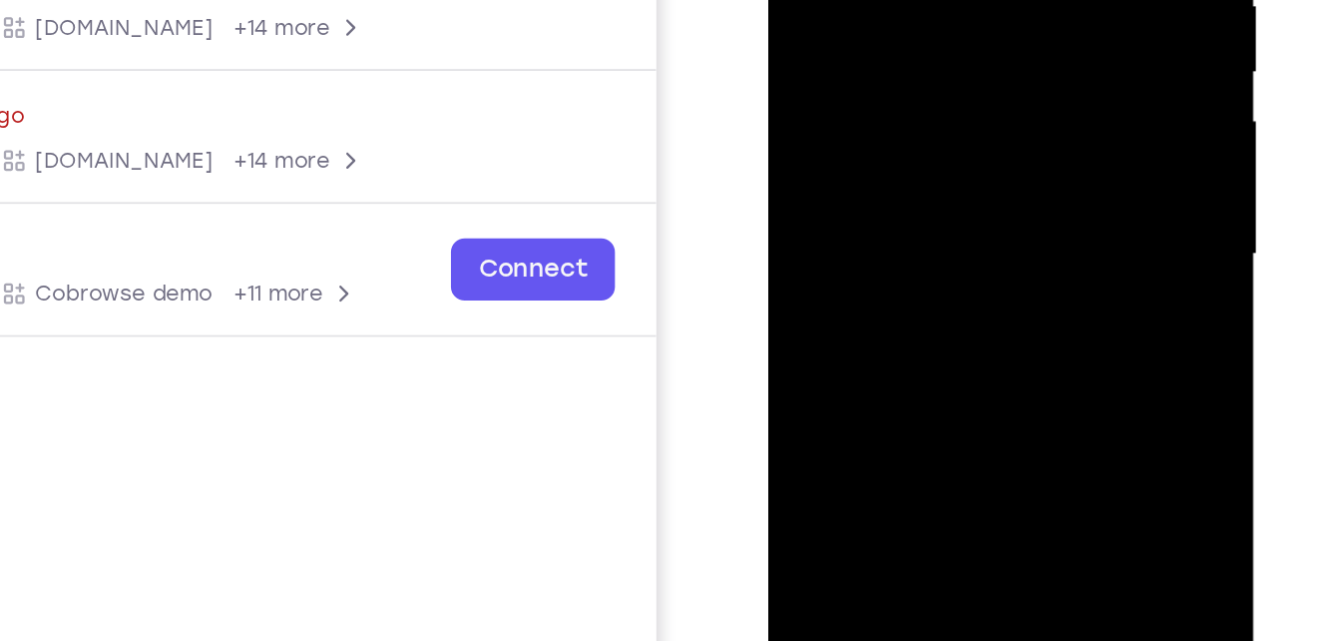
click at [899, 240] on div at bounding box center [907, 41] width 251 height 559
click at [912, 242] on div at bounding box center [907, 41] width 251 height 559
click at [920, 243] on div at bounding box center [907, 41] width 251 height 559
click at [927, 242] on div at bounding box center [907, 41] width 251 height 559
click at [936, 243] on div at bounding box center [907, 41] width 251 height 559
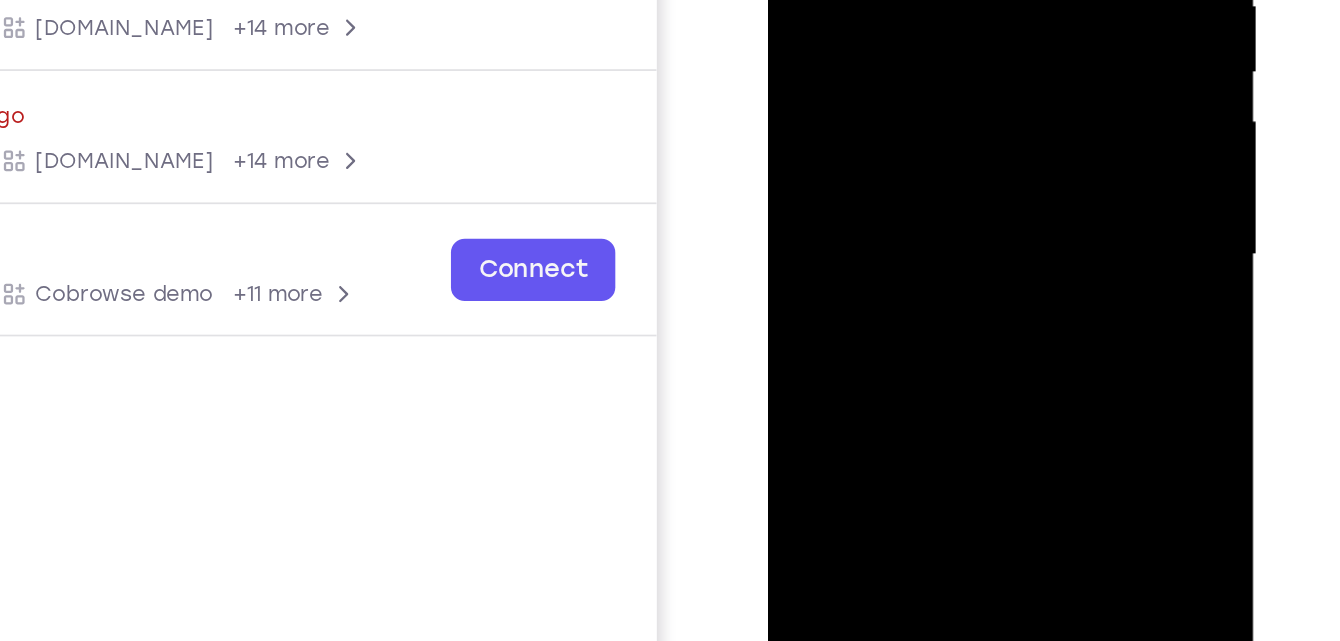
click at [943, 243] on div at bounding box center [907, 41] width 251 height 559
click at [950, 239] on div at bounding box center [907, 41] width 251 height 559
click at [950, 240] on div at bounding box center [907, 41] width 251 height 559
click at [957, 242] on div at bounding box center [907, 41] width 251 height 559
click at [967, 242] on div at bounding box center [907, 41] width 251 height 559
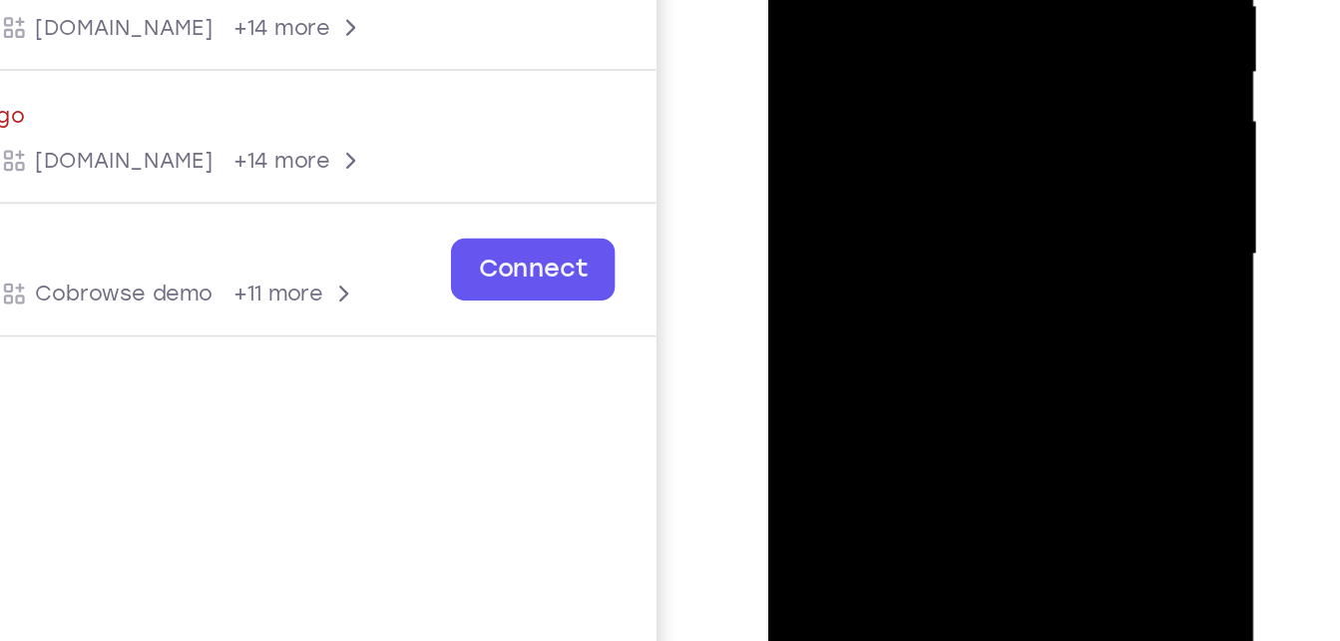
click at [972, 242] on div at bounding box center [907, 41] width 251 height 559
click at [981, 241] on div at bounding box center [907, 41] width 251 height 559
click at [991, 241] on div at bounding box center [907, 41] width 251 height 559
click at [997, 240] on div at bounding box center [907, 41] width 251 height 559
click at [1008, 240] on div at bounding box center [907, 41] width 251 height 559
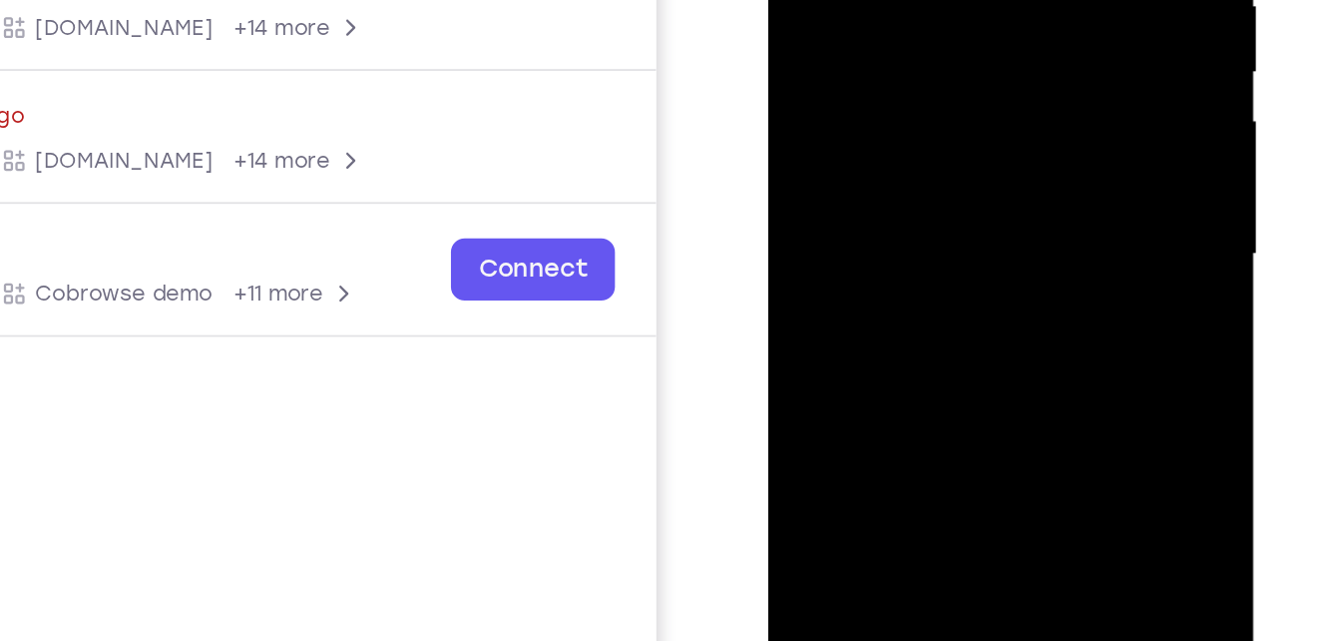
click at [1016, 239] on div at bounding box center [907, 41] width 251 height 559
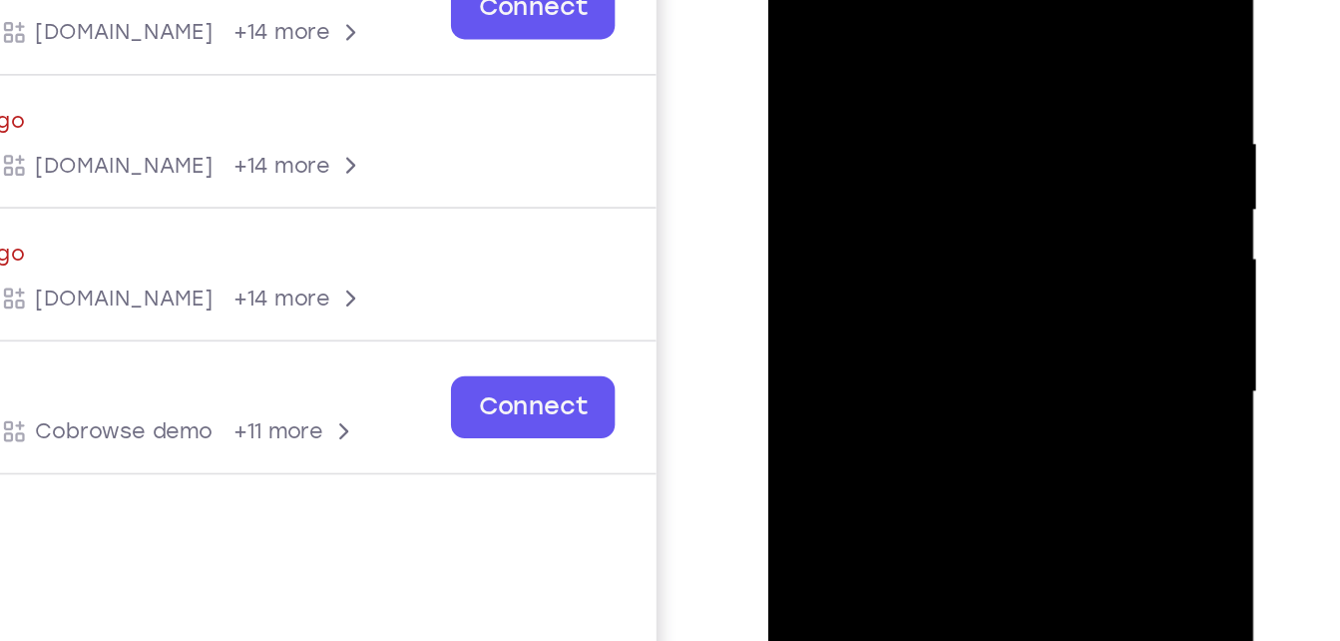
click at [797, 0] on div at bounding box center [907, 179] width 251 height 559
click at [984, 109] on div at bounding box center [907, 179] width 251 height 559
click at [972, 49] on div at bounding box center [907, 179] width 251 height 559
click at [966, 49] on div at bounding box center [907, 179] width 251 height 559
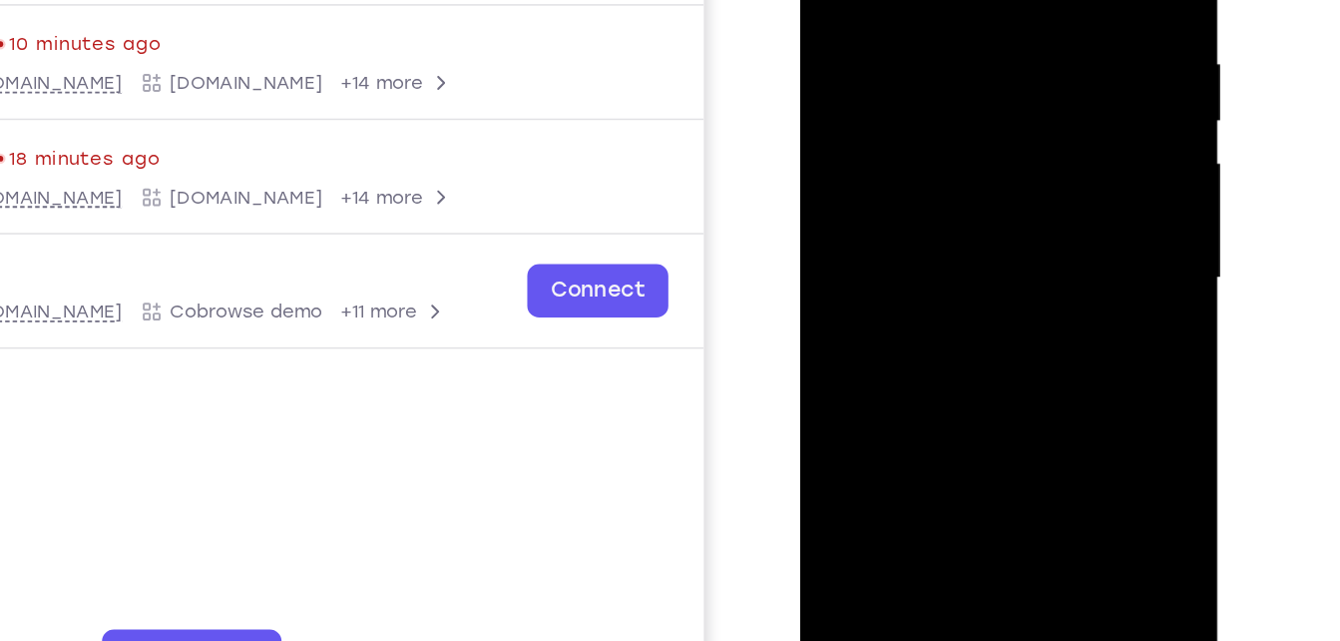
click at [895, 169] on div at bounding box center [939, 135] width 251 height 559
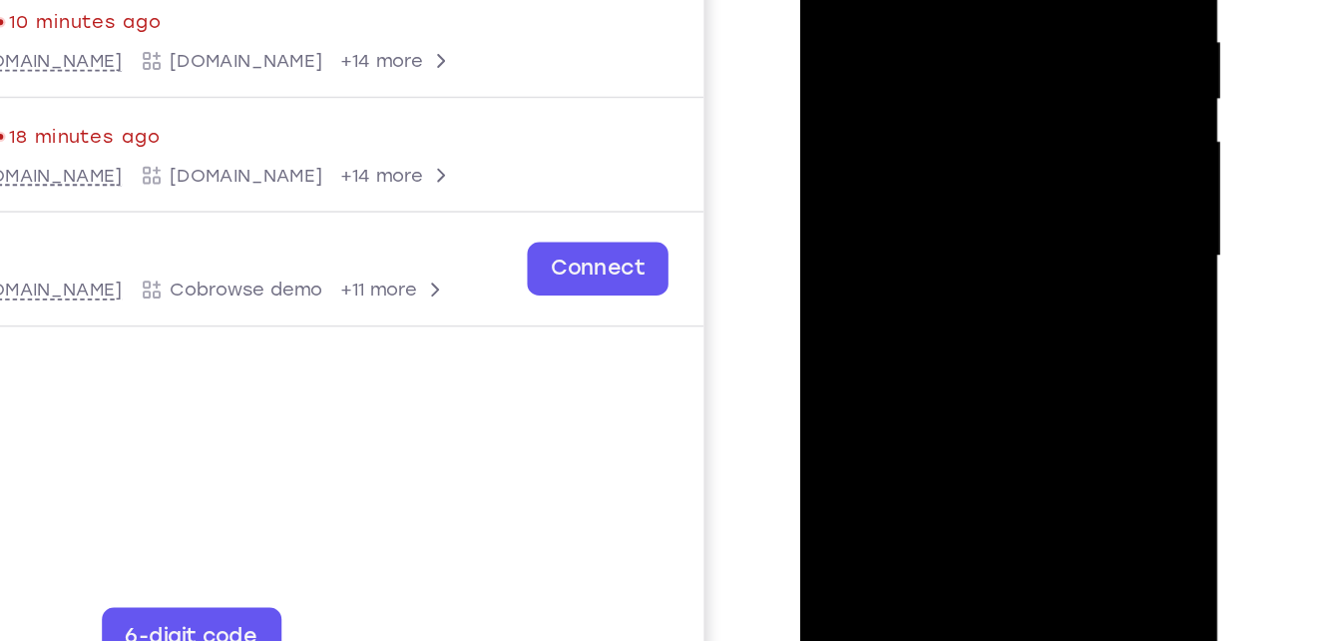
click at [836, 354] on div at bounding box center [939, 113] width 251 height 559
click at [845, 358] on div at bounding box center [939, 113] width 251 height 559
click at [833, 356] on div at bounding box center [939, 113] width 251 height 559
click at [834, 356] on div at bounding box center [939, 113] width 251 height 559
click at [832, 358] on div at bounding box center [939, 113] width 251 height 559
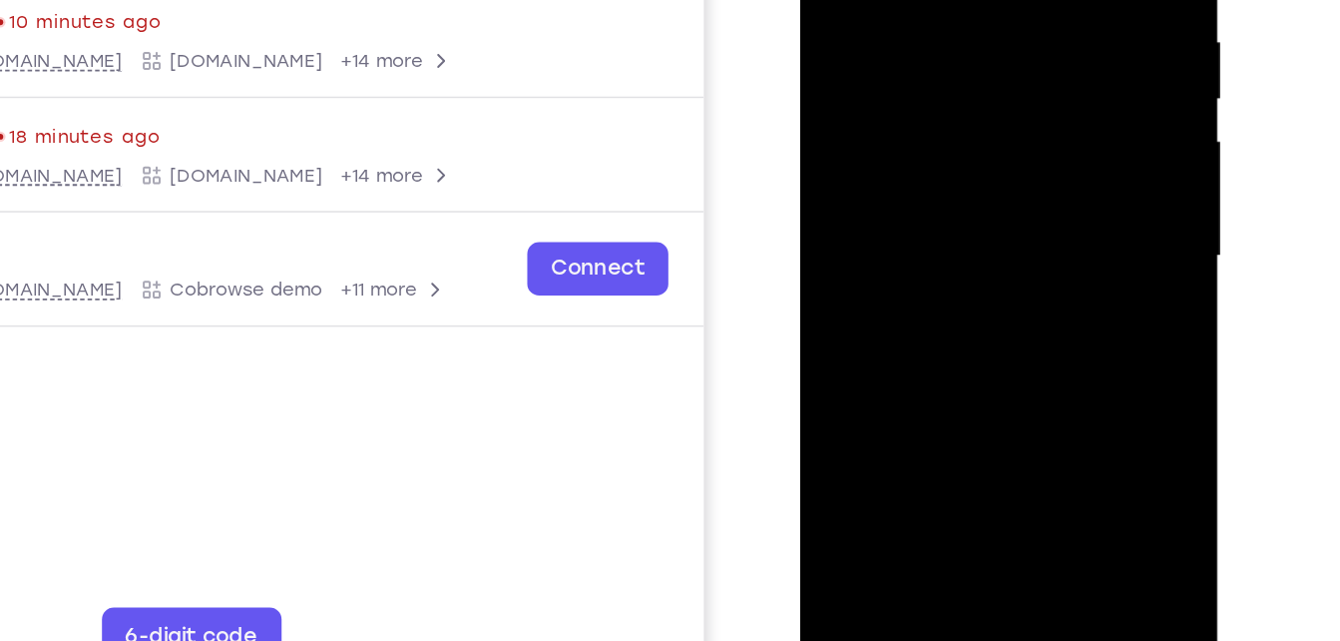
click at [832, 358] on div at bounding box center [939, 113] width 251 height 559
click at [876, 238] on div at bounding box center [939, 113] width 251 height 559
click at [831, 357] on div at bounding box center [939, 113] width 251 height 559
click at [860, 277] on div at bounding box center [939, 113] width 251 height 559
click at [830, 357] on div at bounding box center [939, 113] width 251 height 559
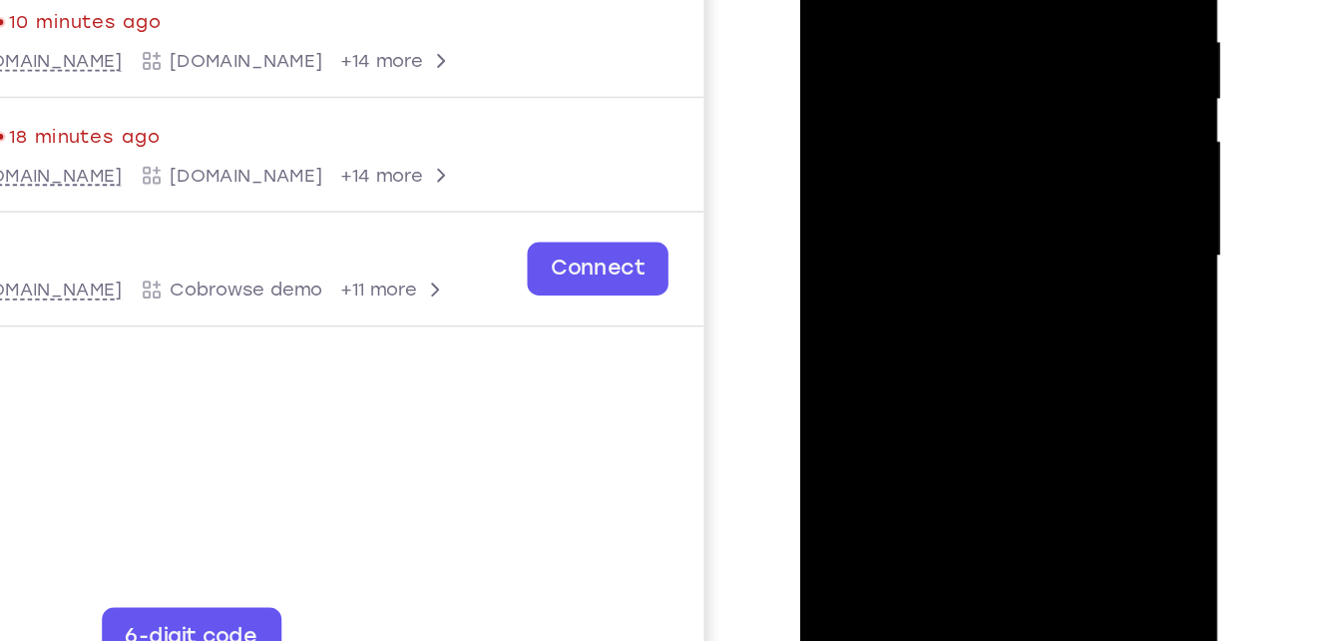
click at [835, 357] on div at bounding box center [939, 113] width 251 height 559
click at [838, 358] on div at bounding box center [939, 113] width 251 height 559
click at [835, 358] on div at bounding box center [939, 113] width 251 height 559
click at [842, 358] on div at bounding box center [939, 113] width 251 height 559
click at [912, 249] on div at bounding box center [939, 113] width 251 height 559
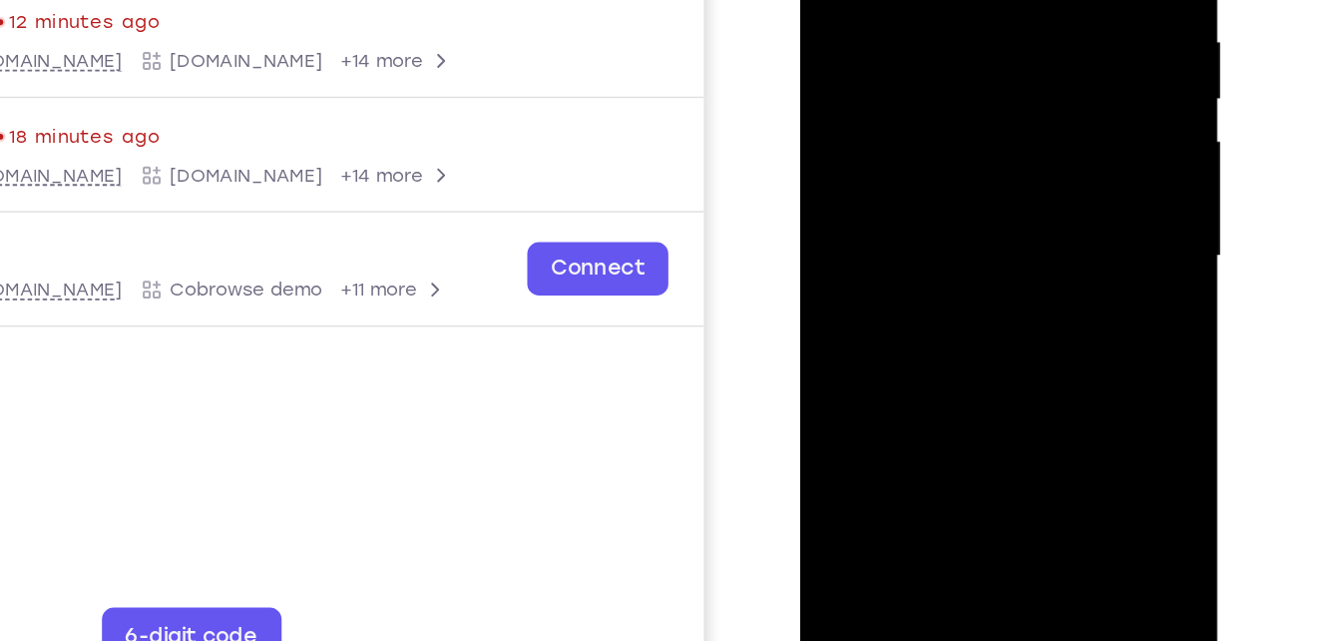
click at [853, 357] on div at bounding box center [939, 113] width 251 height 559
click at [866, 357] on div at bounding box center [939, 113] width 251 height 559
click at [887, 286] on div at bounding box center [939, 113] width 251 height 559
click at [869, 354] on div at bounding box center [939, 113] width 251 height 559
click at [883, 356] on div at bounding box center [939, 113] width 251 height 559
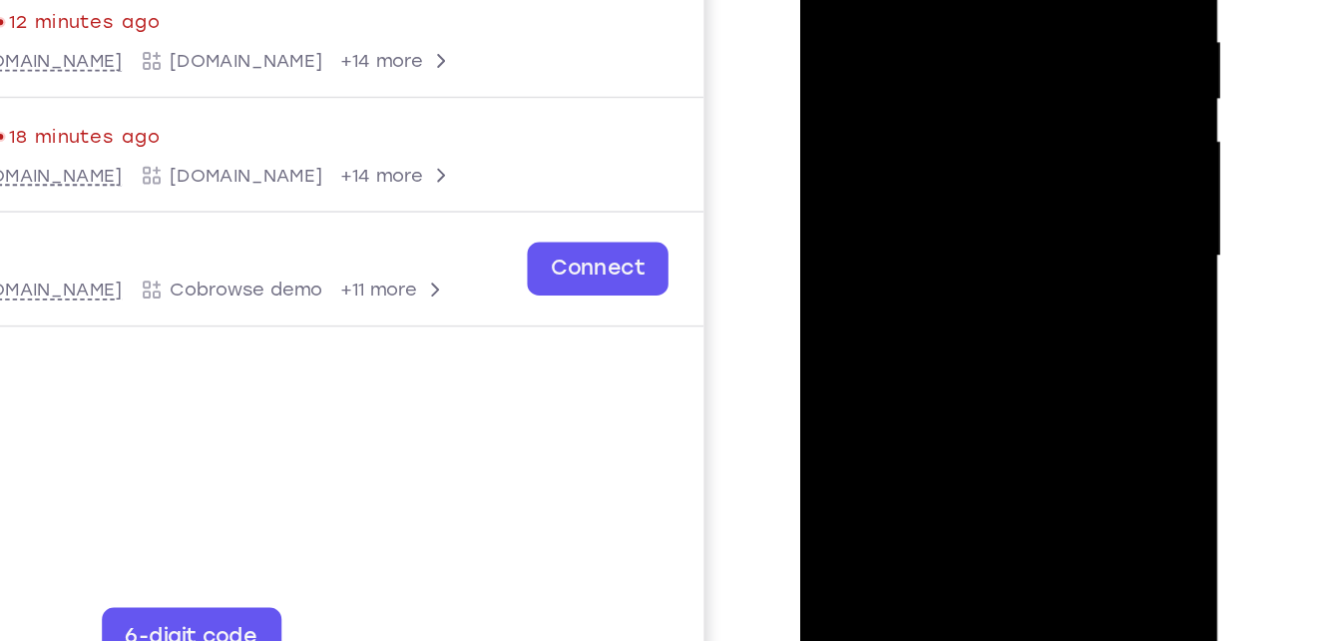
click at [893, 356] on div at bounding box center [939, 113] width 251 height 559
click at [896, 356] on div at bounding box center [939, 113] width 251 height 559
click at [903, 356] on div at bounding box center [939, 113] width 251 height 559
click at [909, 356] on div at bounding box center [939, 113] width 251 height 559
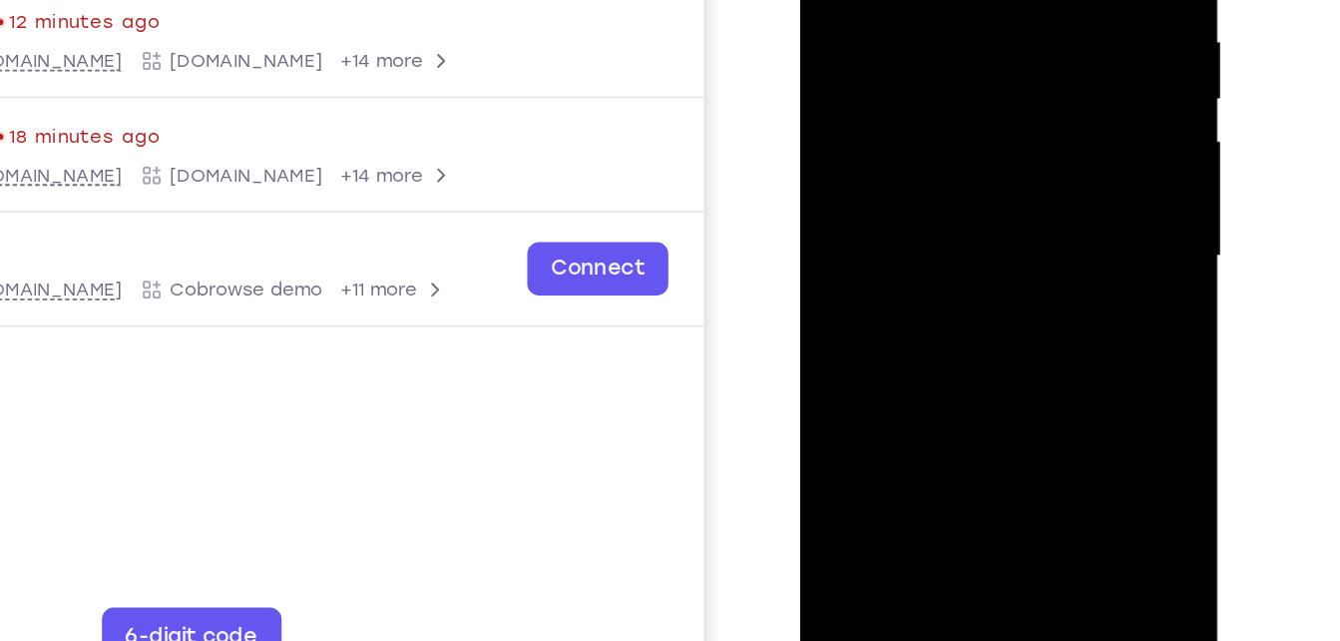
click at [918, 358] on div at bounding box center [939, 113] width 251 height 559
click at [934, 358] on div at bounding box center [939, 113] width 251 height 559
click at [945, 358] on div at bounding box center [939, 113] width 251 height 559
